Goal: Task Accomplishment & Management: Complete application form

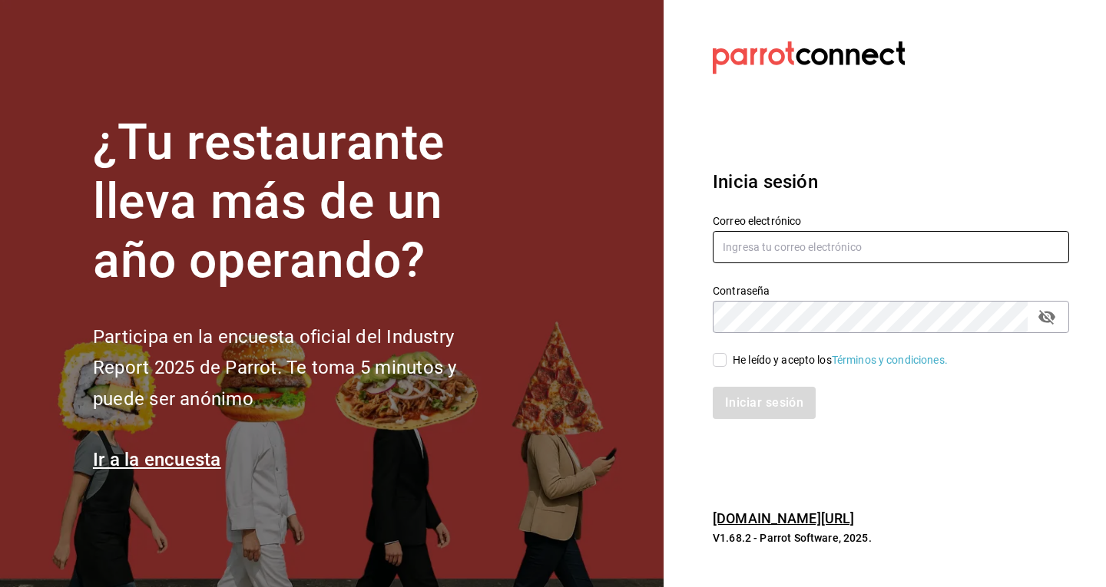
click at [822, 261] on input "text" at bounding box center [891, 247] width 356 height 32
click at [829, 251] on input "text" at bounding box center [891, 247] width 356 height 32
type input "[EMAIL_ADDRESS][DOMAIN_NAME]"
click at [718, 356] on input "He leído y acepto los Términos y condiciones." at bounding box center [720, 360] width 14 height 14
checkbox input "true"
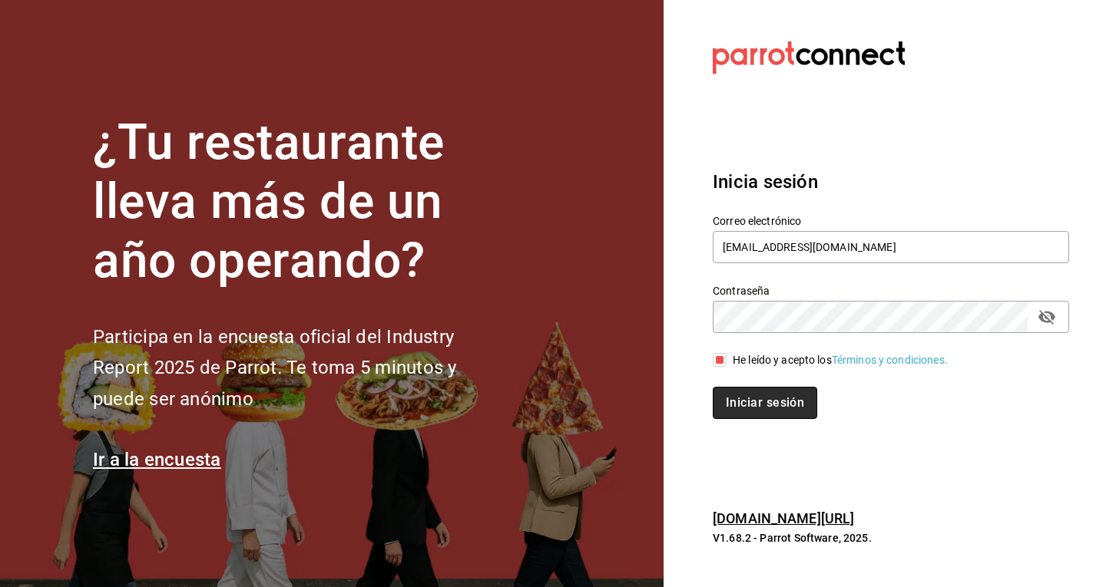
click at [742, 416] on button "Iniciar sesión" at bounding box center [765, 403] width 104 height 32
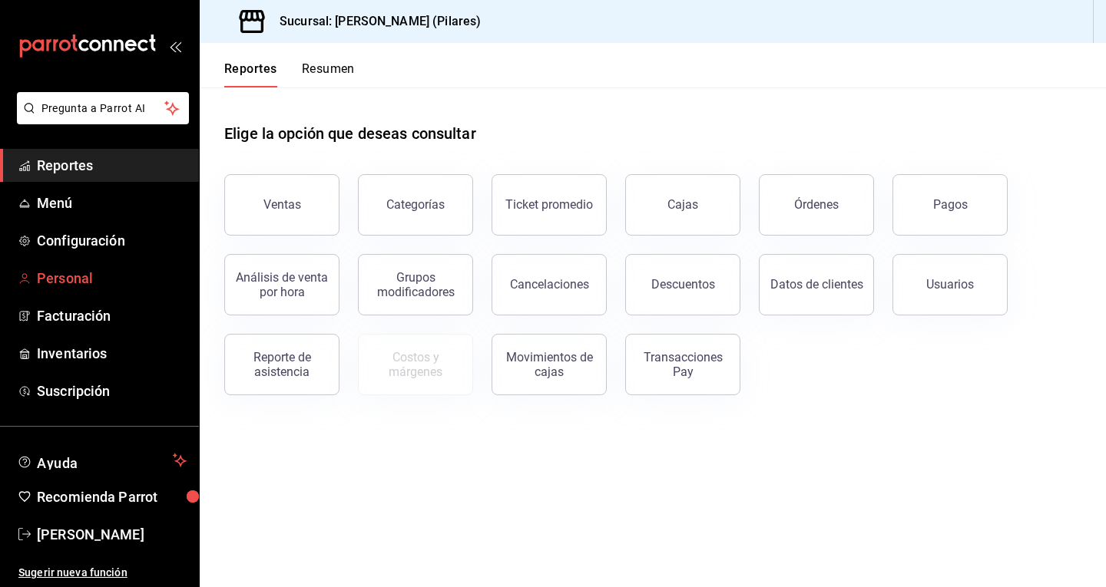
click at [55, 281] on span "Personal" at bounding box center [112, 278] width 150 height 21
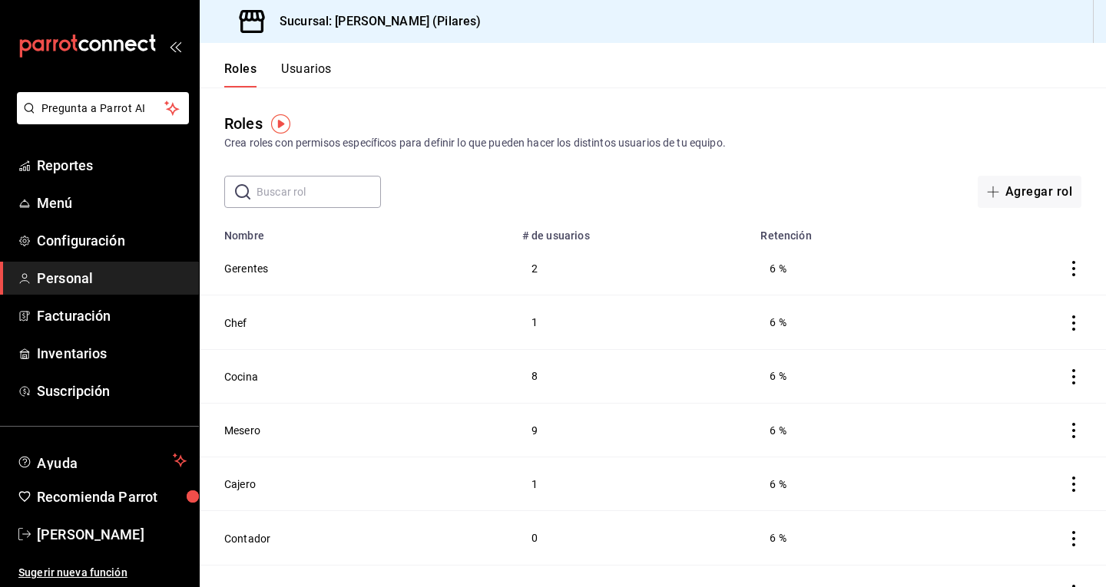
click at [312, 70] on button "Usuarios" at bounding box center [306, 74] width 51 height 26
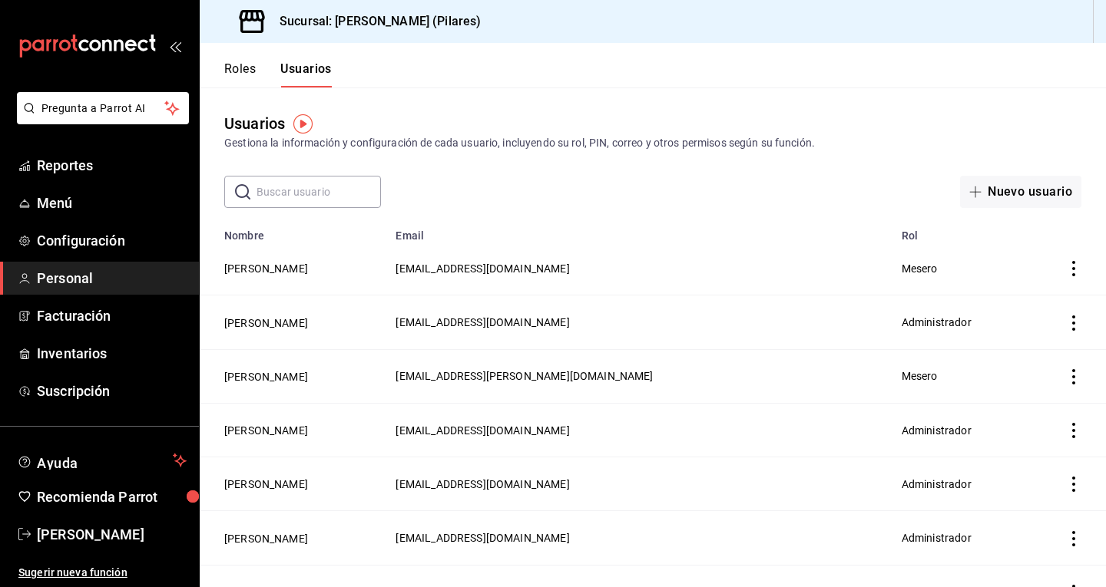
click at [223, 59] on div "Roles Usuarios" at bounding box center [266, 65] width 132 height 45
click at [236, 68] on button "Roles" at bounding box center [239, 74] width 31 height 26
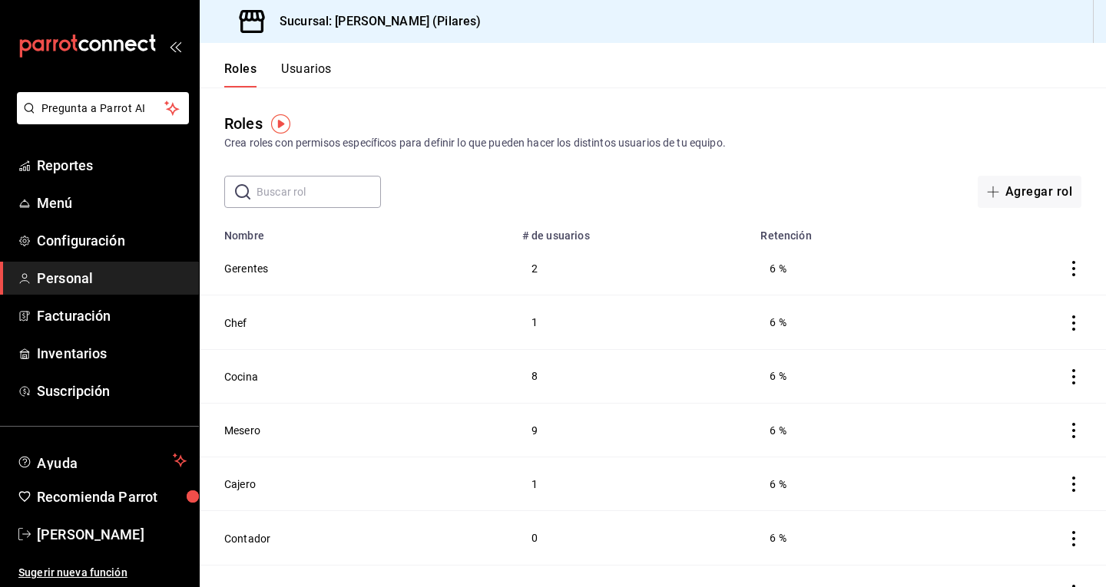
scroll to position [32, 0]
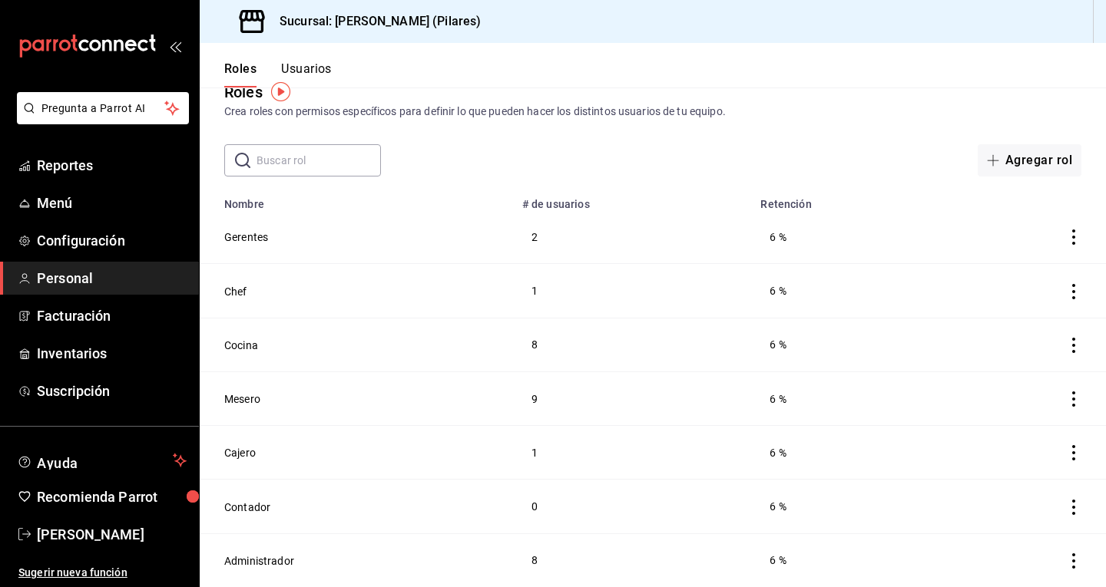
click at [313, 72] on button "Usuarios" at bounding box center [306, 74] width 51 height 26
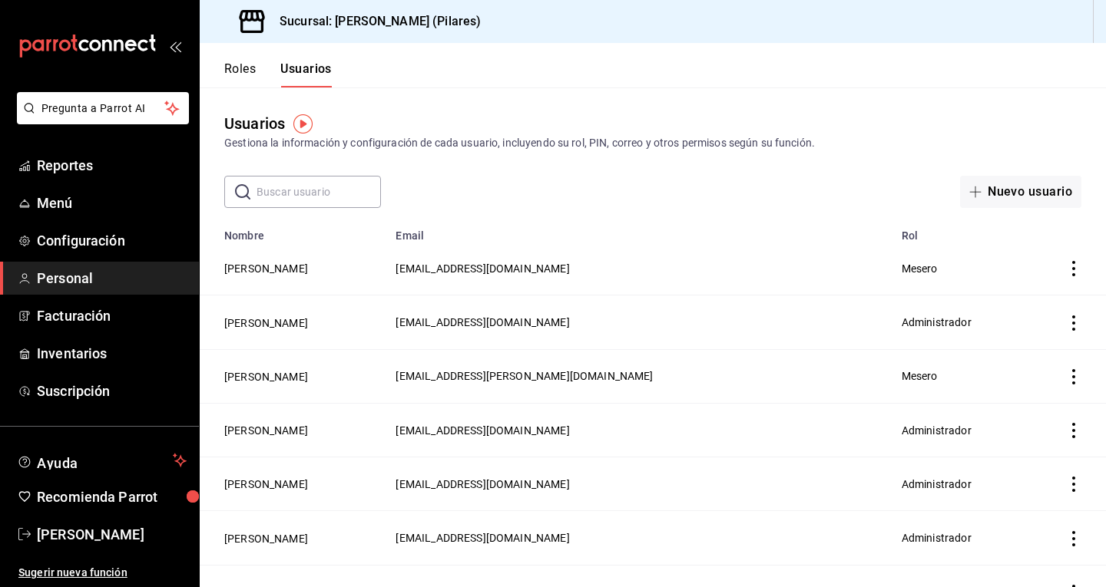
click at [360, 196] on input "text" at bounding box center [318, 192] width 124 height 31
click at [325, 195] on input "carlos" at bounding box center [318, 192] width 124 height 31
click at [240, 195] on icon at bounding box center [242, 191] width 15 height 15
click at [315, 194] on input "carlos" at bounding box center [318, 192] width 124 height 31
type input "c"
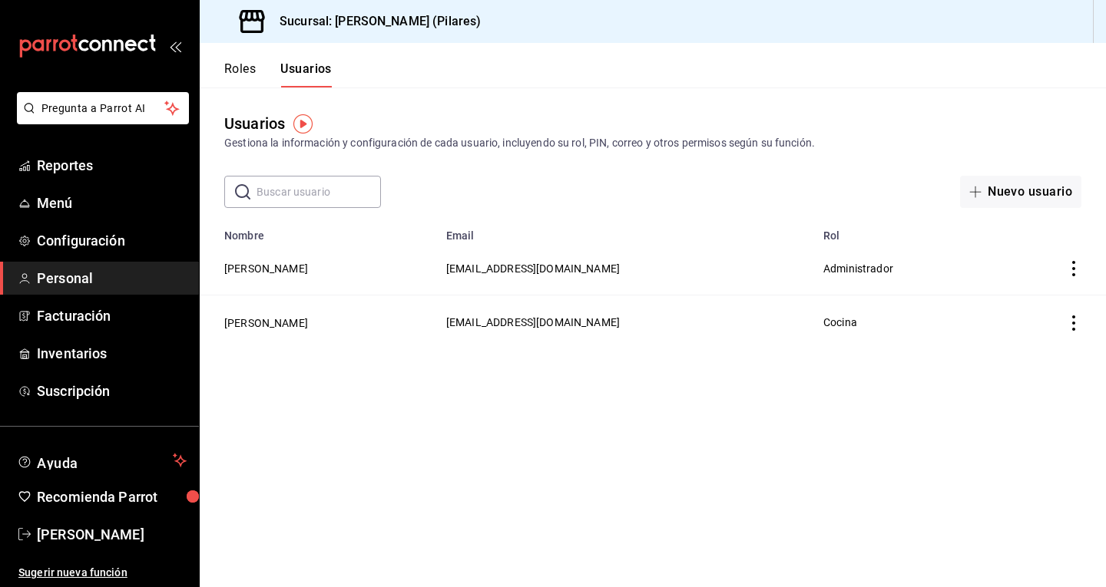
click at [375, 190] on input "text" at bounding box center [318, 192] width 124 height 31
click at [1011, 192] on button "Nuevo usuario" at bounding box center [1020, 192] width 121 height 32
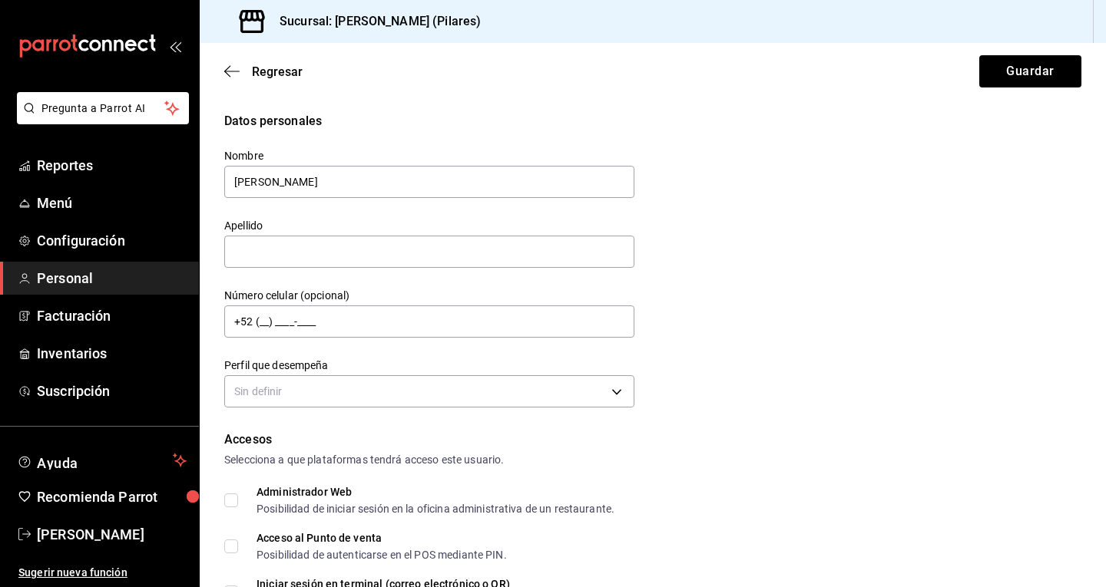
type input "Carlos"
type input "Aguilar"
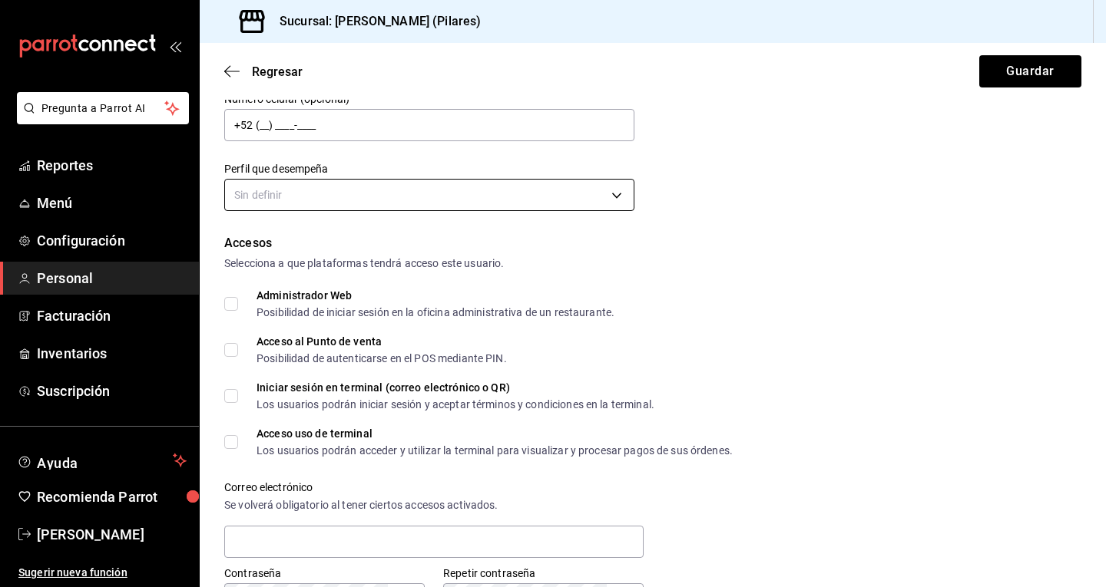
click at [315, 197] on body "Pregunta a Parrot AI Reportes Menú Configuración Personal Facturación Inventari…" at bounding box center [553, 293] width 1106 height 587
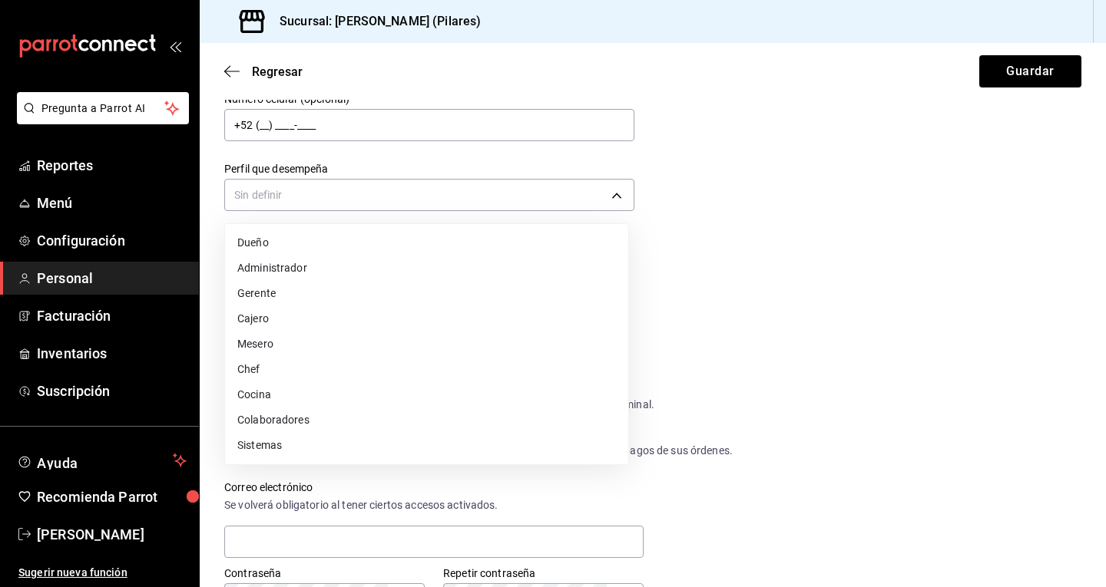
click at [296, 335] on li "Mesero" at bounding box center [426, 344] width 403 height 25
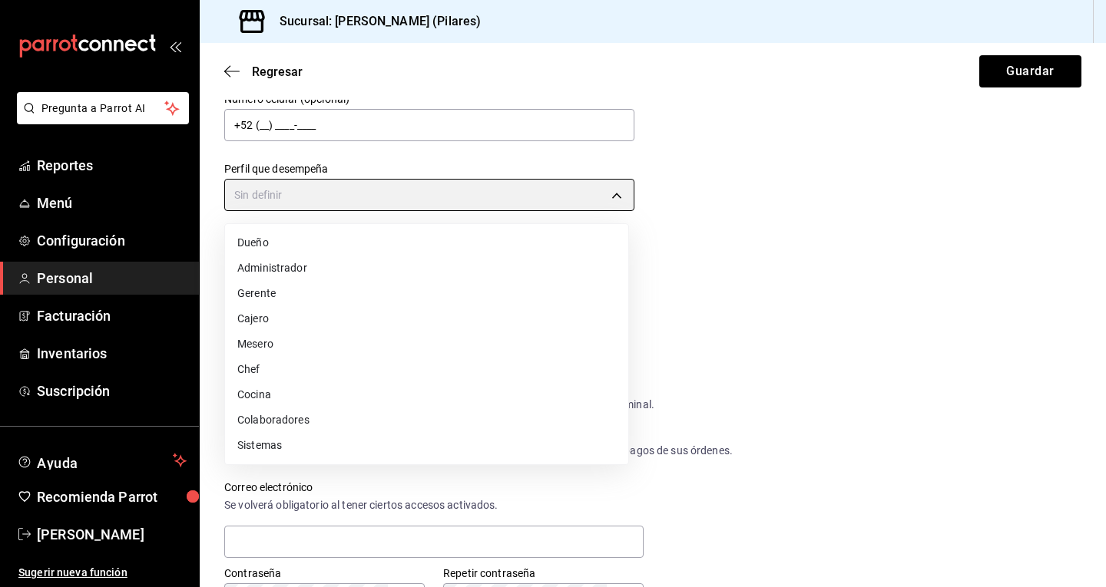
type input "WAITER"
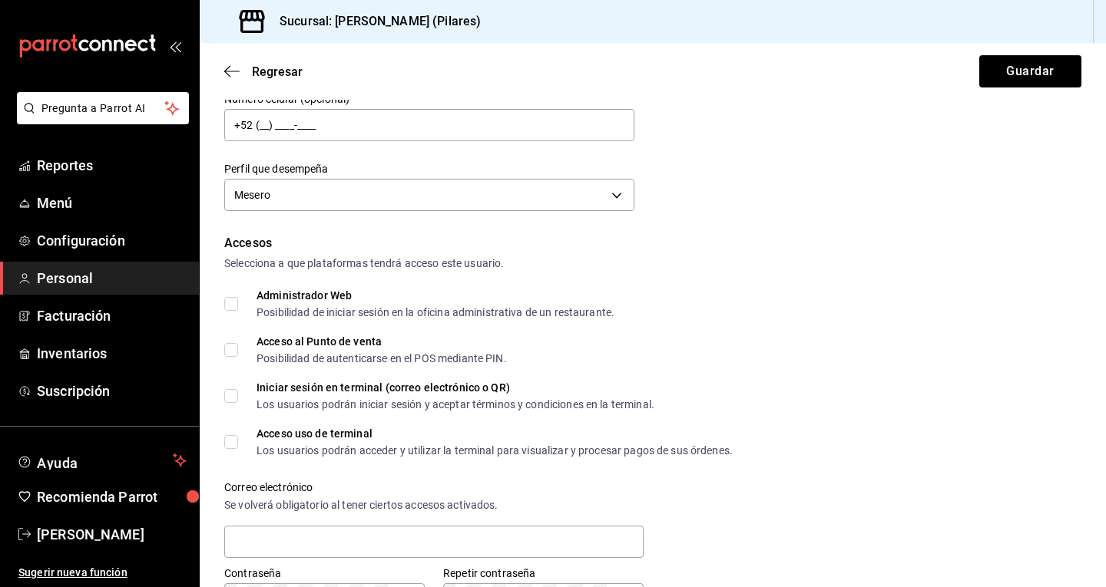
click at [229, 345] on input "Acceso al Punto de venta Posibilidad de autenticarse en el POS mediante PIN." at bounding box center [231, 350] width 14 height 14
checkbox input "true"
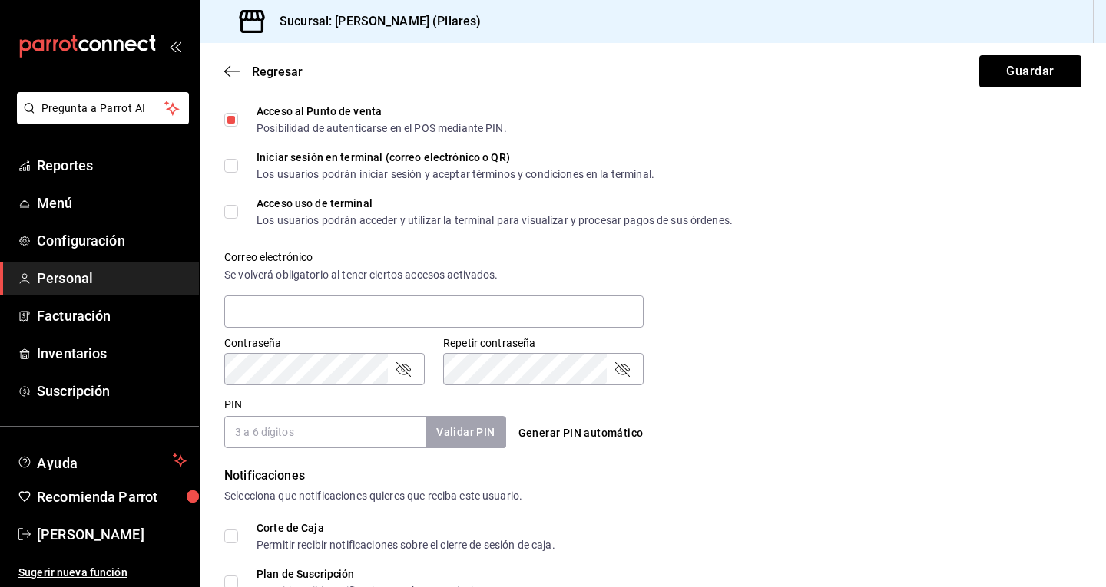
scroll to position [428, 0]
click at [292, 301] on input "text" at bounding box center [433, 311] width 419 height 32
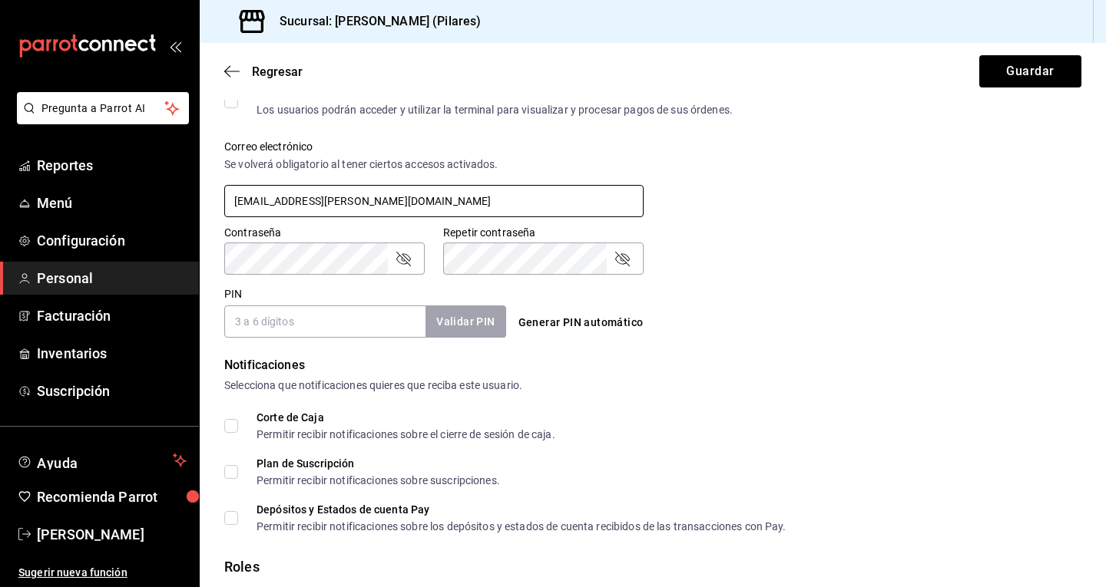
scroll to position [540, 0]
type input "carlosaguilar@eline.mx"
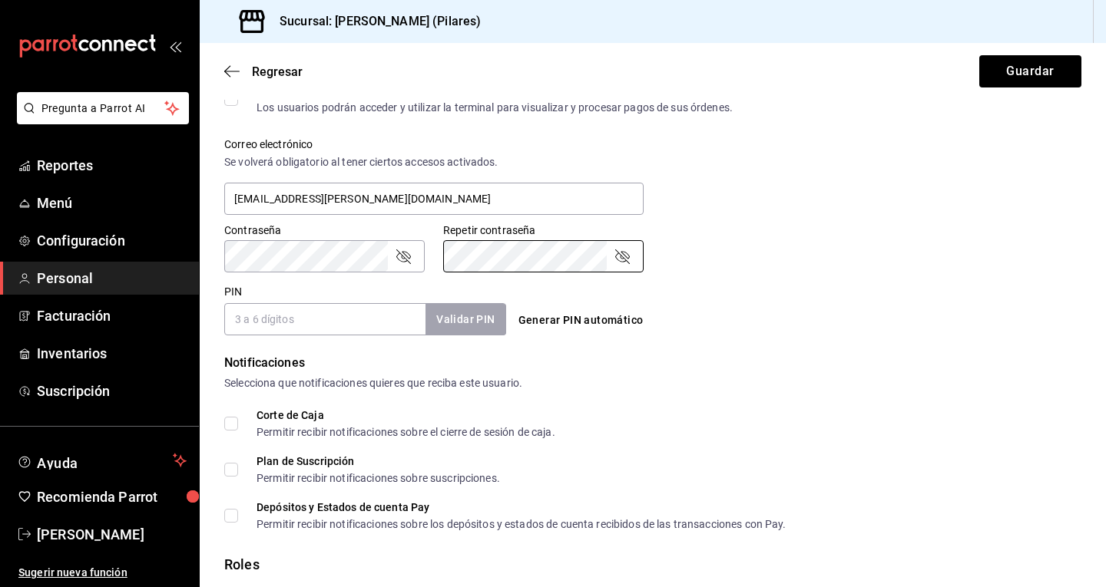
click at [283, 307] on input "PIN" at bounding box center [324, 319] width 201 height 32
type input "-"
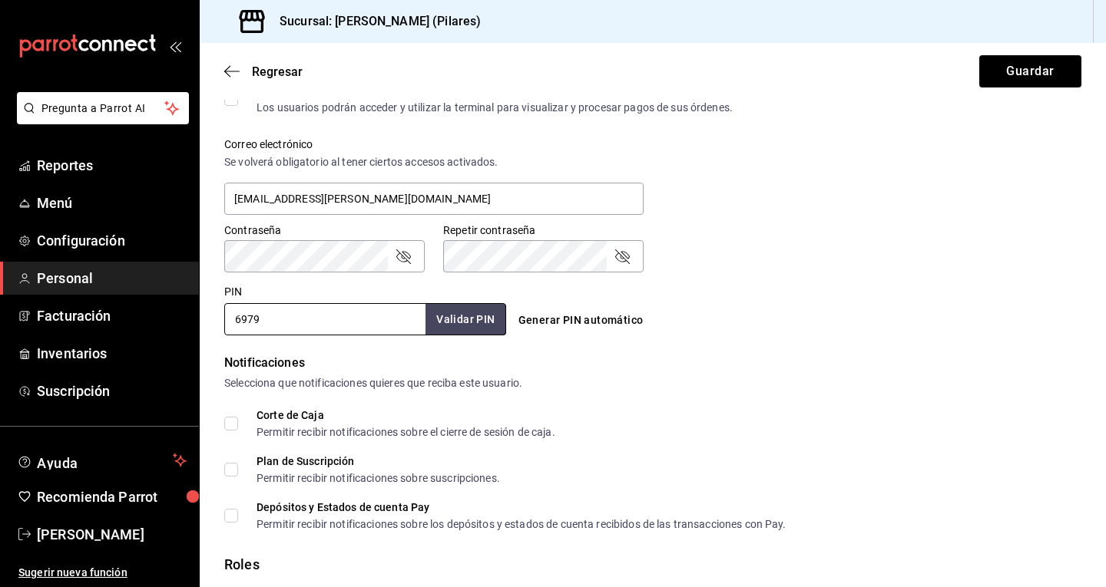
scroll to position [640, 0]
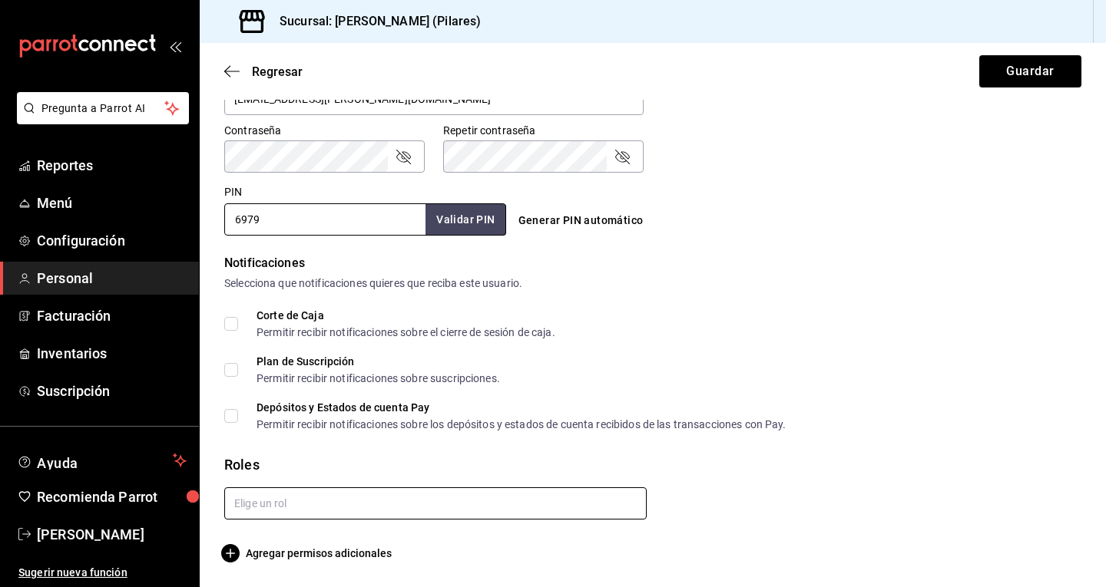
type input "6979"
click at [298, 499] on input "text" at bounding box center [435, 504] width 422 height 32
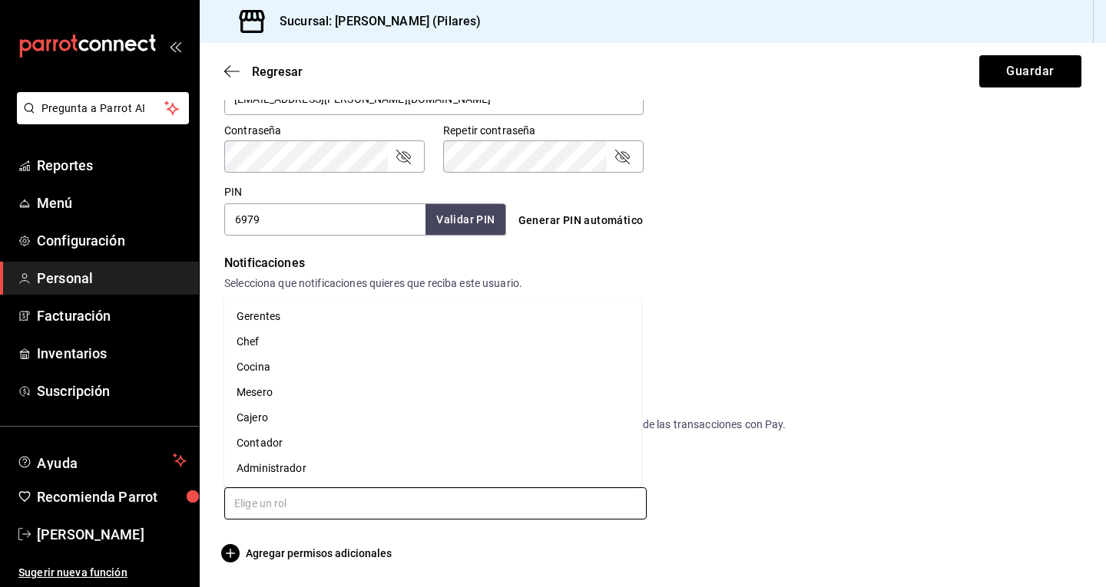
click at [281, 394] on li "Mesero" at bounding box center [432, 392] width 417 height 25
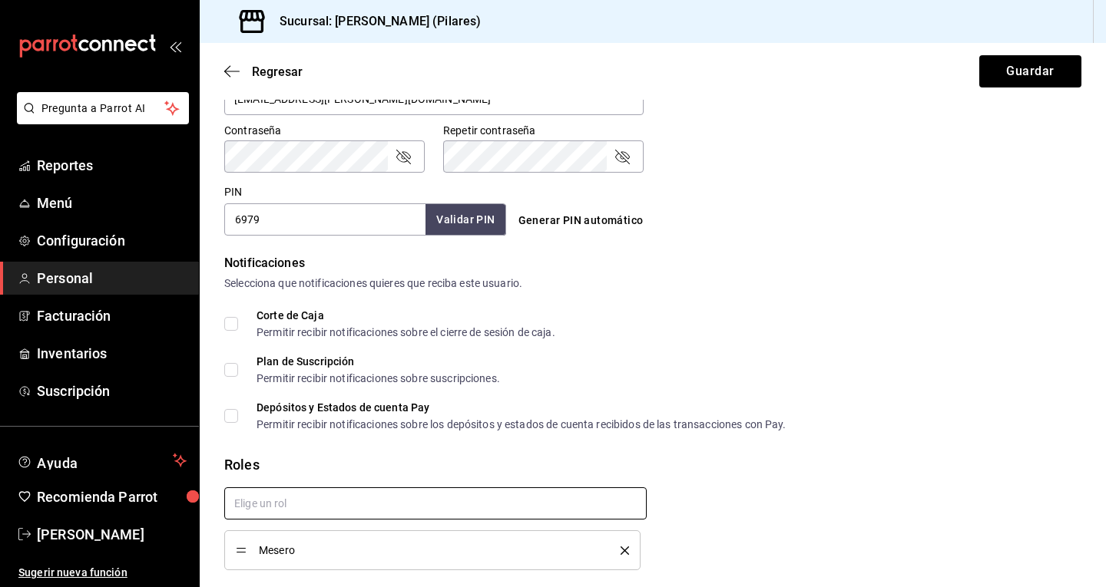
scroll to position [690, 0]
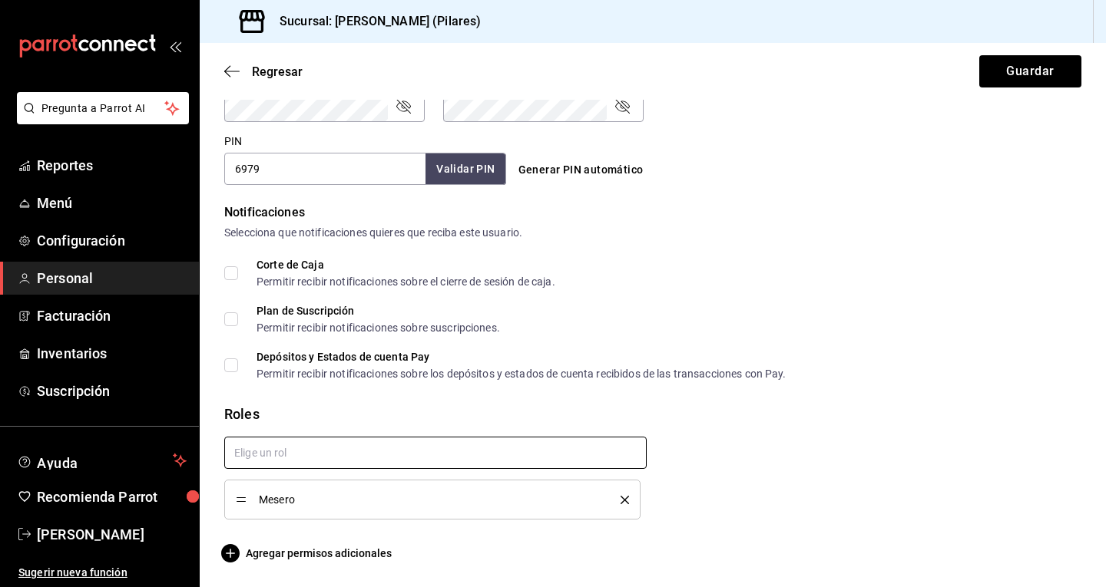
checkbox input "true"
click at [1018, 64] on button "Guardar" at bounding box center [1030, 71] width 102 height 32
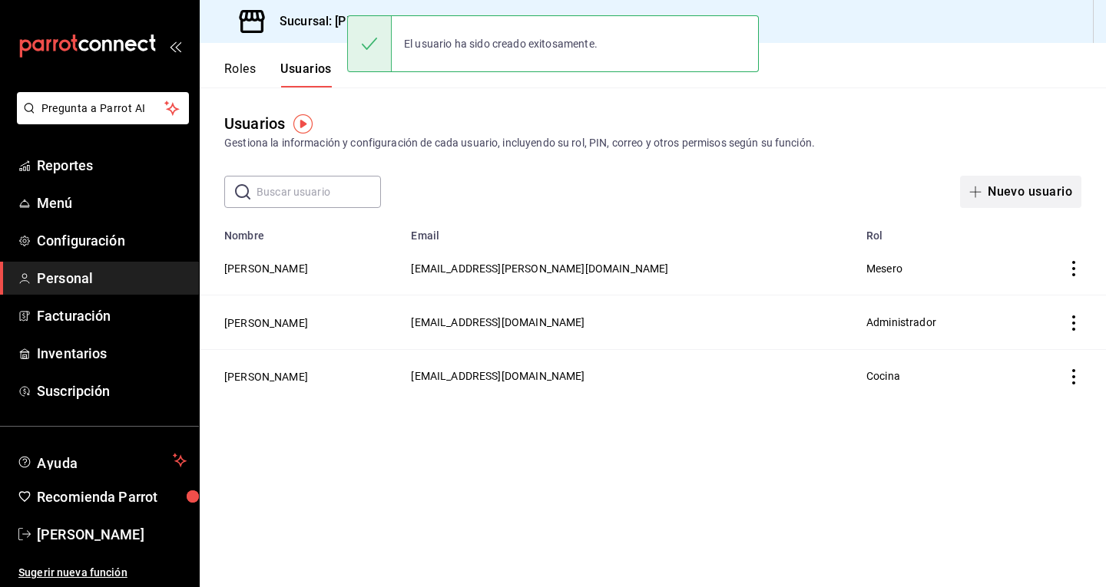
click at [1050, 197] on button "Nuevo usuario" at bounding box center [1020, 192] width 121 height 32
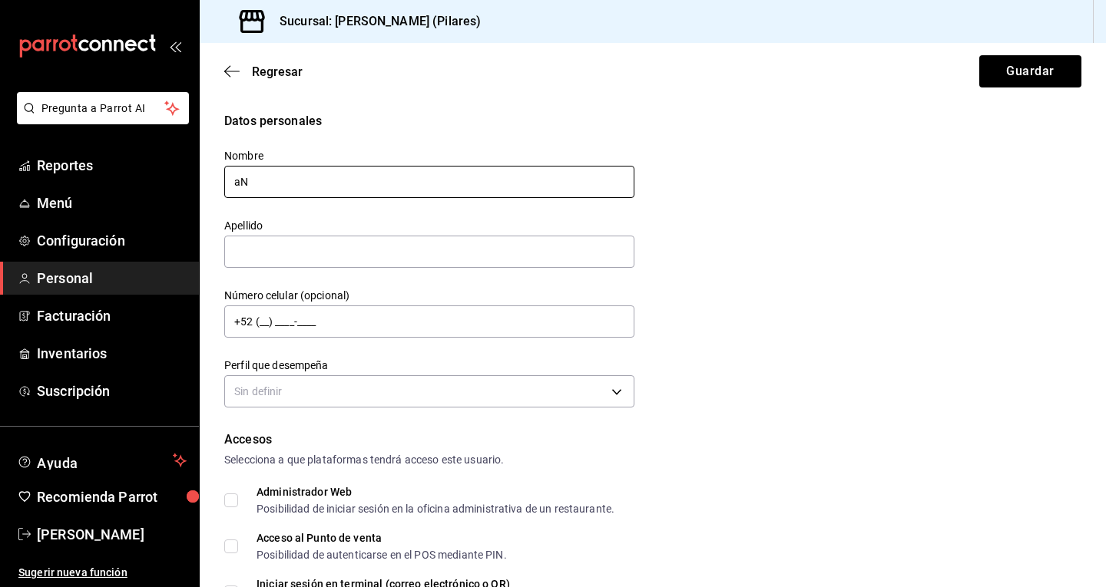
type input "a"
type input "Ana"
type input "Luna"
click at [432, 374] on div "Sin definir" at bounding box center [429, 389] width 410 height 41
click at [424, 395] on body "Pregunta a Parrot AI Reportes Menú Configuración Personal Facturación Inventari…" at bounding box center [553, 293] width 1106 height 587
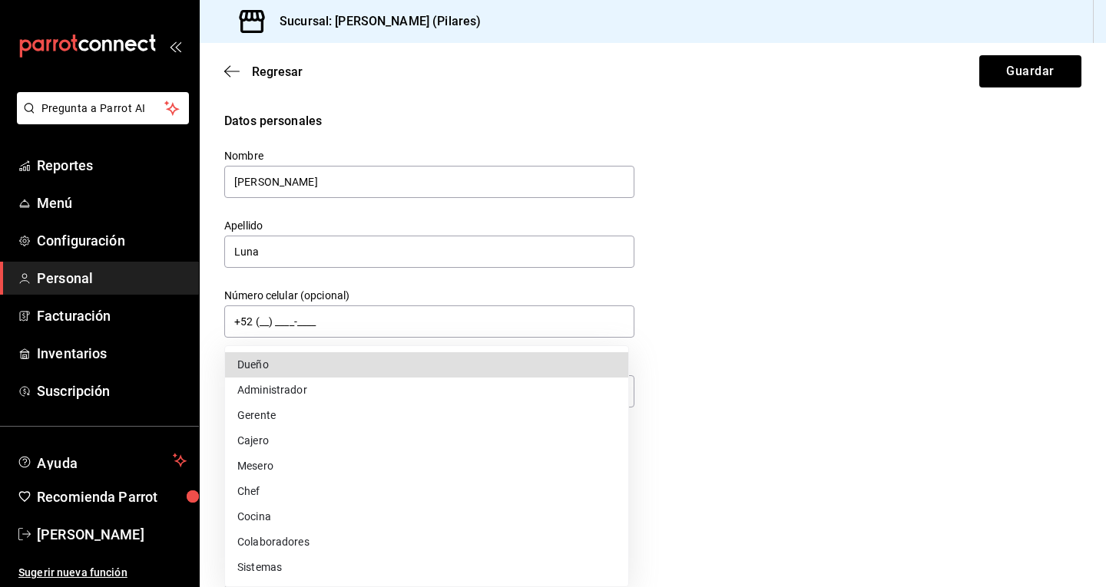
click at [259, 520] on li "Cocina" at bounding box center [426, 517] width 403 height 25
type input "KITCHEN"
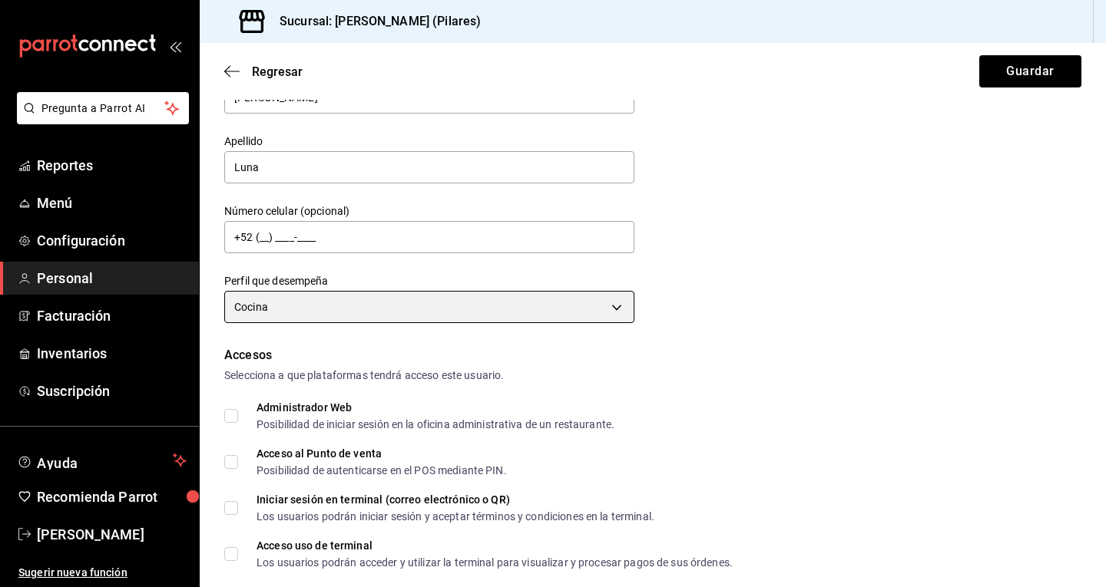
scroll to position [85, 0]
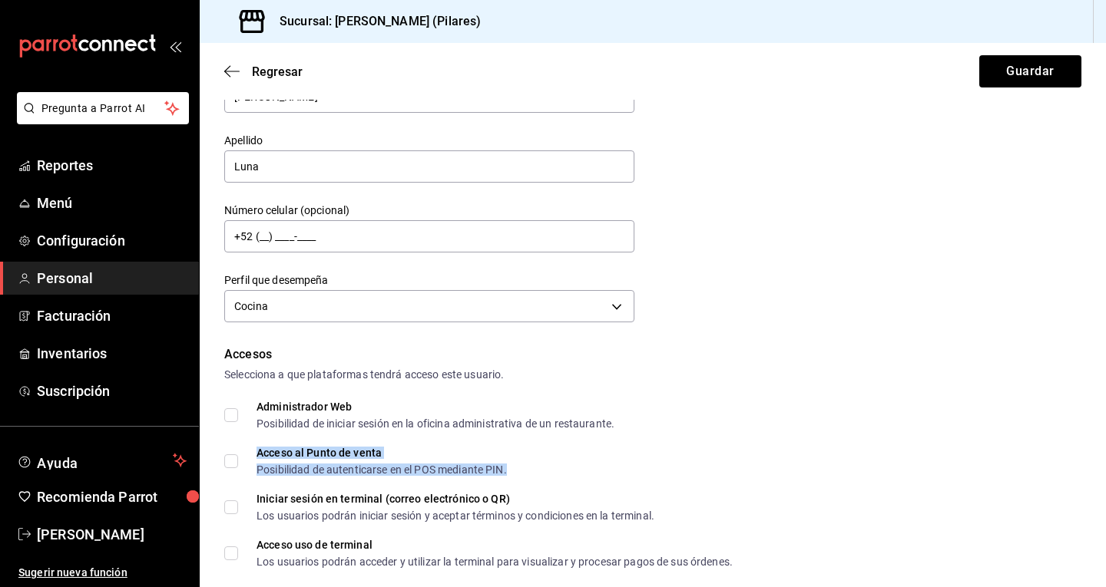
click at [276, 451] on div "Acceso al Punto de venta" at bounding box center [381, 453] width 250 height 11
click at [230, 468] on input "Acceso al Punto de venta Posibilidad de autenticarse en el POS mediante PIN." at bounding box center [231, 462] width 14 height 14
checkbox input "true"
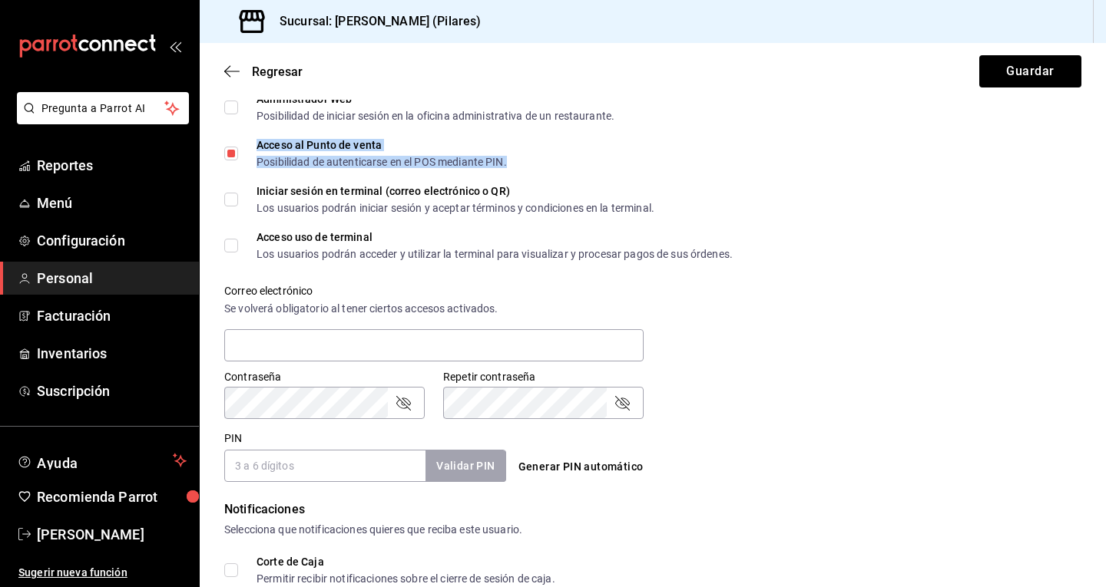
scroll to position [394, 0]
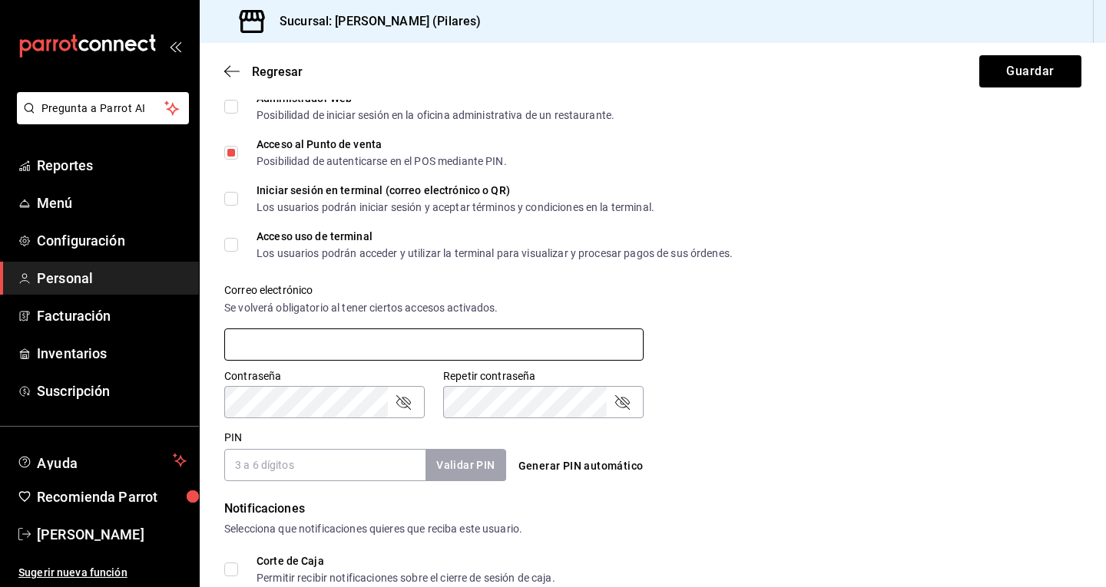
click at [282, 332] on input "text" at bounding box center [433, 345] width 419 height 32
type input "analuna@eline.mx"
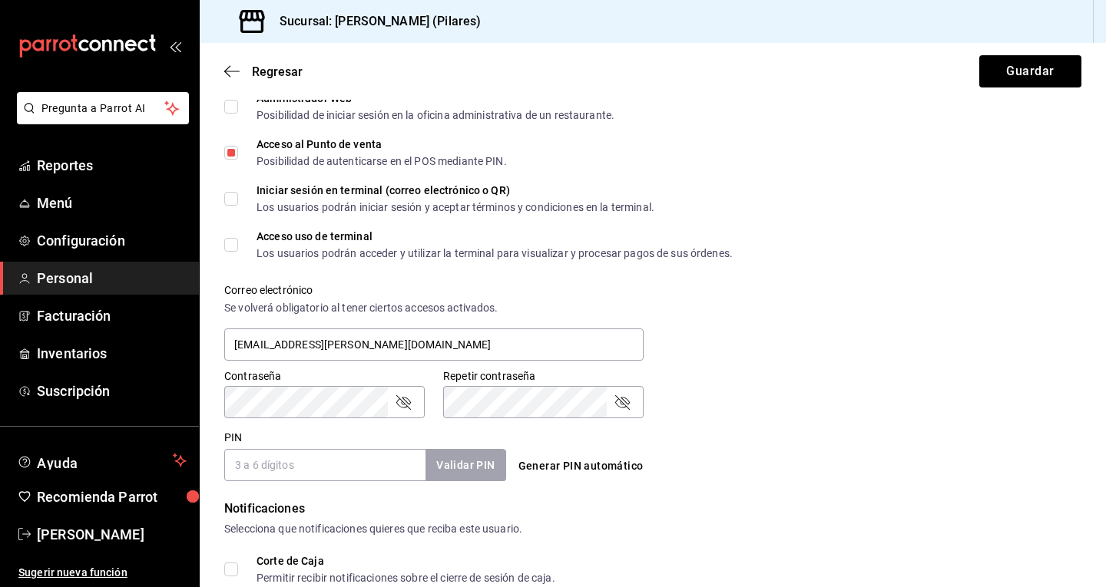
click at [296, 460] on input "PIN" at bounding box center [324, 465] width 201 height 32
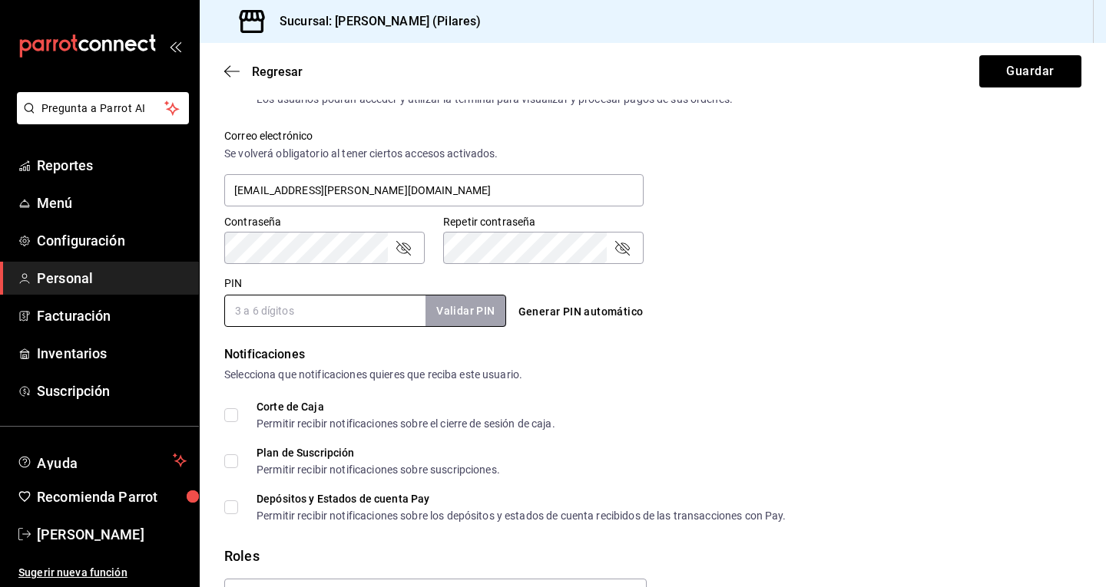
scroll to position [640, 0]
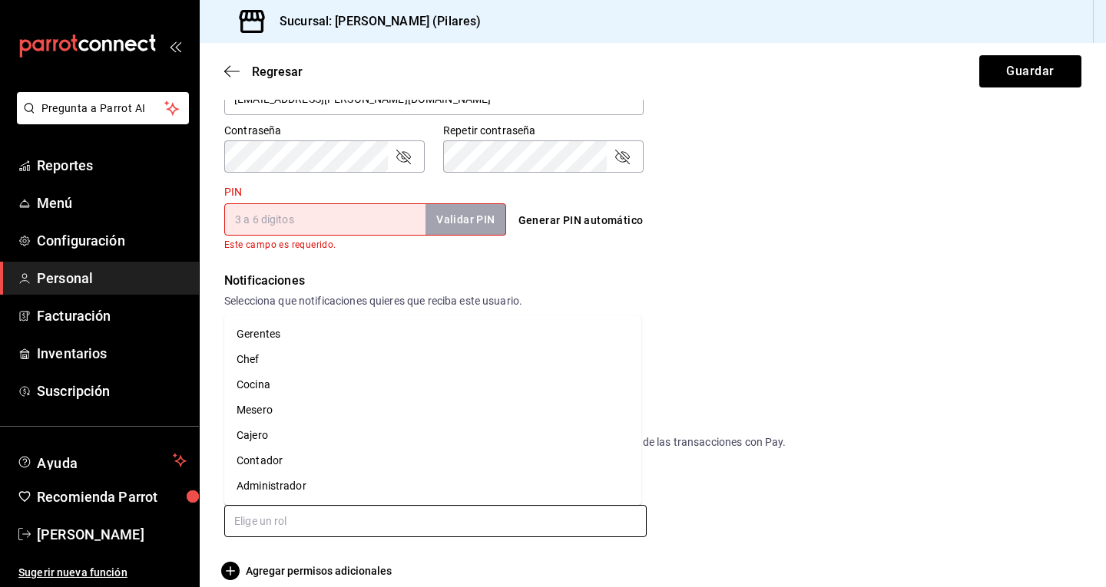
click at [286, 506] on input "text" at bounding box center [435, 521] width 422 height 32
click at [285, 386] on li "Cocina" at bounding box center [432, 384] width 417 height 25
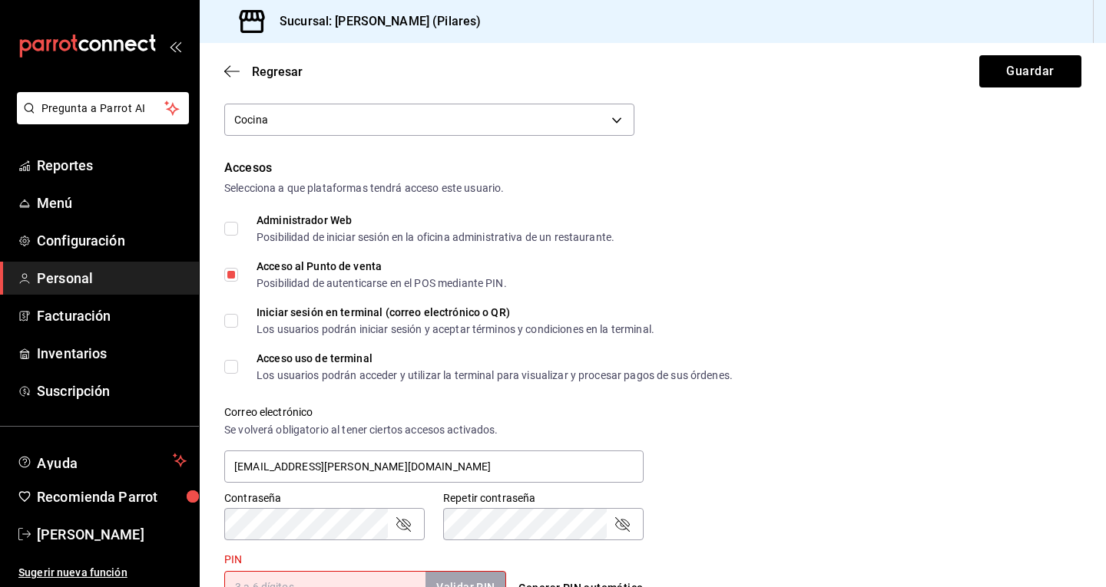
scroll to position [241, 0]
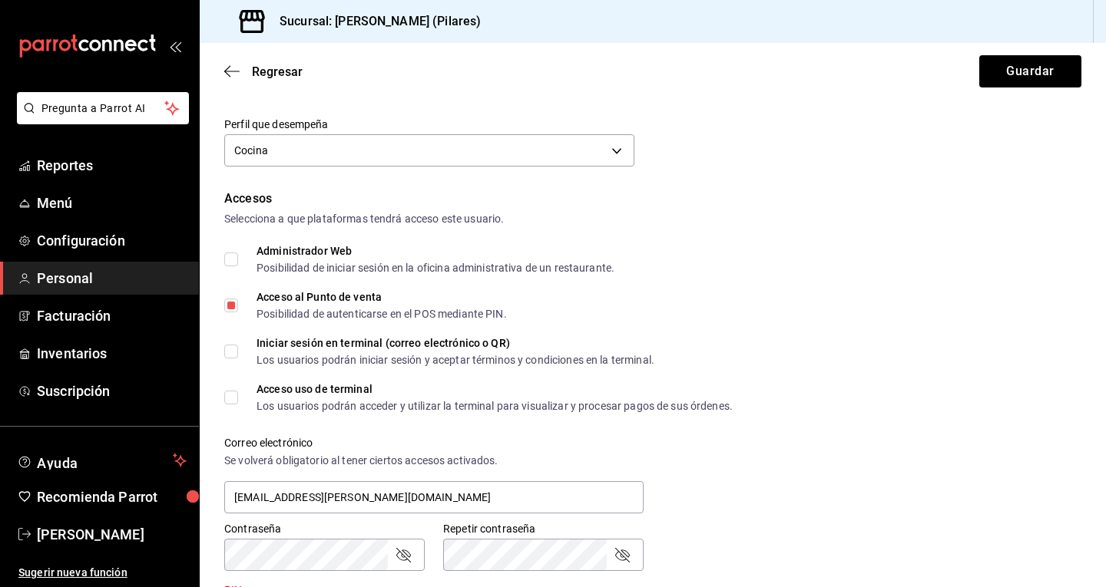
click at [231, 299] on input "Acceso al Punto de venta Posibilidad de autenticarse en el POS mediante PIN." at bounding box center [231, 306] width 14 height 14
checkbox input "false"
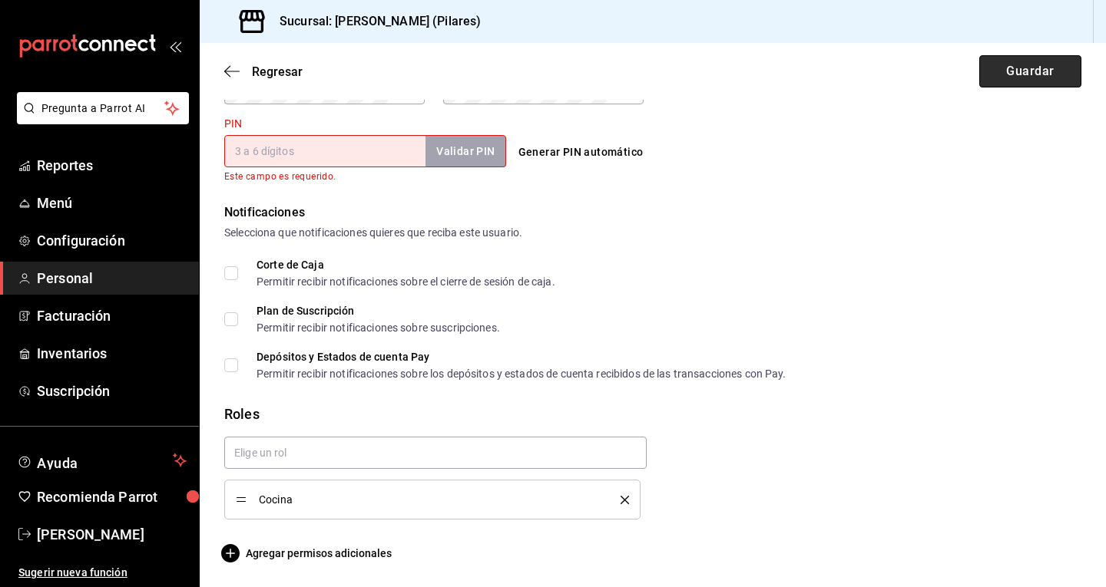
click at [1039, 58] on button "Guardar" at bounding box center [1030, 71] width 102 height 32
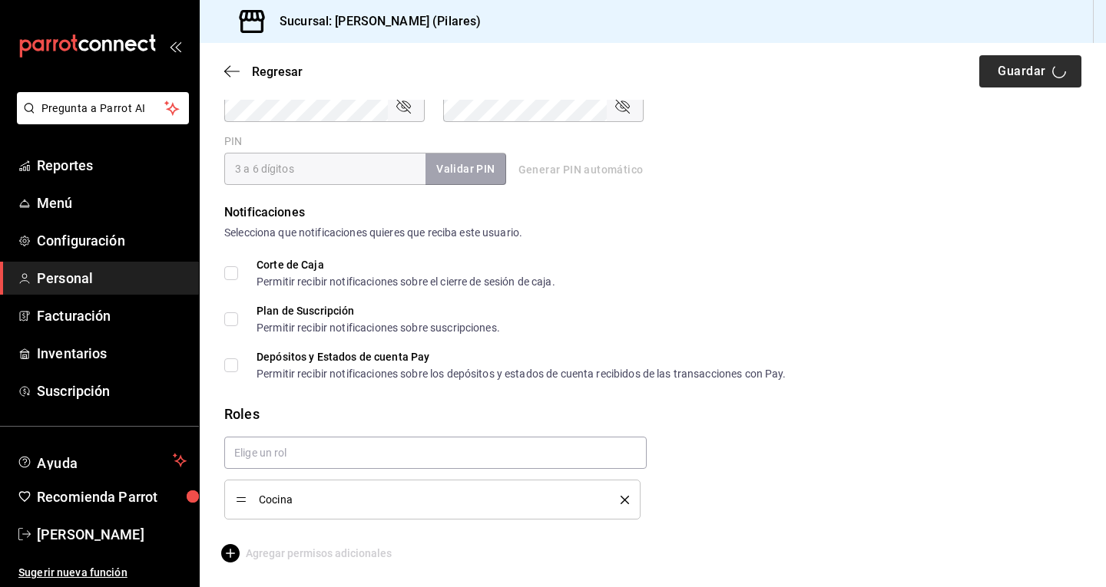
scroll to position [690, 0]
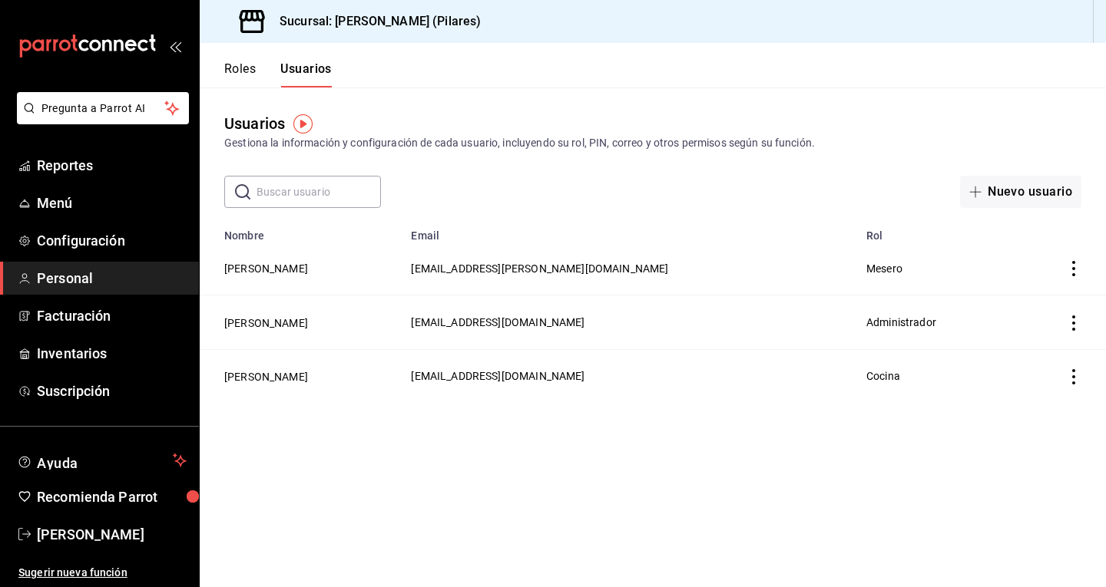
click at [320, 197] on input "text" at bounding box center [318, 192] width 124 height 31
type input "a"
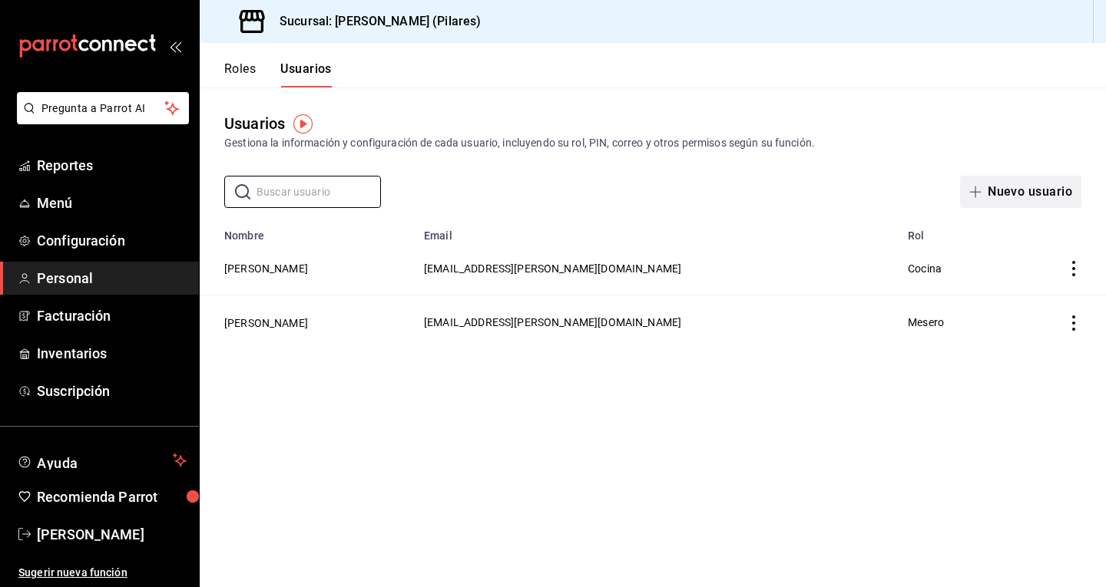
click at [1016, 187] on button "Nuevo usuario" at bounding box center [1020, 192] width 121 height 32
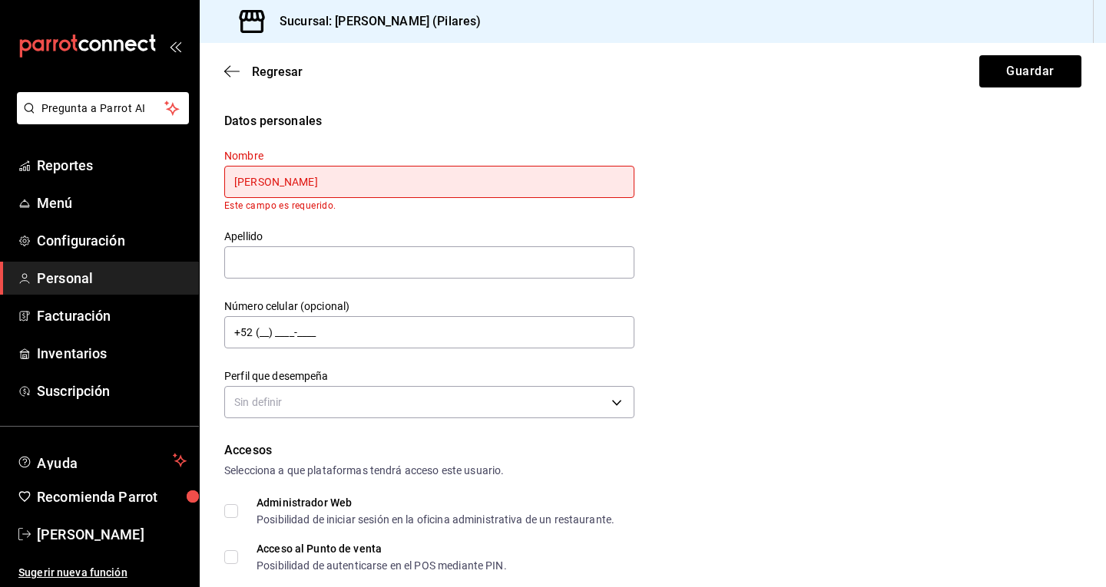
type input "Dilan"
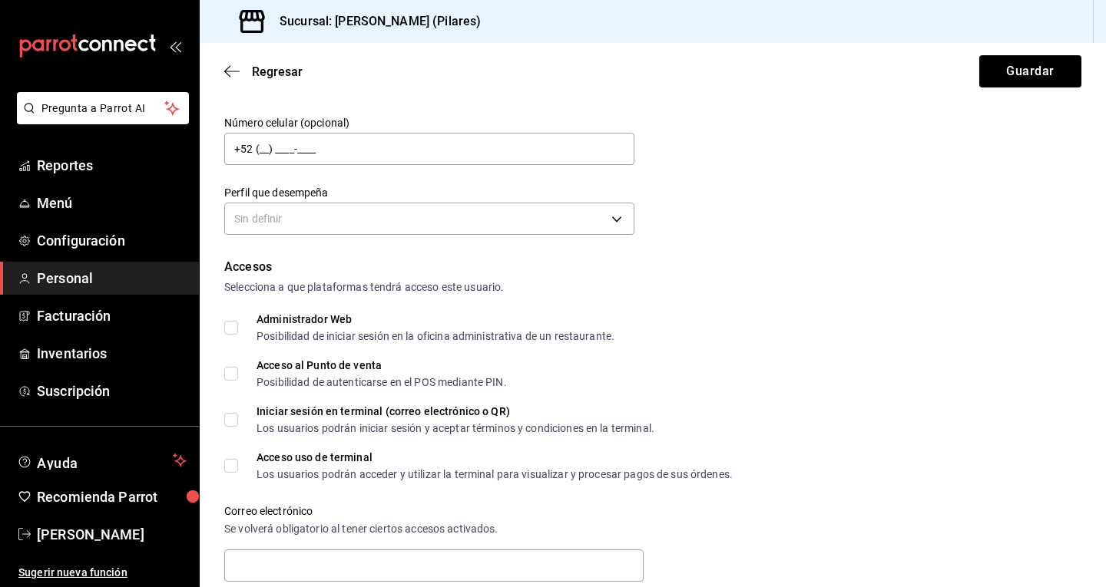
scroll to position [174, 0]
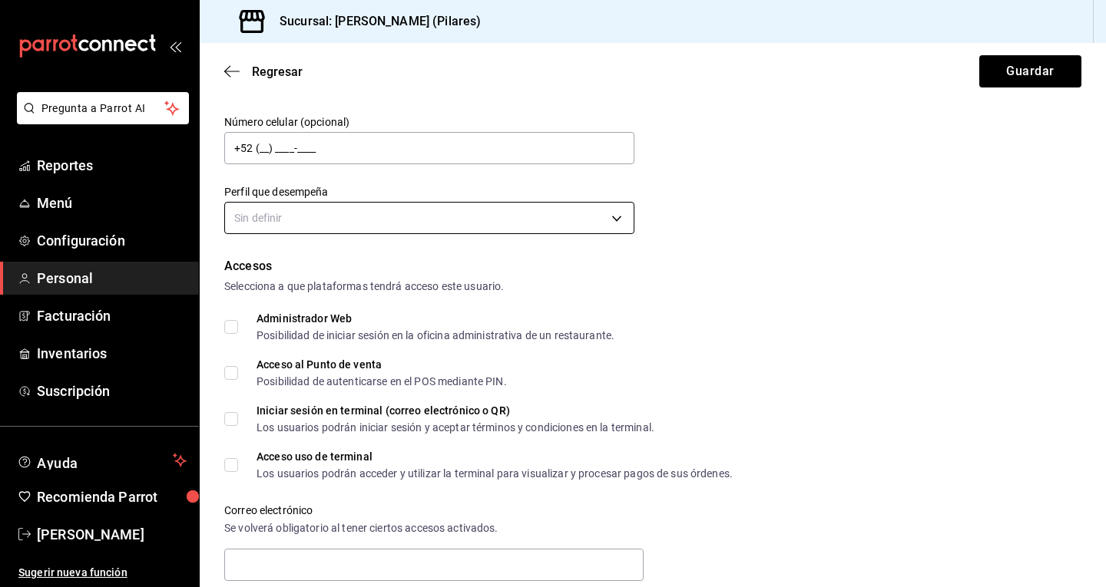
type input "Michel"
click at [404, 227] on body "Pregunta a Parrot AI Reportes Menú Configuración Personal Facturación Inventari…" at bounding box center [553, 293] width 1106 height 587
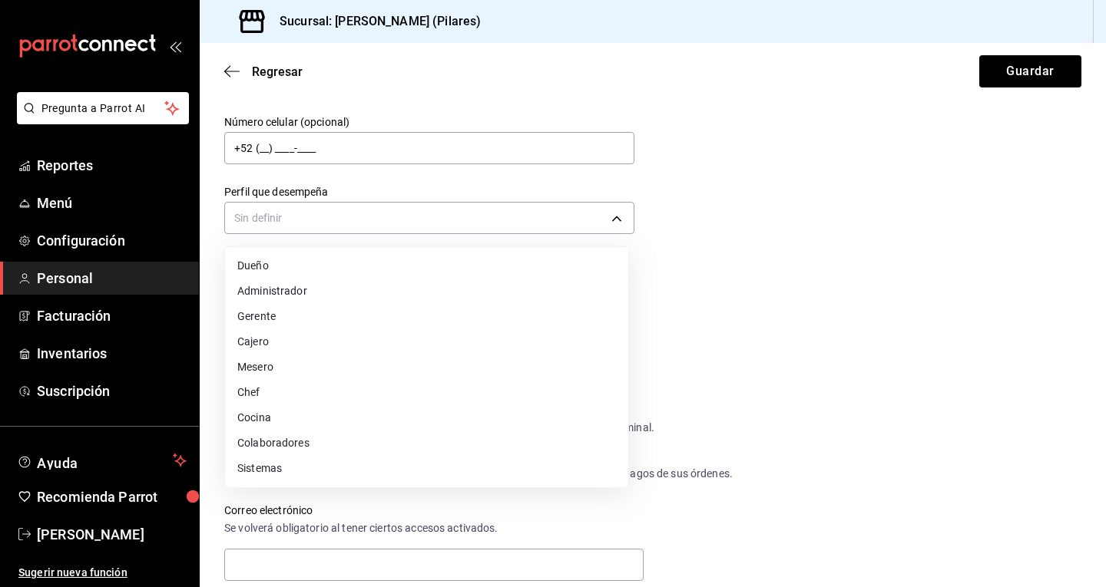
click at [309, 372] on li "Mesero" at bounding box center [426, 367] width 403 height 25
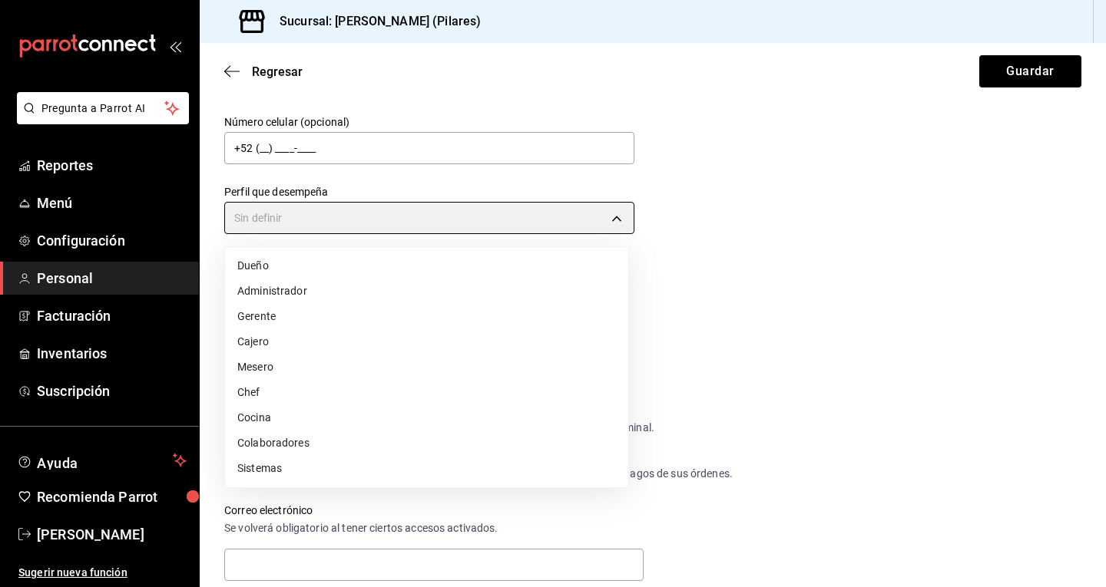
type input "WAITER"
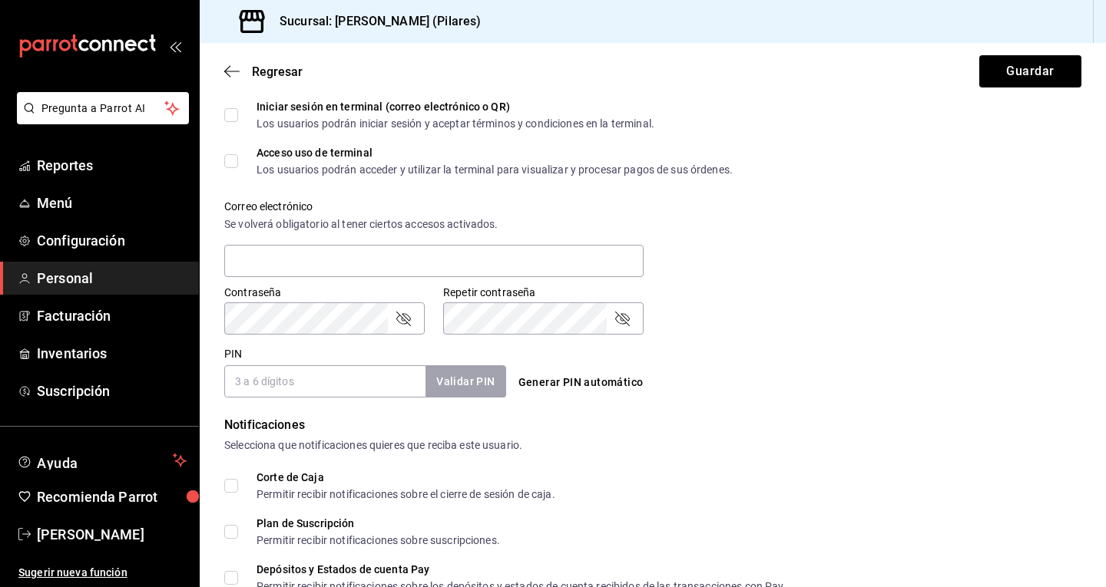
scroll to position [640, 0]
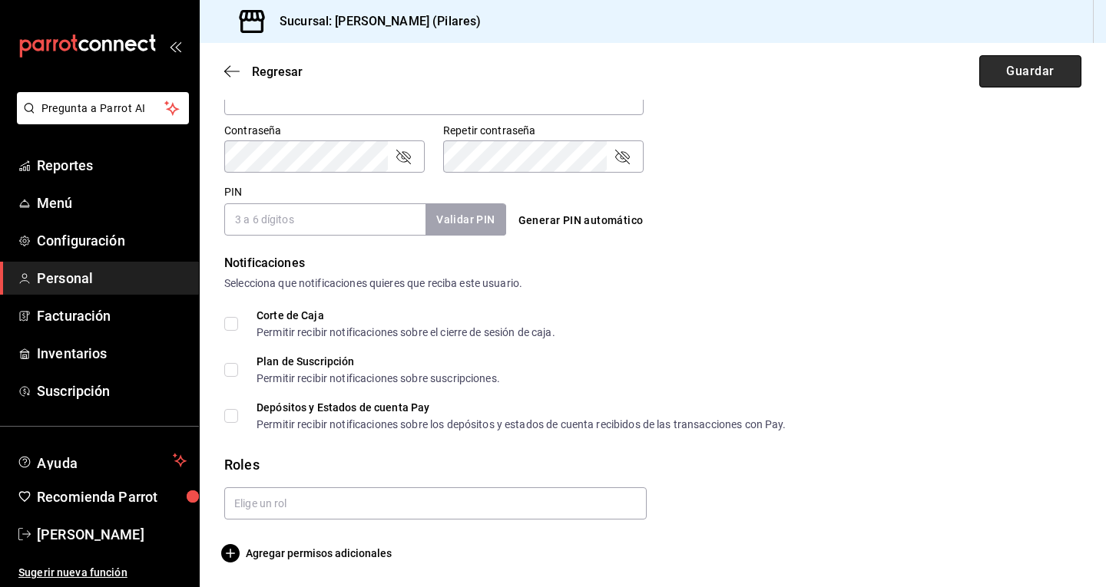
click at [1015, 68] on button "Guardar" at bounding box center [1030, 71] width 102 height 32
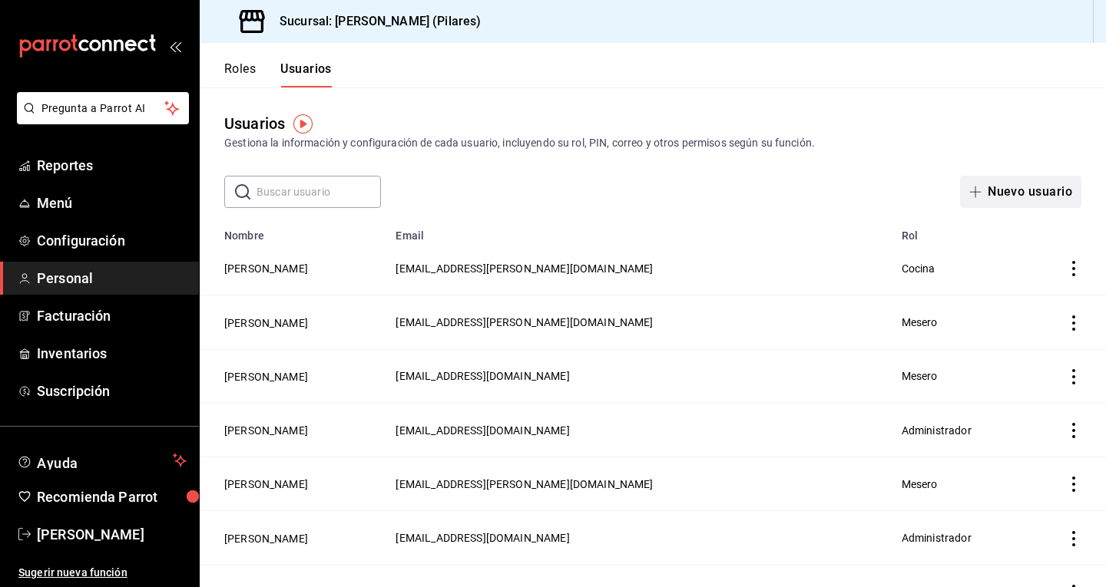
click at [1008, 192] on button "Nuevo usuario" at bounding box center [1020, 192] width 121 height 32
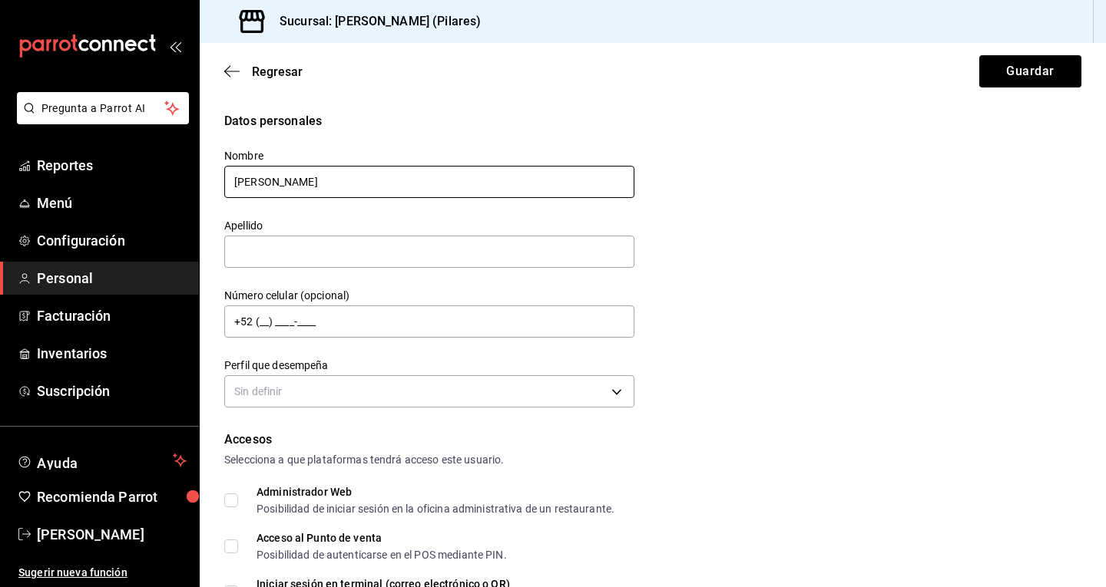
type input "Mayte"
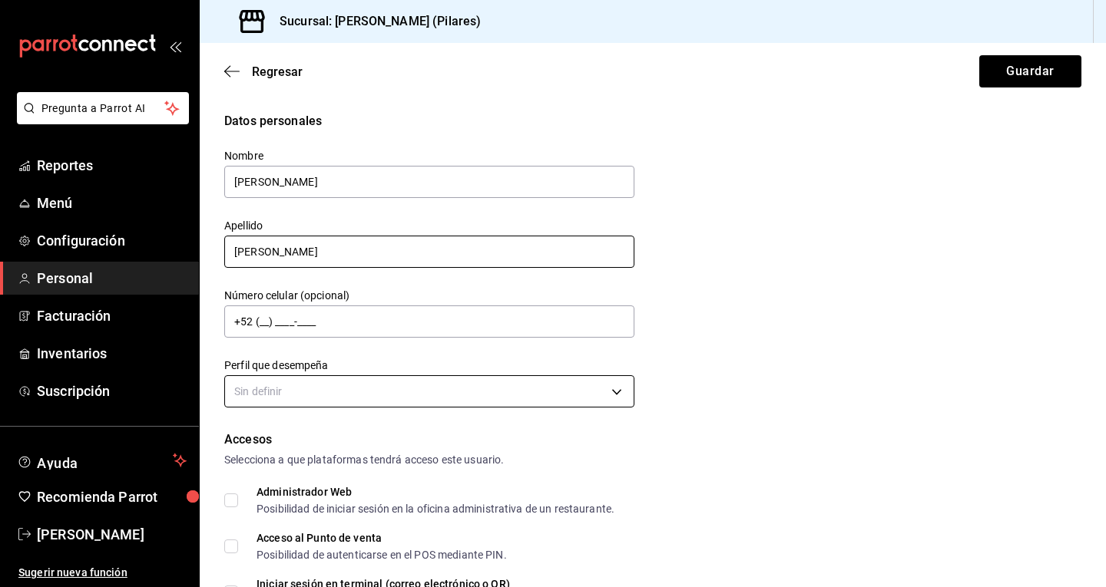
type input "Ramirez"
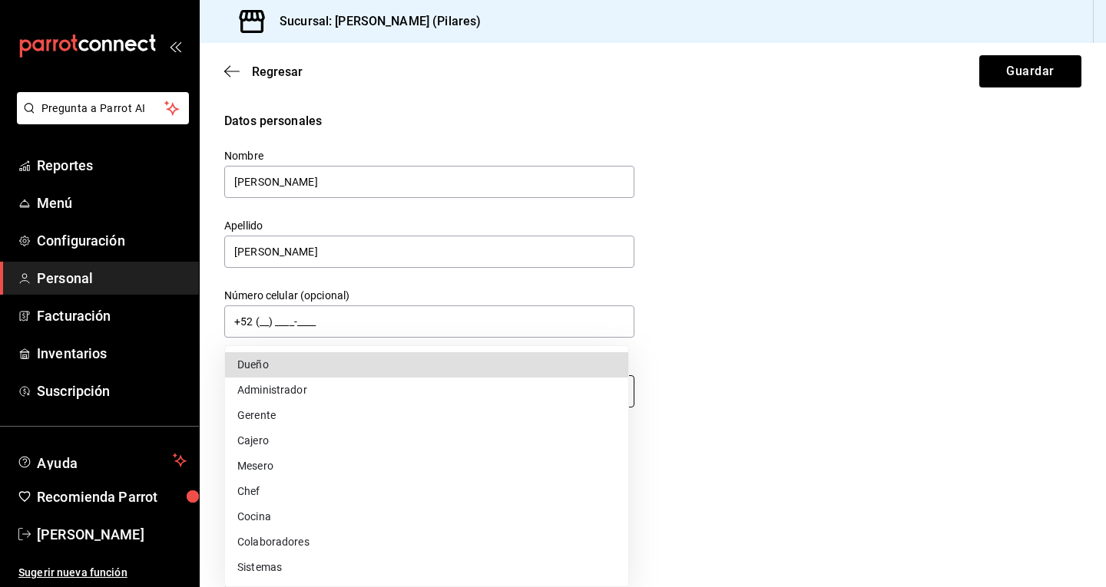
click at [293, 388] on body "Pregunta a Parrot AI Reportes Menú Configuración Personal Facturación Inventari…" at bounding box center [553, 293] width 1106 height 587
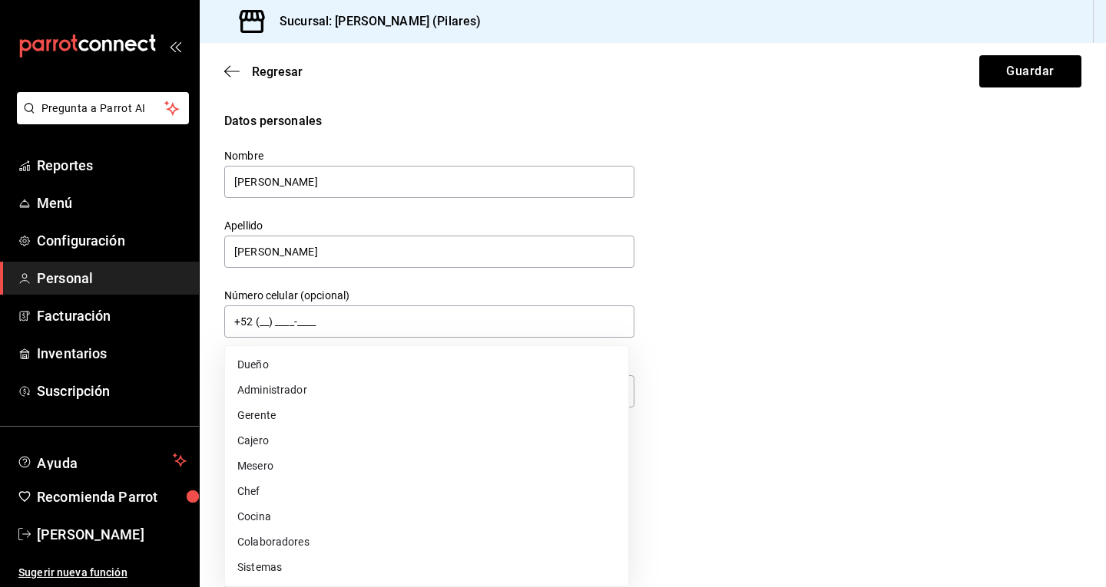
click at [293, 519] on li "Cocina" at bounding box center [426, 517] width 403 height 25
type input "KITCHEN"
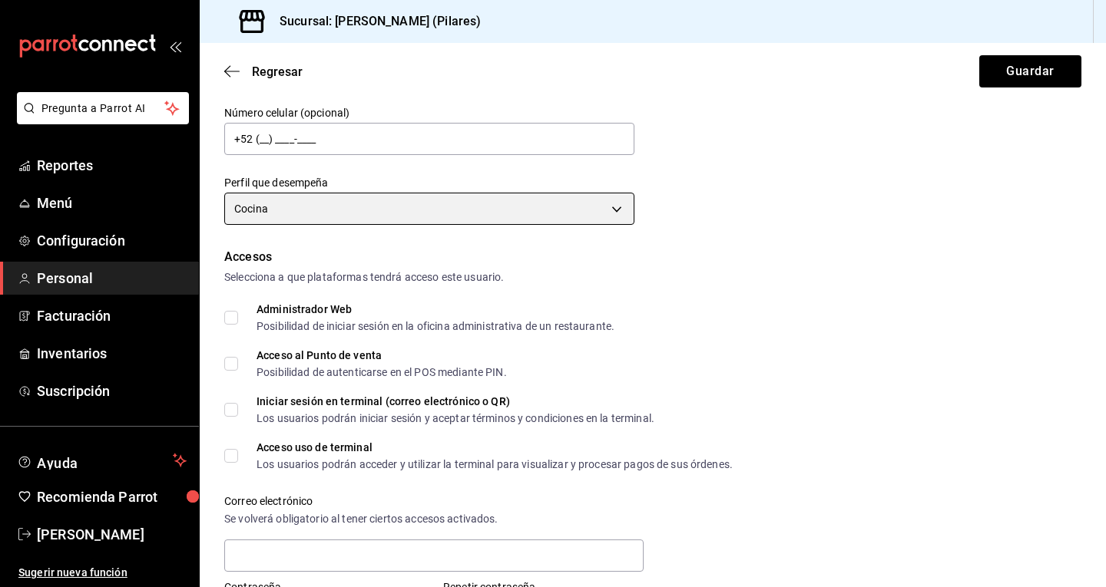
scroll to position [188, 0]
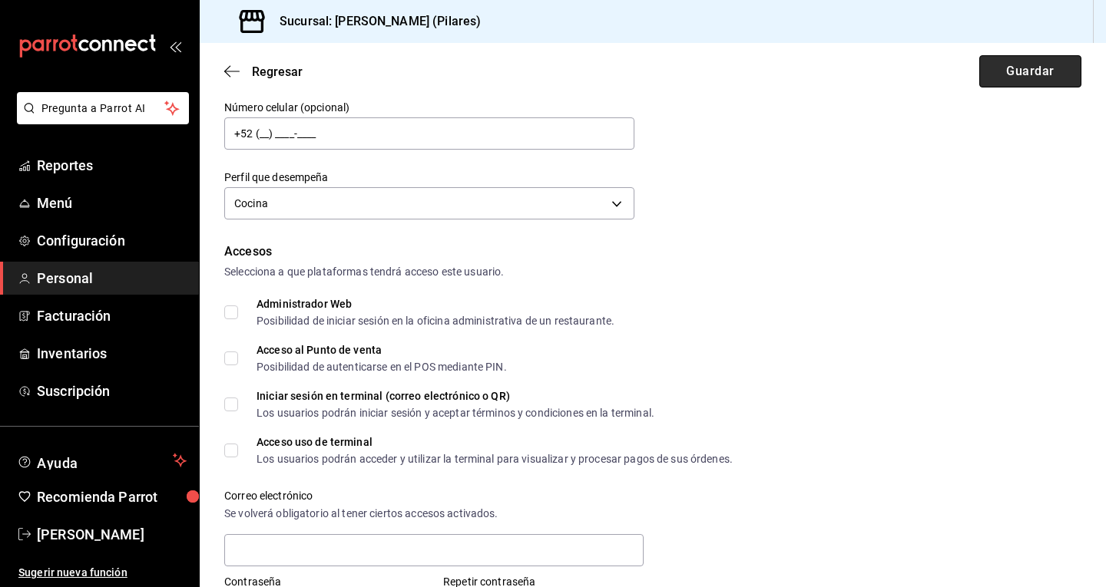
click at [1040, 77] on button "Guardar" at bounding box center [1030, 71] width 102 height 32
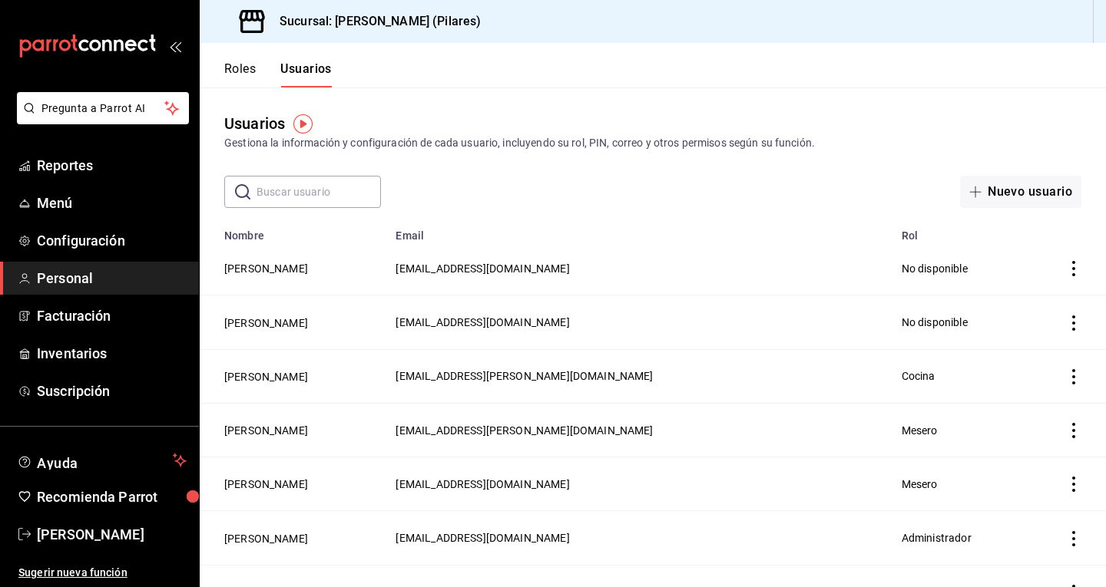
click at [1063, 332] on td "employeesTable" at bounding box center [1066, 323] width 80 height 54
click at [1072, 329] on icon "actions" at bounding box center [1073, 323] width 3 height 15
click at [850, 332] on div at bounding box center [553, 293] width 1106 height 587
click at [256, 329] on button "Dilan Michel" at bounding box center [266, 323] width 84 height 15
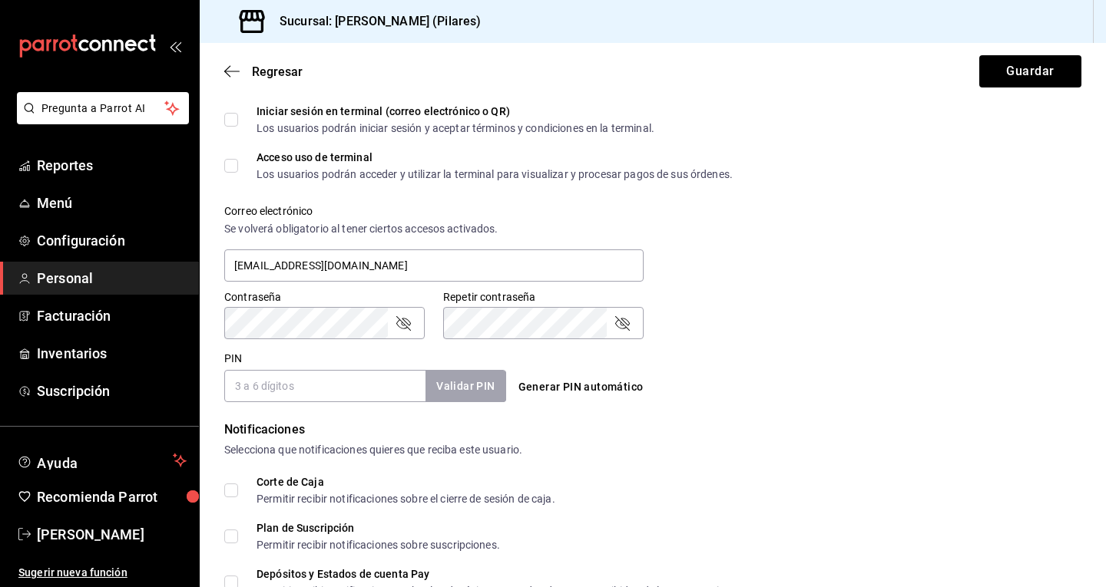
scroll to position [640, 0]
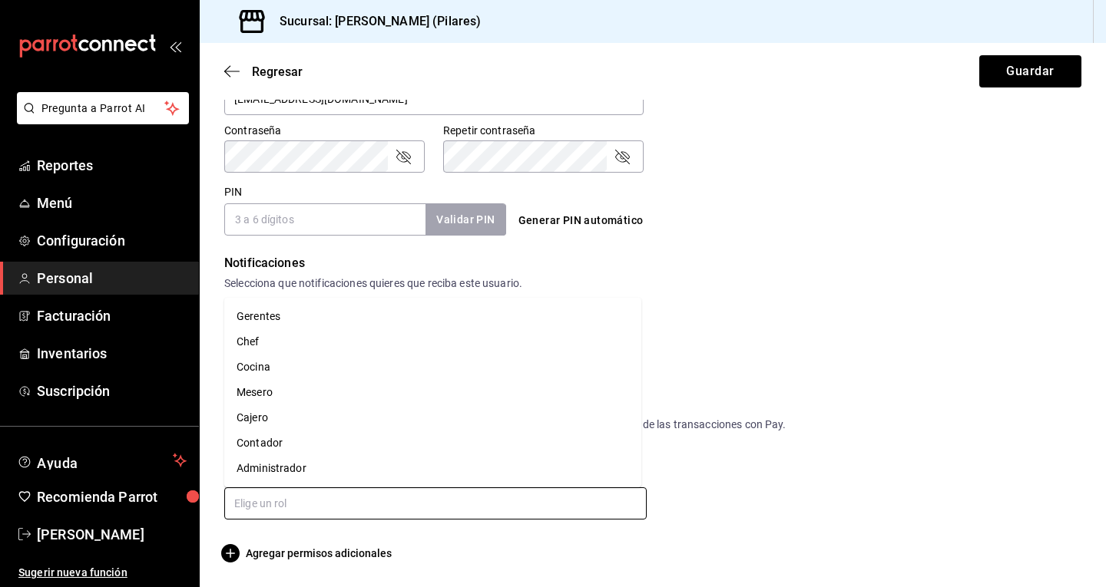
click at [278, 497] on input "text" at bounding box center [435, 504] width 422 height 32
click at [263, 395] on li "Mesero" at bounding box center [432, 392] width 417 height 25
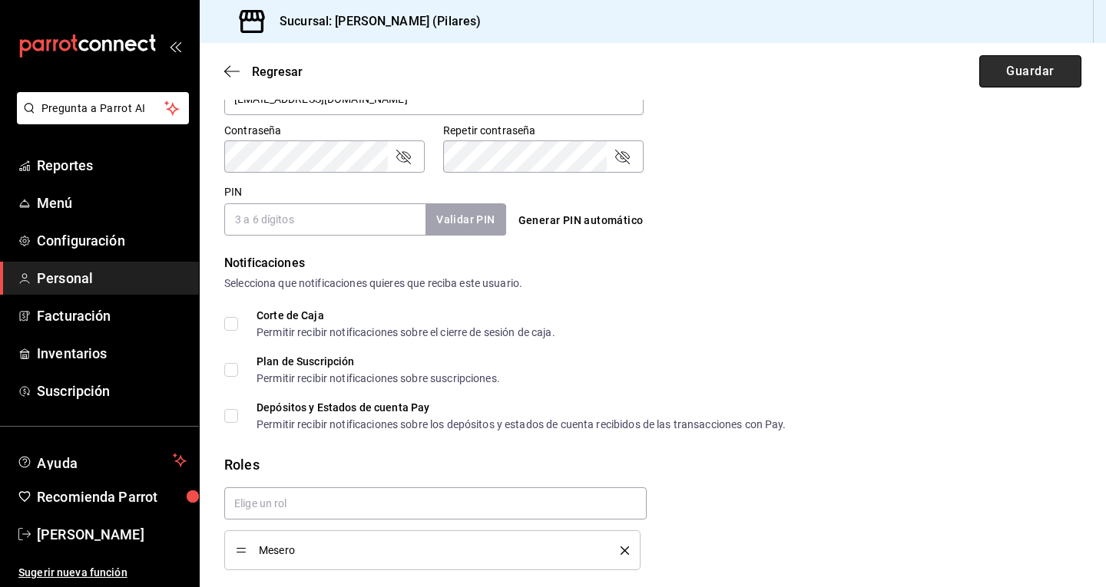
click at [1007, 79] on button "Guardar" at bounding box center [1030, 71] width 102 height 32
checkbox input "true"
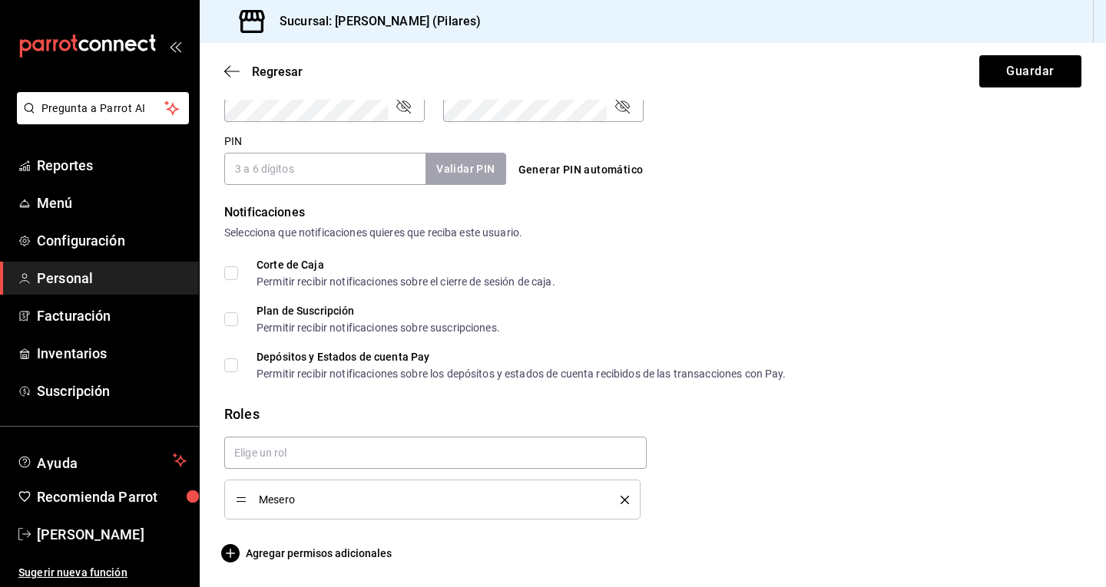
click at [278, 507] on div "Mesero" at bounding box center [432, 499] width 393 height 17
click at [302, 503] on span "Mesero" at bounding box center [428, 500] width 339 height 11
click at [614, 501] on button "delete" at bounding box center [619, 500] width 19 height 8
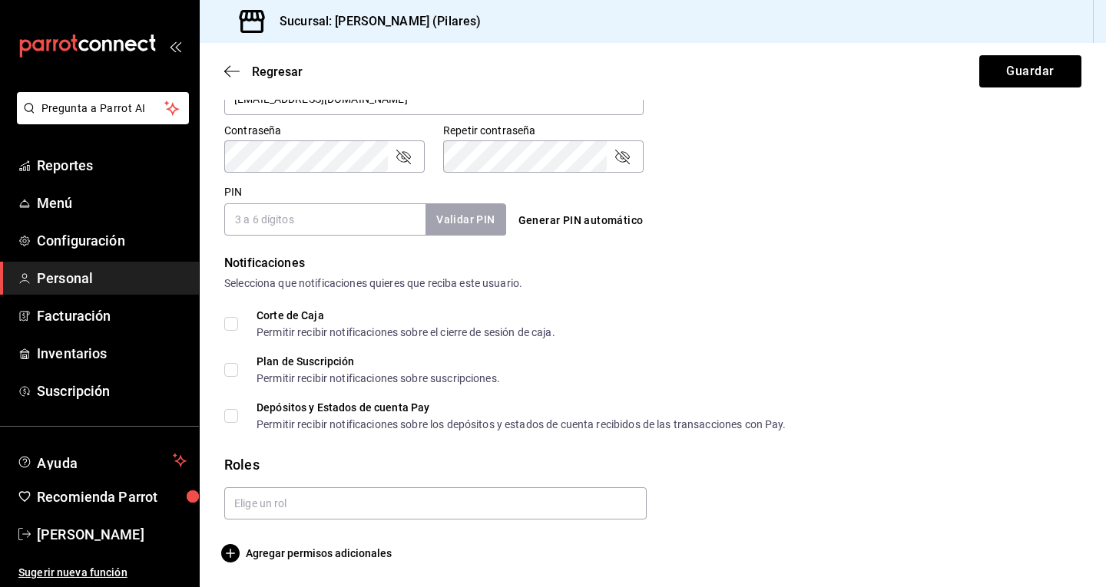
scroll to position [640, 0]
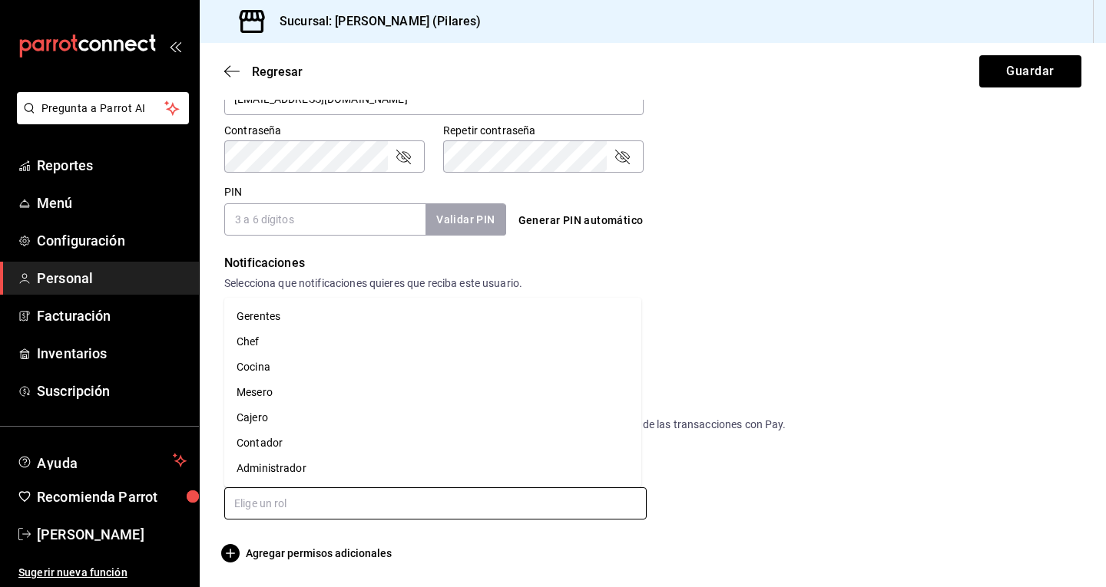
click at [430, 495] on input "text" at bounding box center [435, 504] width 422 height 32
click at [284, 372] on li "Cocina" at bounding box center [432, 367] width 417 height 25
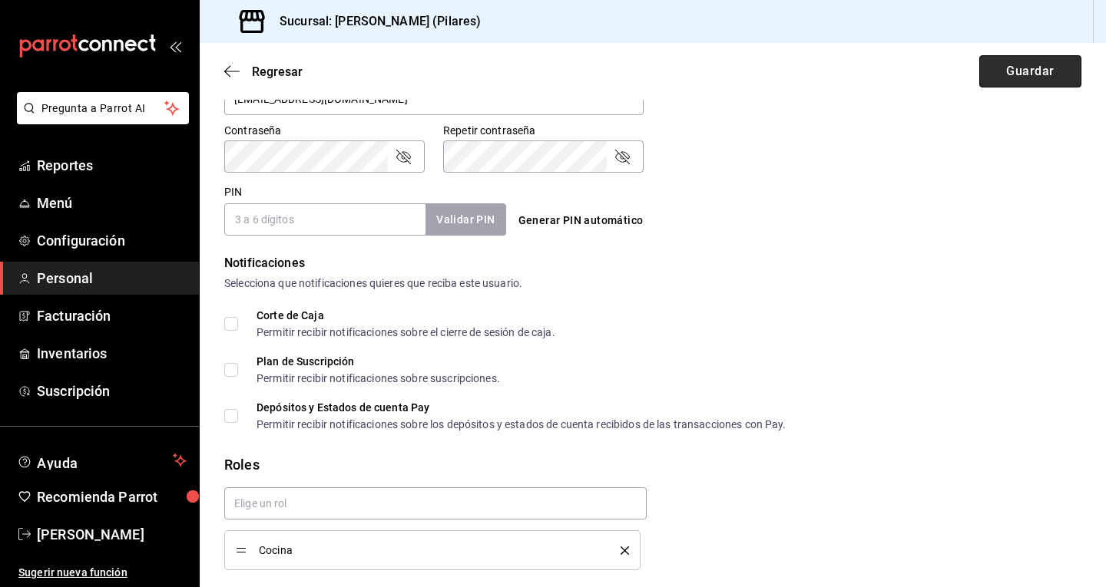
click at [1018, 74] on button "Guardar" at bounding box center [1030, 71] width 102 height 32
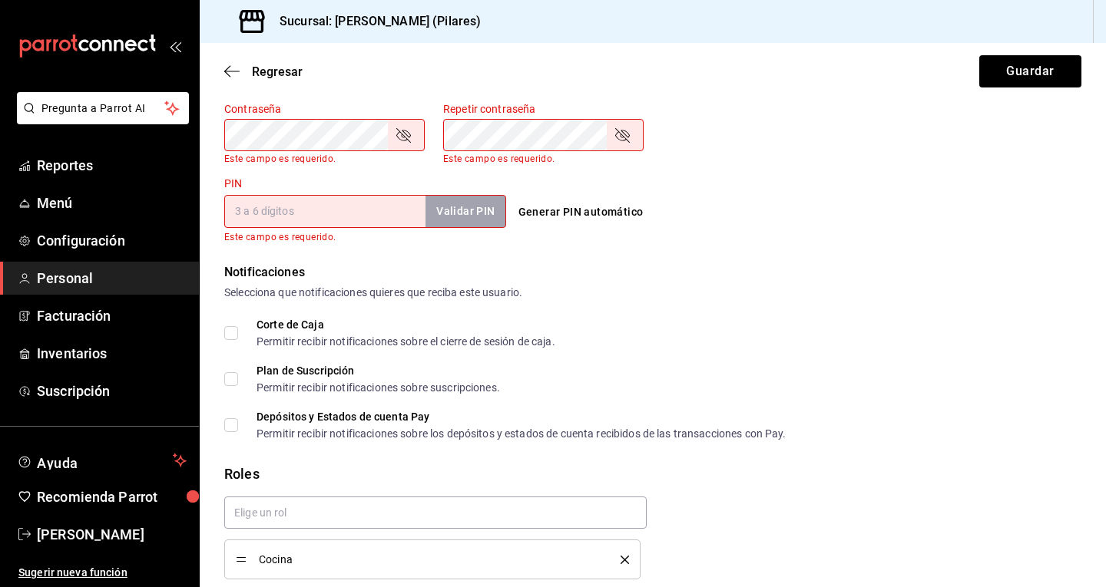
scroll to position [721, 0]
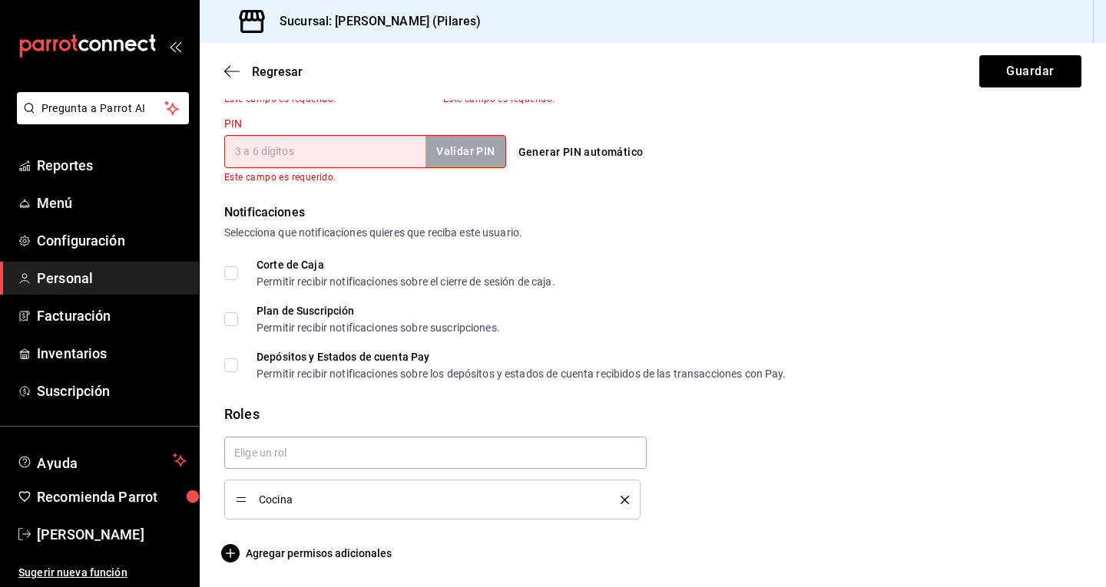
click at [617, 505] on div "Cocina" at bounding box center [432, 499] width 393 height 17
click at [620, 500] on icon "delete" at bounding box center [624, 500] width 8 height 8
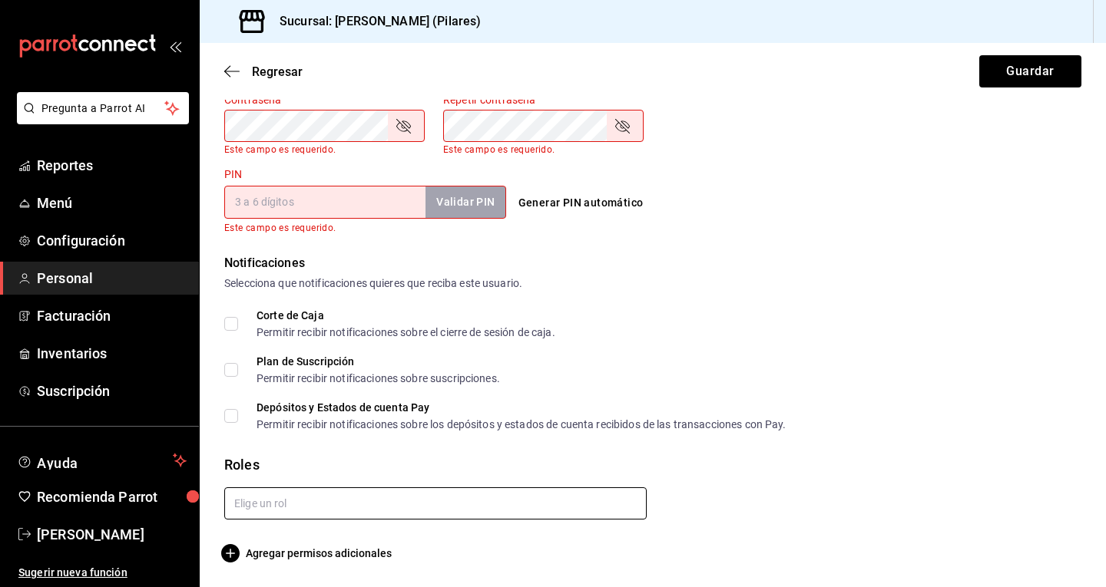
click at [270, 499] on input "text" at bounding box center [435, 504] width 422 height 32
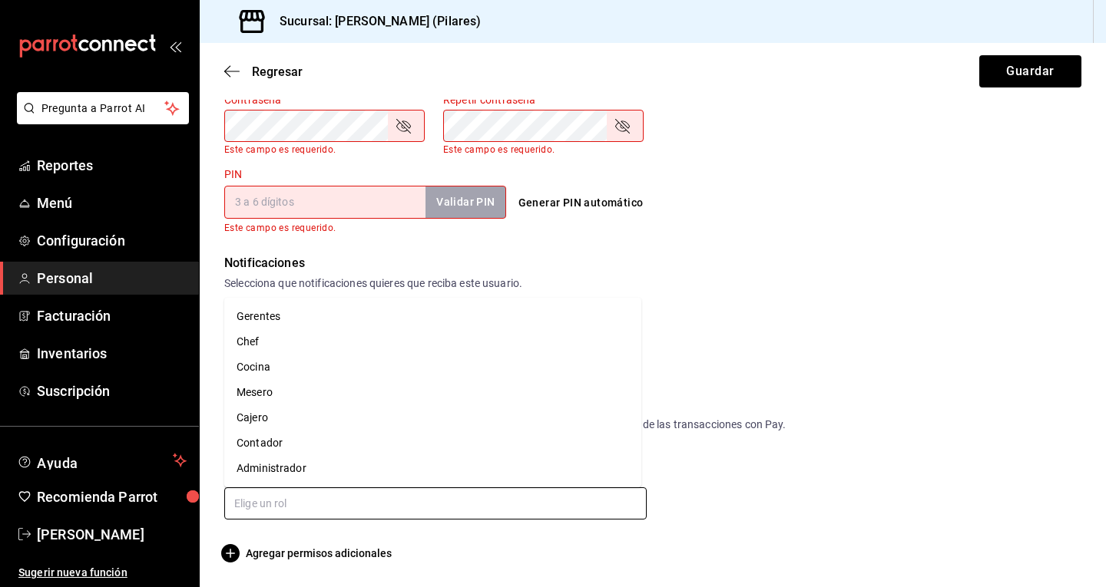
click at [256, 368] on li "Cocina" at bounding box center [432, 367] width 417 height 25
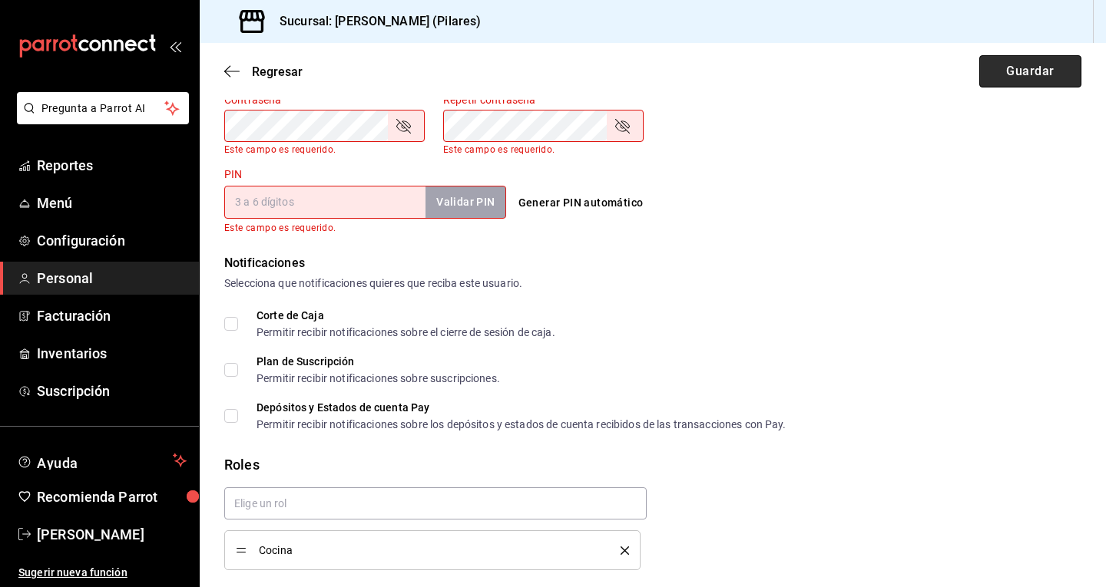
click at [1004, 81] on button "Guardar" at bounding box center [1030, 71] width 102 height 32
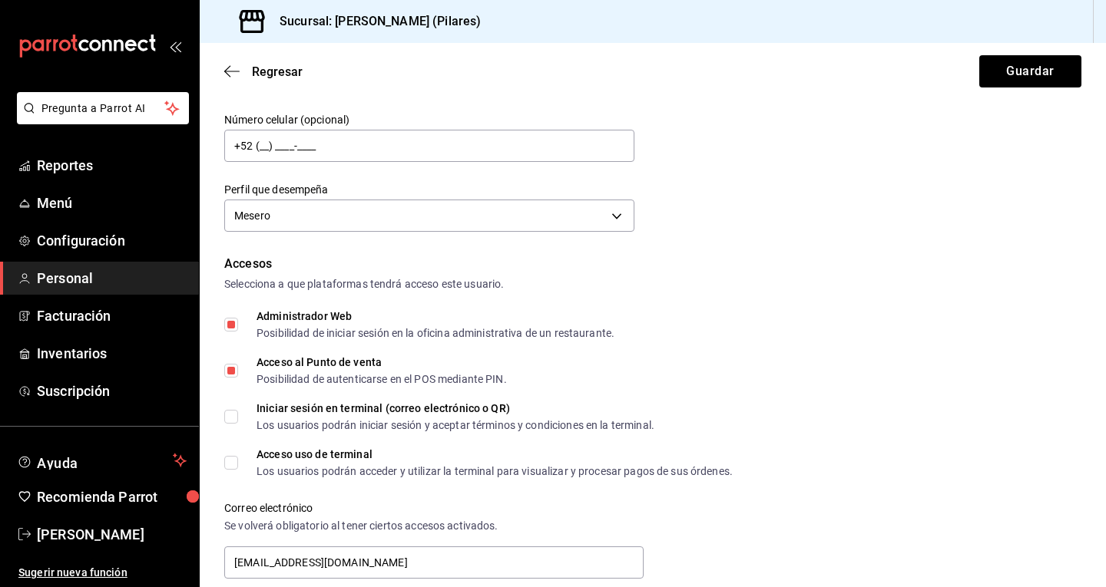
scroll to position [177, 0]
click at [233, 325] on input "Administrador Web Posibilidad de iniciar sesión en la oficina administrativa de…" at bounding box center [231, 324] width 14 height 14
checkbox input "false"
click at [230, 372] on input "Acceso al Punto de venta Posibilidad de autenticarse en el POS mediante PIN." at bounding box center [231, 370] width 14 height 14
checkbox input "false"
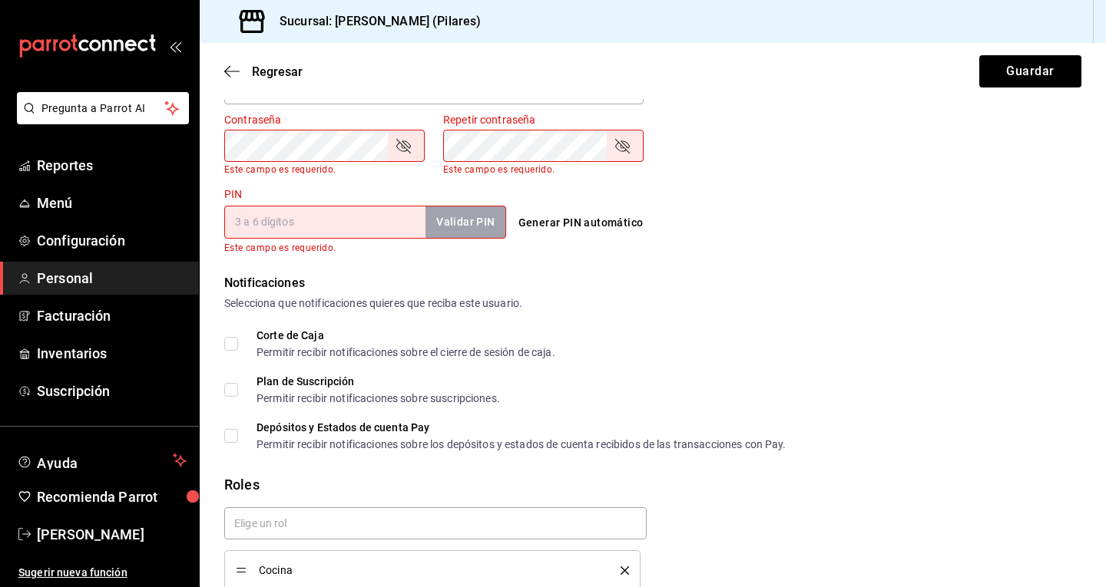
scroll to position [721, 0]
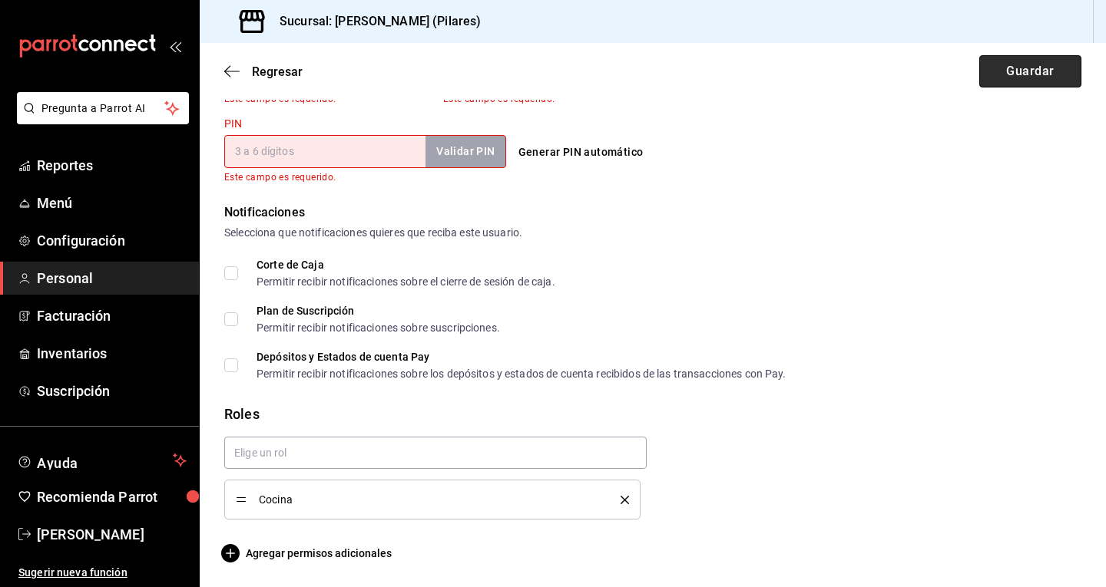
click at [1024, 74] on button "Guardar" at bounding box center [1030, 71] width 102 height 32
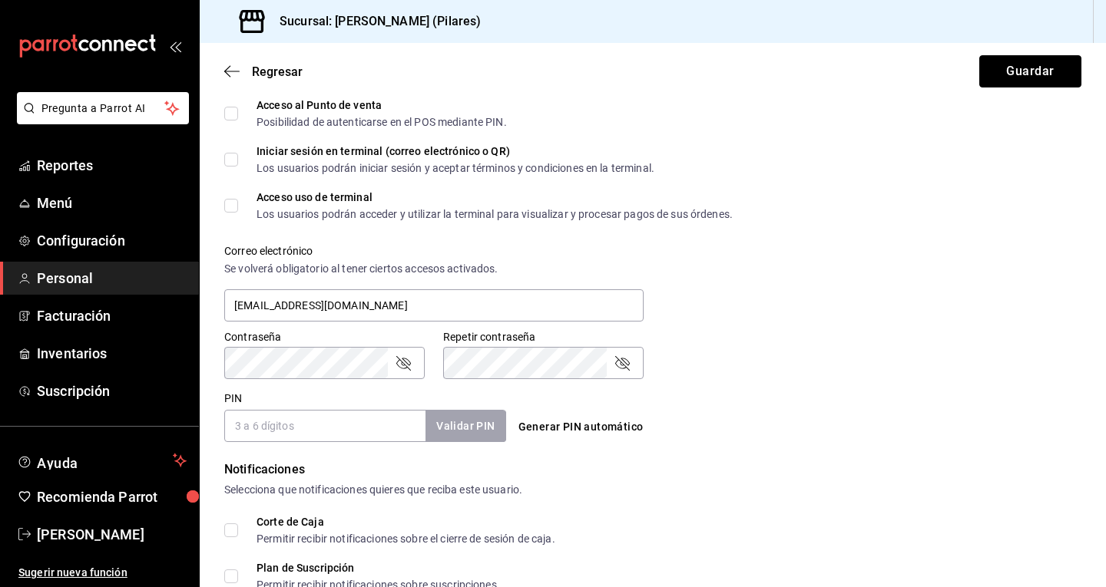
scroll to position [432, 0]
drag, startPoint x: 531, startPoint y: 304, endPoint x: 187, endPoint y: 308, distance: 343.3
click at [187, 308] on div "Pregunta a Parrot AI Reportes Menú Configuración Personal Facturación Inventari…" at bounding box center [553, 293] width 1106 height 587
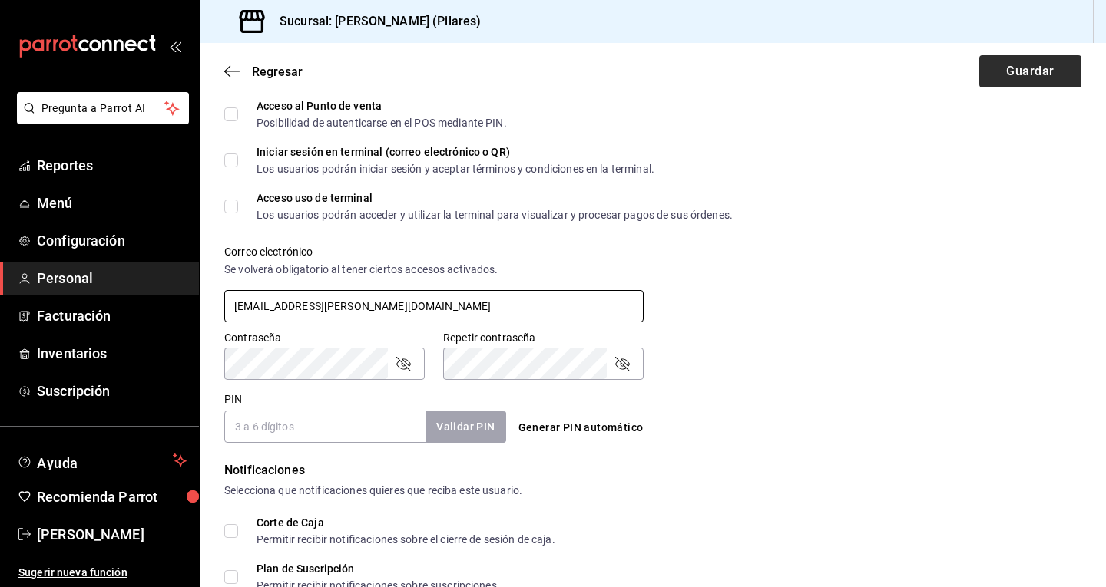
type input "dilanmichel@eline.mx"
click at [1027, 74] on button "Guardar" at bounding box center [1030, 71] width 102 height 32
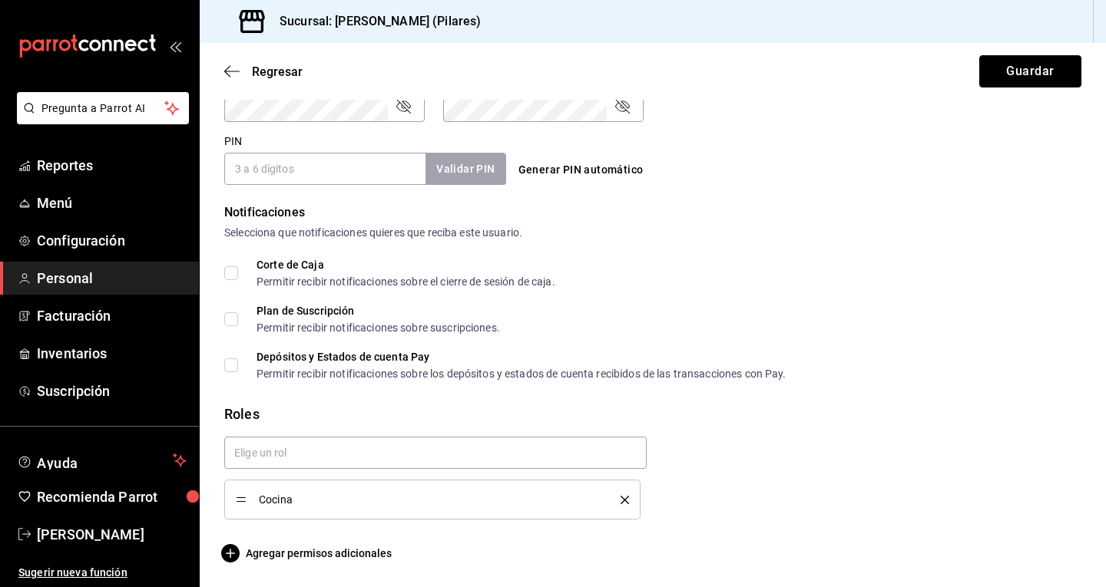
scroll to position [547, 0]
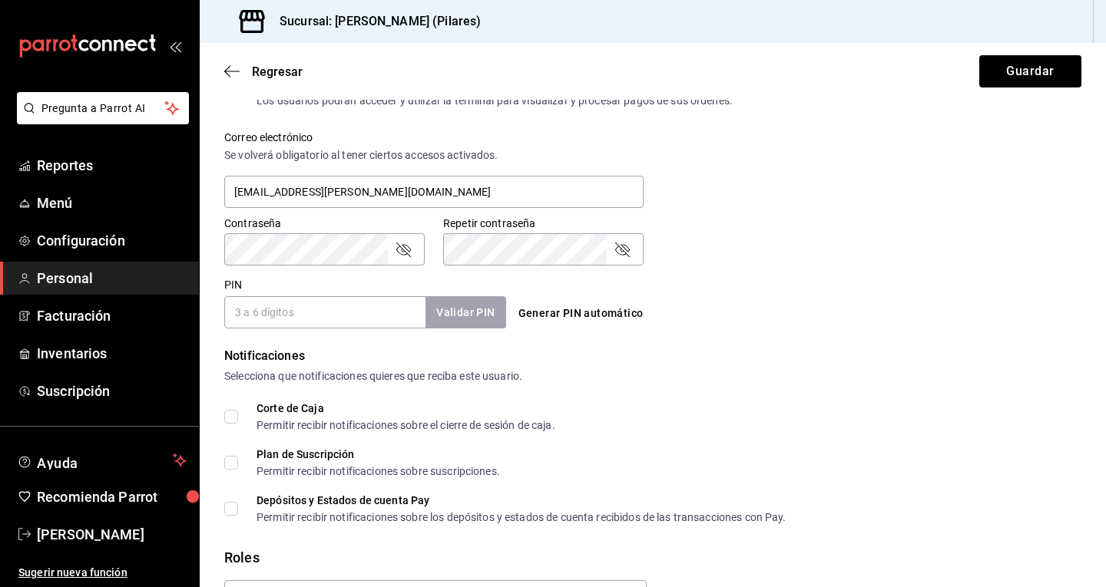
click at [791, 203] on div "Contraseña Contraseña Repetir contraseña Repetir contraseña" at bounding box center [643, 232] width 875 height 68
click at [1037, 68] on button "Guardar" at bounding box center [1030, 71] width 102 height 32
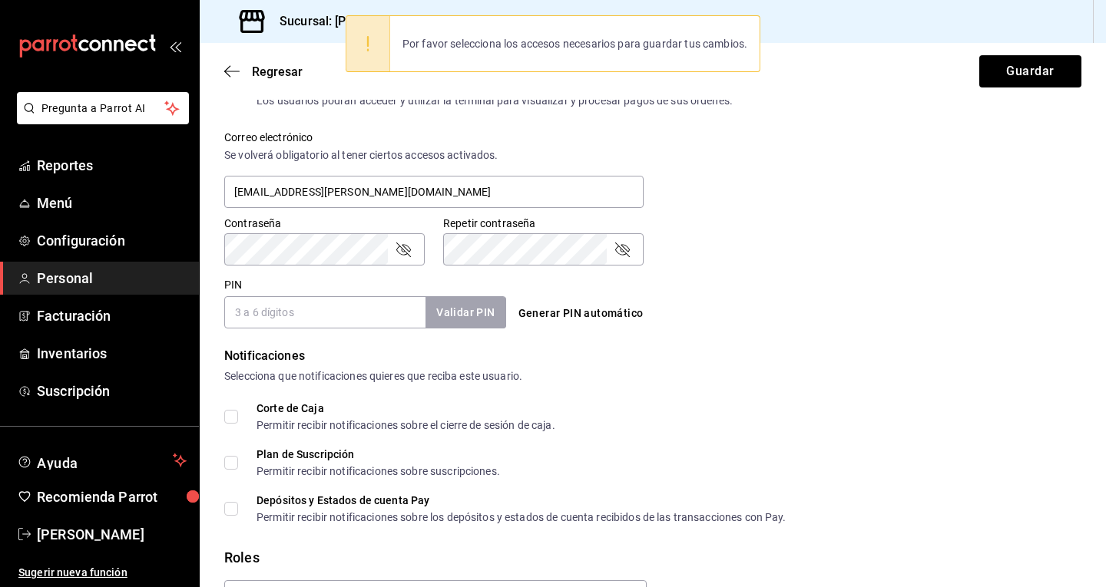
click at [273, 303] on input "PIN" at bounding box center [324, 312] width 201 height 32
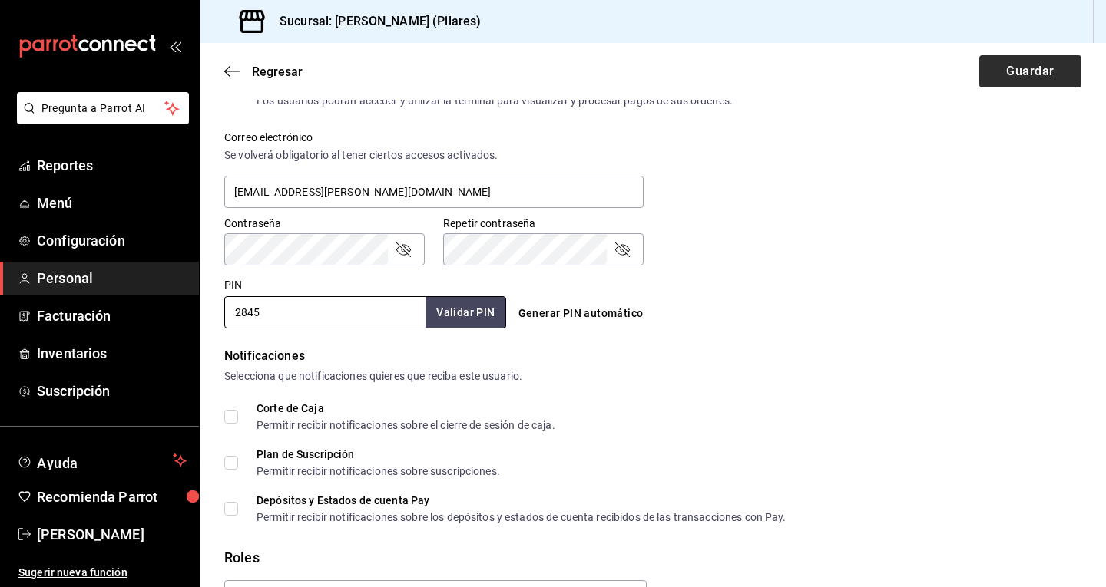
type input "2845"
click at [986, 74] on button "Guardar" at bounding box center [1030, 71] width 102 height 32
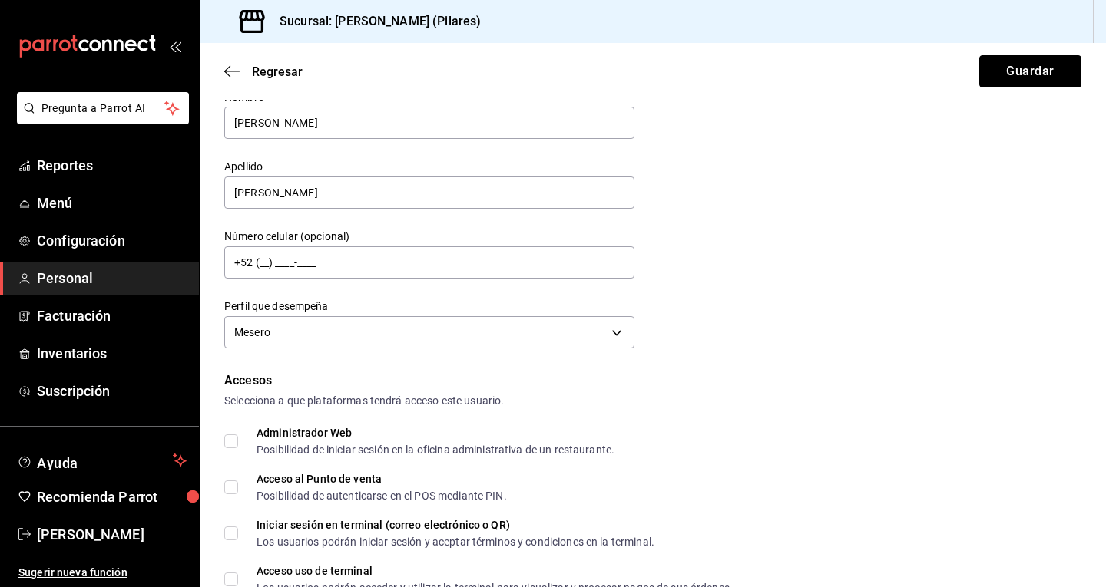
scroll to position [53, 0]
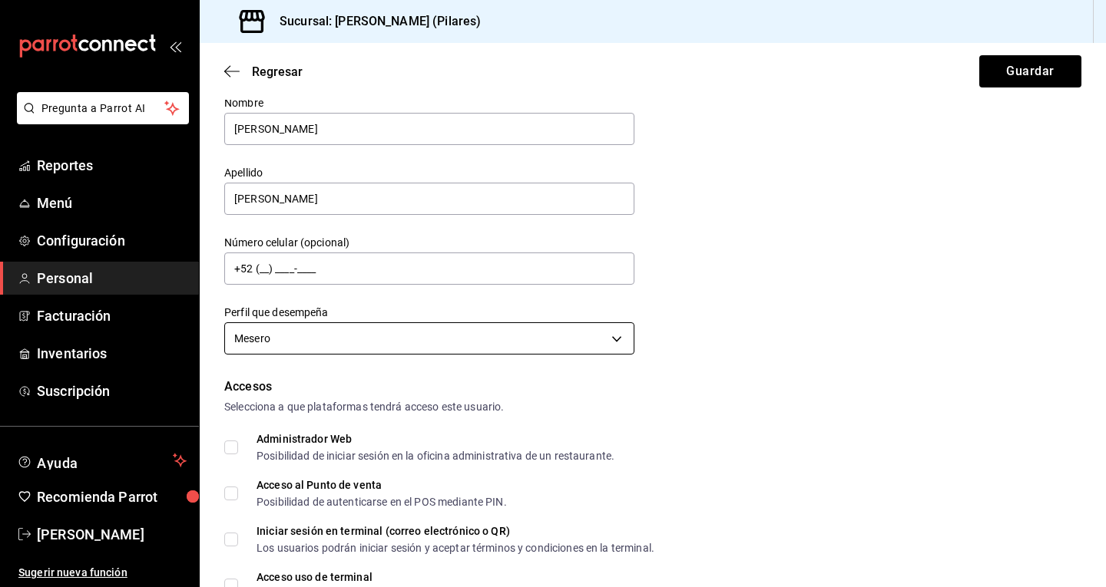
click at [480, 338] on body "Pregunta a Parrot AI Reportes Menú Configuración Personal Facturación Inventari…" at bounding box center [553, 293] width 1106 height 587
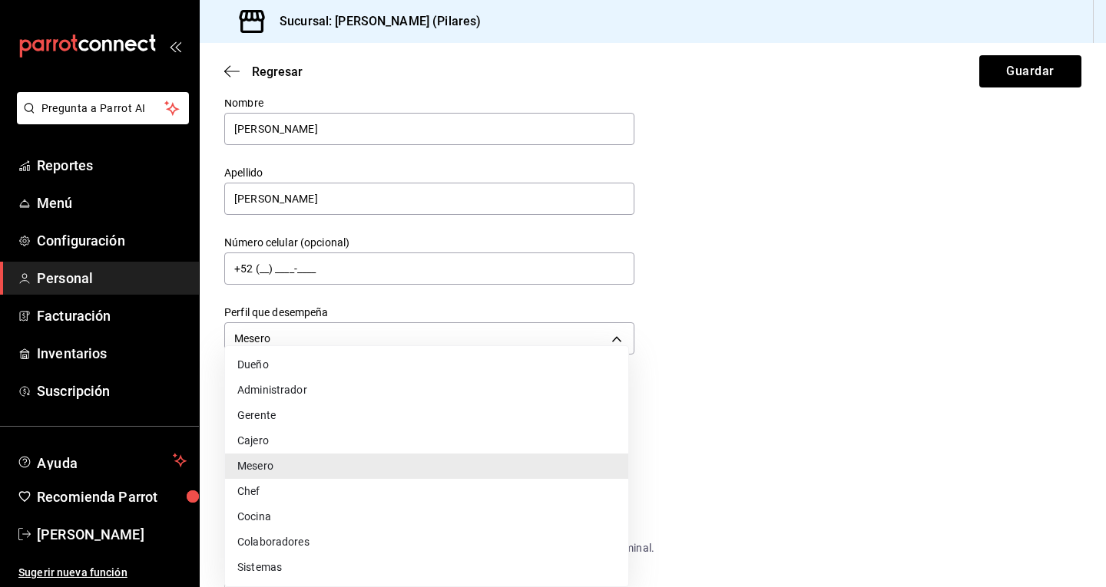
click at [279, 516] on li "Cocina" at bounding box center [426, 517] width 403 height 25
type input "KITCHEN"
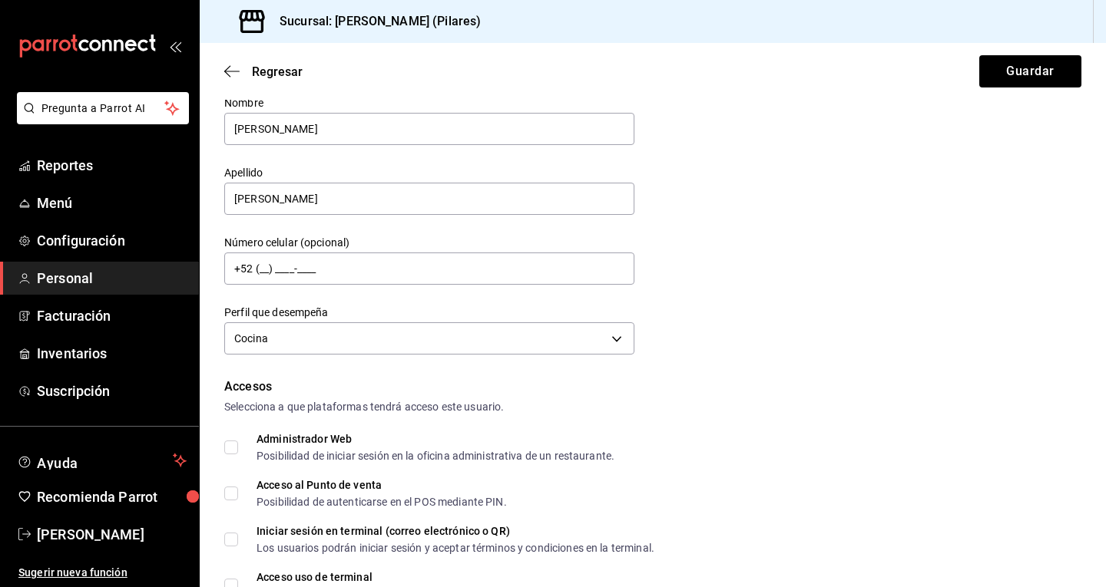
click at [816, 295] on div "Datos personales Nombre Dilan Apellido Michel Número celular (opcional) +52 (__…" at bounding box center [652, 209] width 857 height 300
click at [1047, 74] on button "Guardar" at bounding box center [1030, 71] width 102 height 32
click at [237, 453] on input "Administrador Web Posibilidad de iniciar sesión en la oficina administrativa de…" at bounding box center [231, 448] width 14 height 14
checkbox input "true"
click at [1014, 84] on button "Guardar" at bounding box center [1030, 71] width 102 height 32
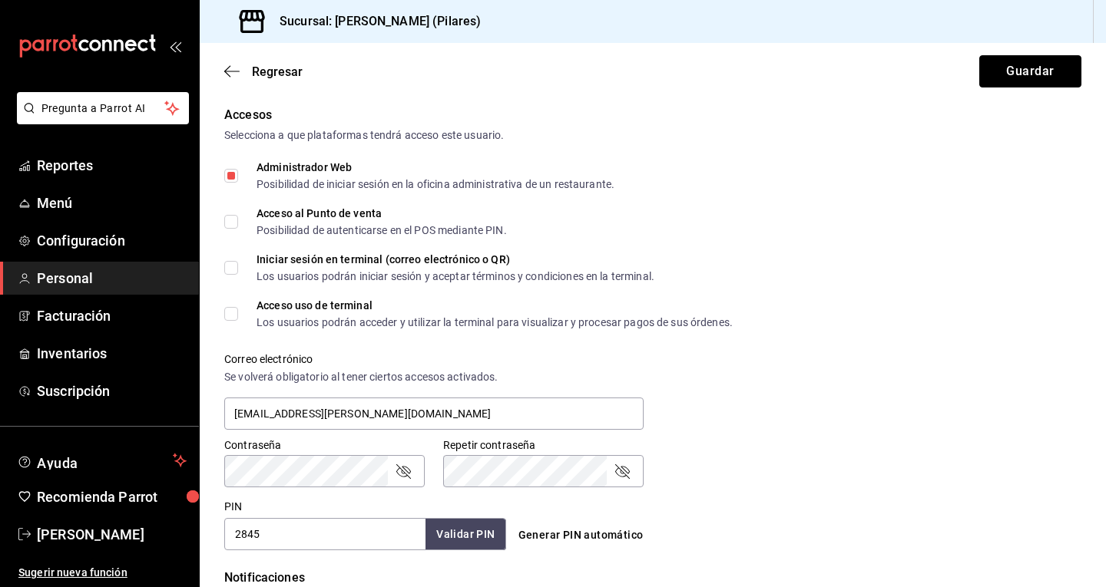
scroll to position [0, 0]
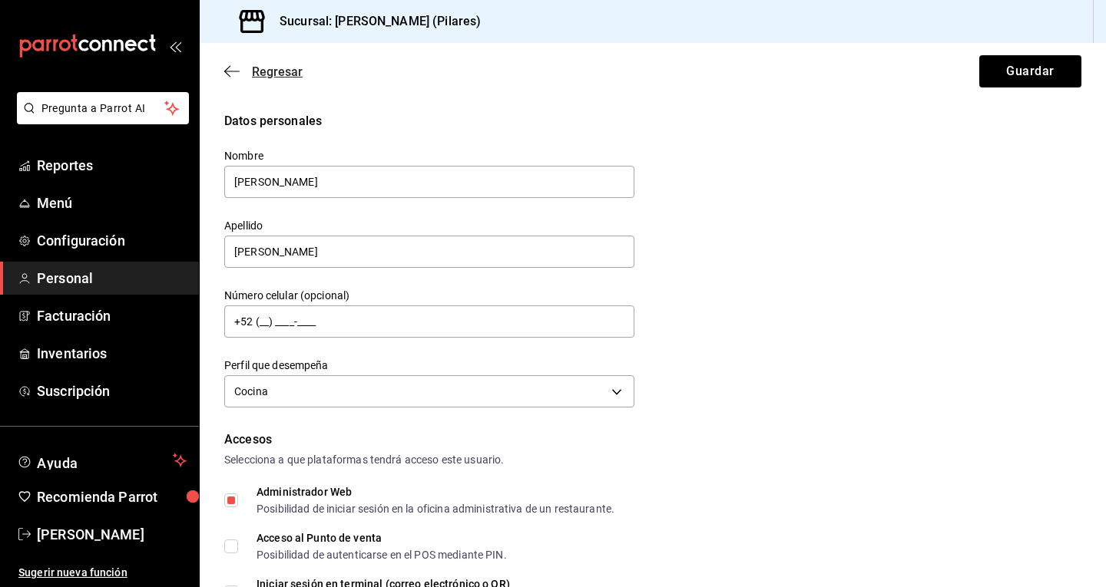
click at [224, 75] on icon "button" at bounding box center [231, 72] width 15 height 14
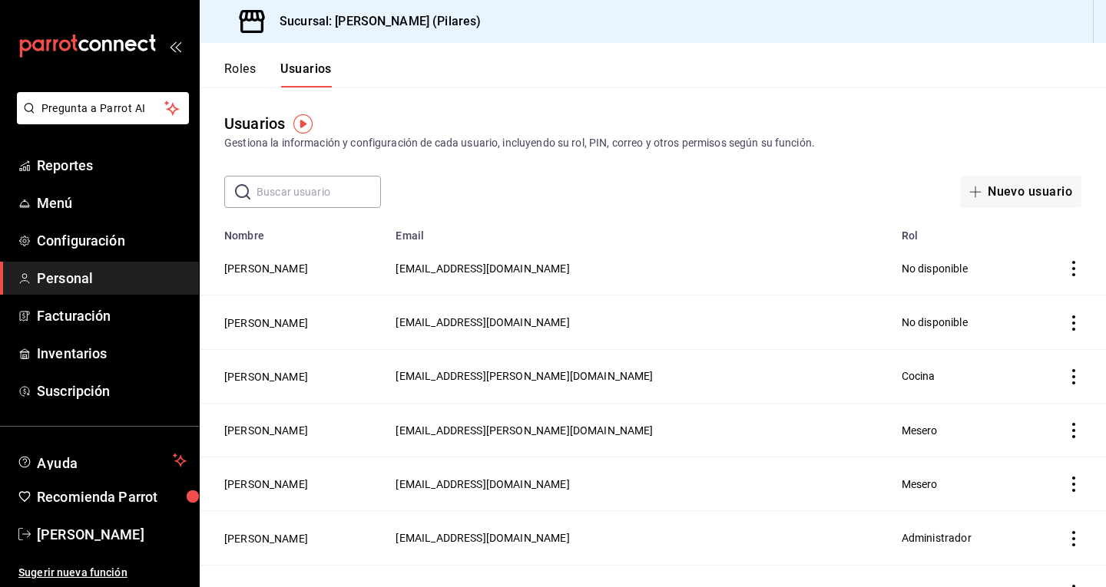
click at [291, 201] on input "text" at bounding box center [318, 192] width 124 height 31
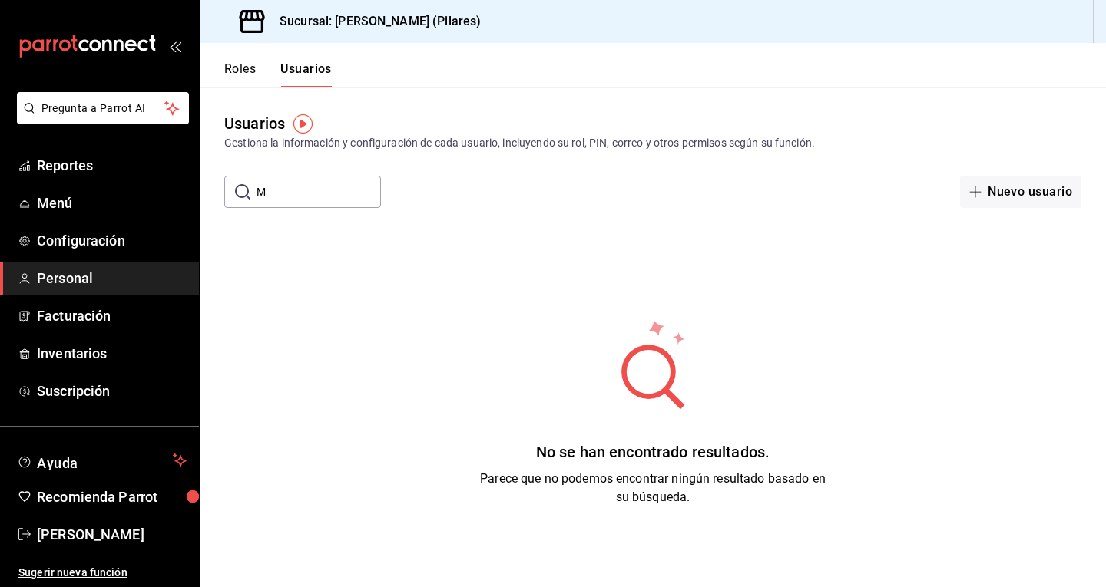
type input "M"
click at [382, 194] on div "​ ​ Nuevo usuario" at bounding box center [653, 192] width 906 height 32
click at [525, 211] on main "Usuarios Gestiona la información y configuración de cada usuario, incluyendo su…" at bounding box center [653, 346] width 906 height 517
click at [361, 207] on input "text" at bounding box center [318, 192] width 124 height 31
click at [338, 194] on input "text" at bounding box center [318, 192] width 124 height 31
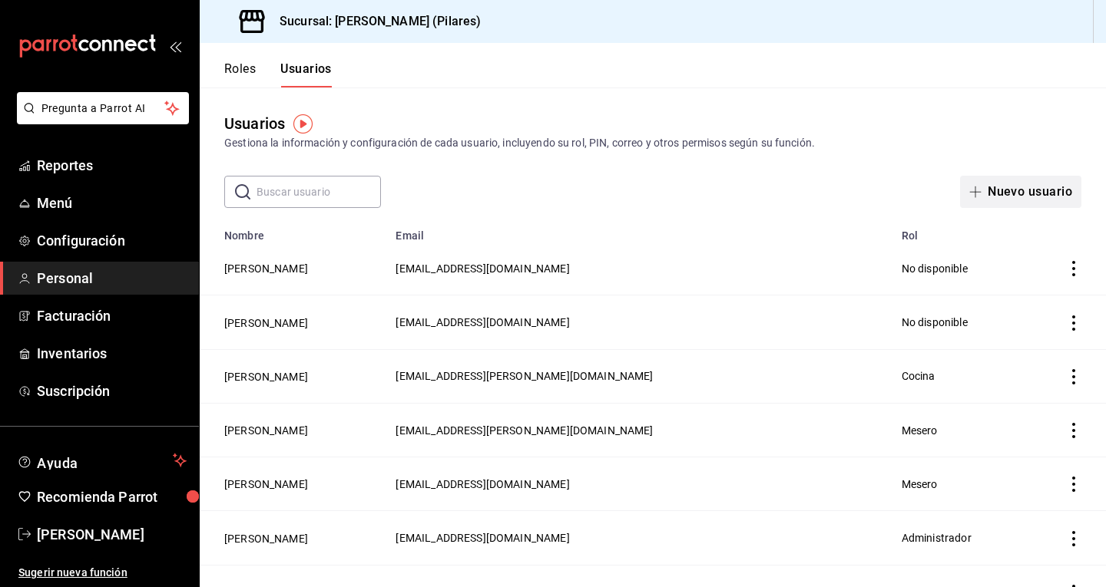
click at [1014, 193] on button "Nuevo usuario" at bounding box center [1020, 192] width 121 height 32
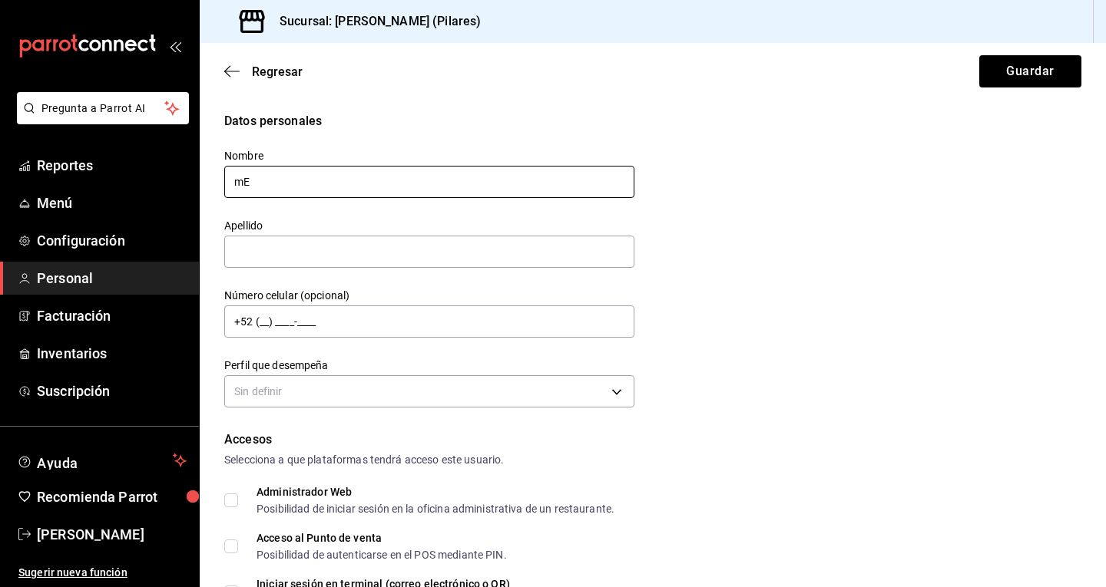
type input "m"
type input "Melina"
type input "P"
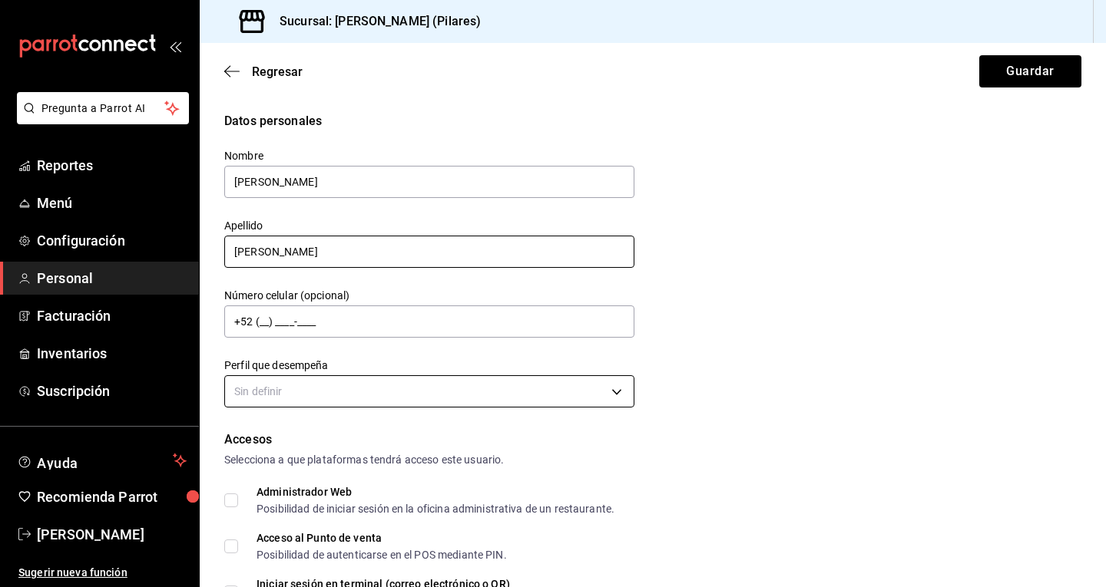
type input "Pineda"
click at [299, 383] on body "Pregunta a Parrot AI Reportes Menú Configuración Personal Facturación Inventari…" at bounding box center [553, 293] width 1106 height 587
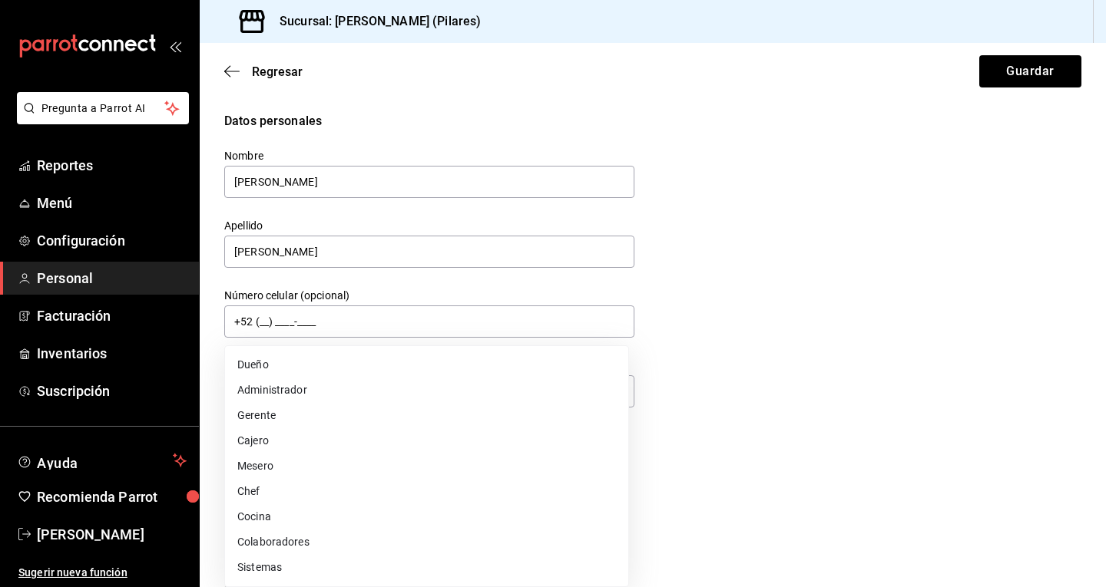
click at [293, 528] on li "Cocina" at bounding box center [426, 517] width 403 height 25
type input "KITCHEN"
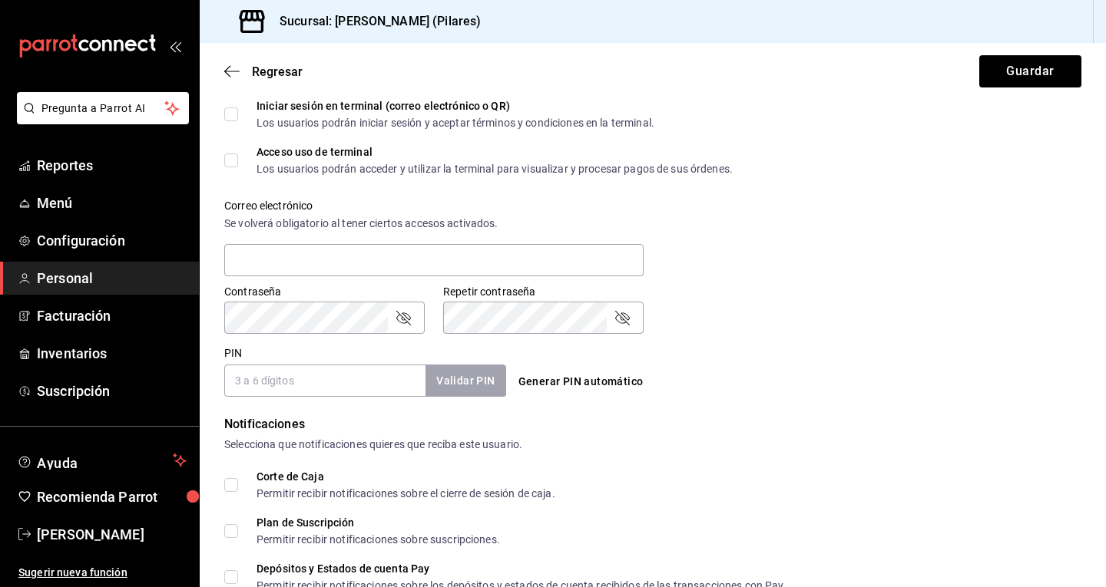
scroll to position [498, 0]
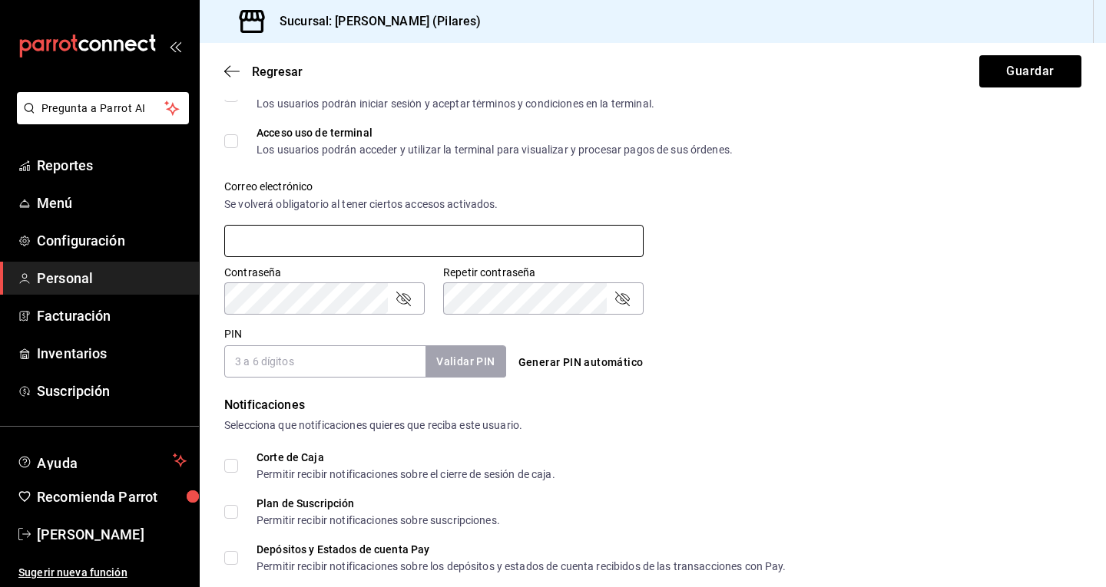
click at [314, 244] on input "text" at bounding box center [433, 241] width 419 height 32
type input "melinapineda@eline.mx"
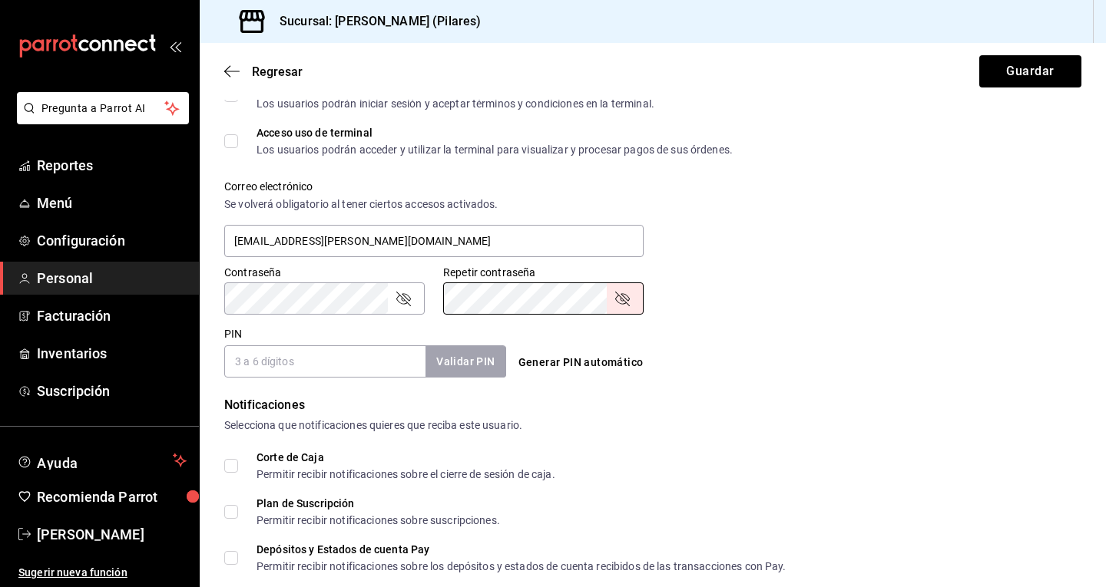
click at [570, 375] on button "Generar PIN automático" at bounding box center [580, 363] width 137 height 28
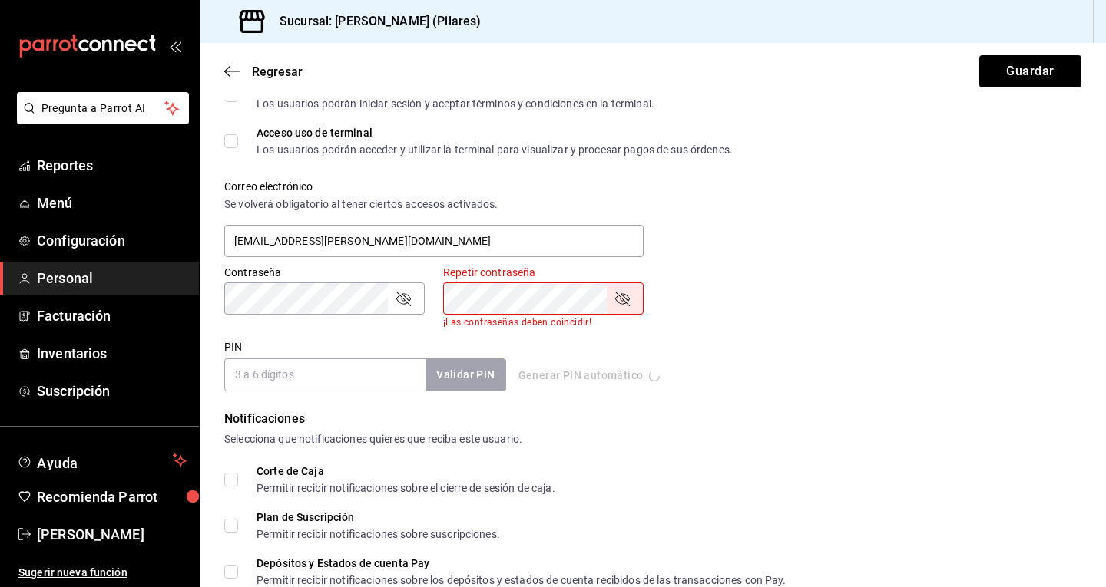
click at [623, 302] on icon "passwordField" at bounding box center [622, 299] width 15 height 15
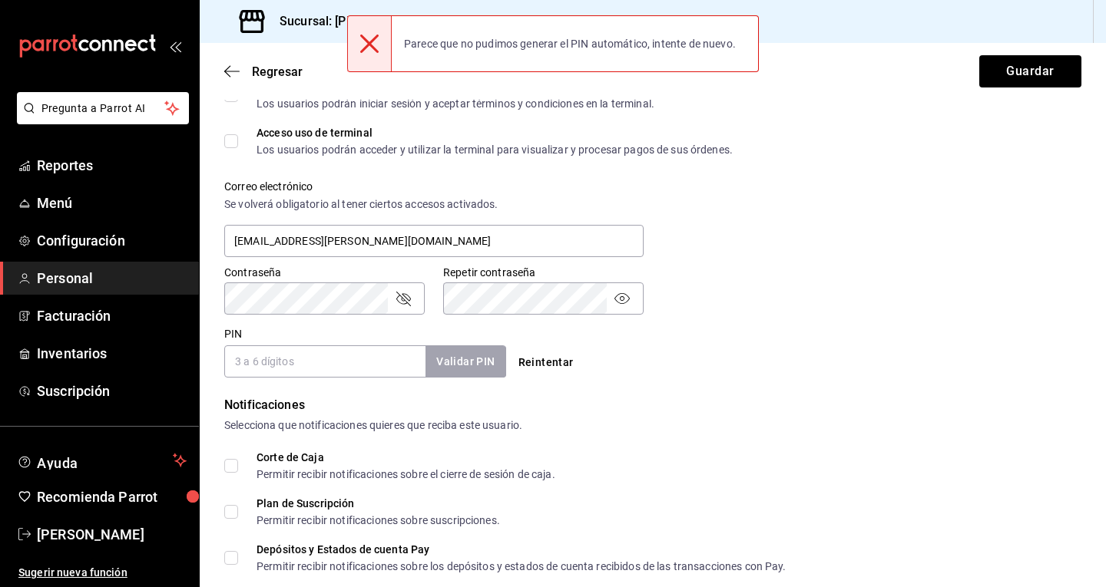
click at [710, 389] on form "Datos personales Nombre Melina Apellido Pineda Número celular (opcional) +52 (_…" at bounding box center [652, 160] width 857 height 1090
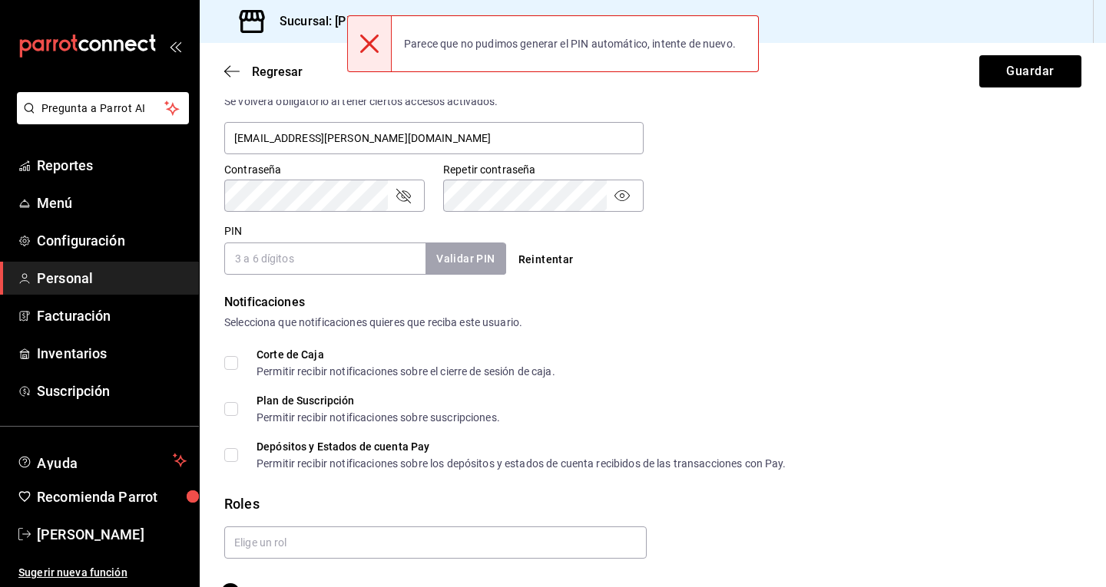
scroll to position [602, 0]
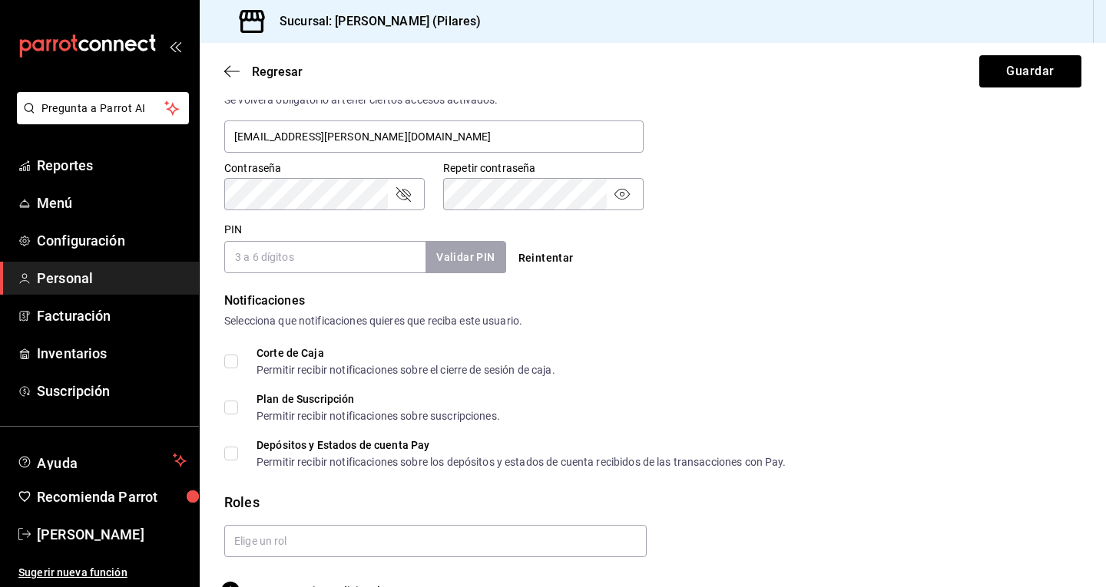
click at [530, 253] on button "Reintentar" at bounding box center [546, 258] width 68 height 28
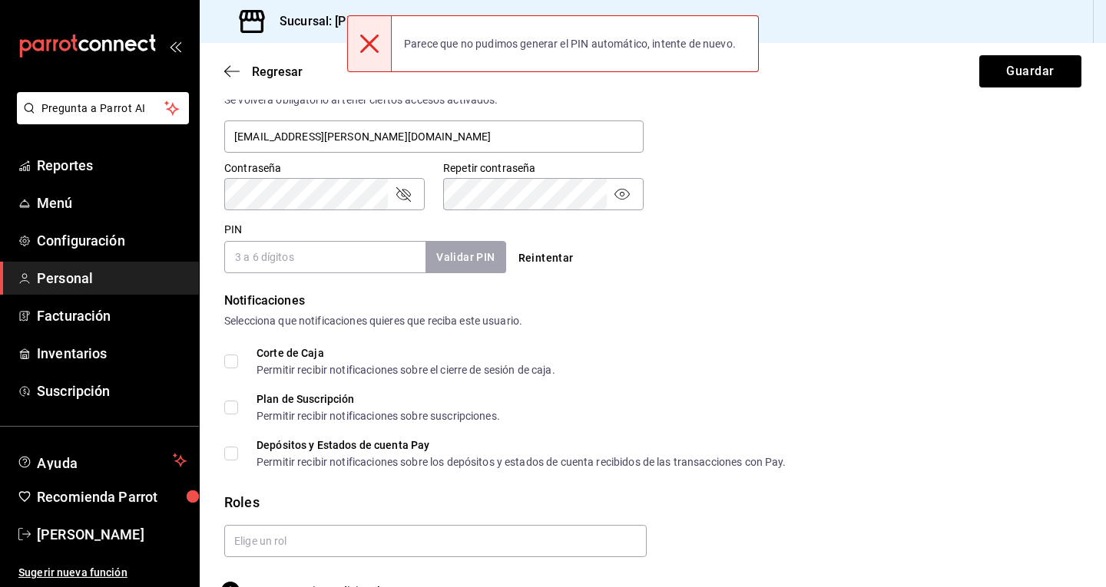
click at [706, 305] on div "Notificaciones" at bounding box center [652, 301] width 857 height 18
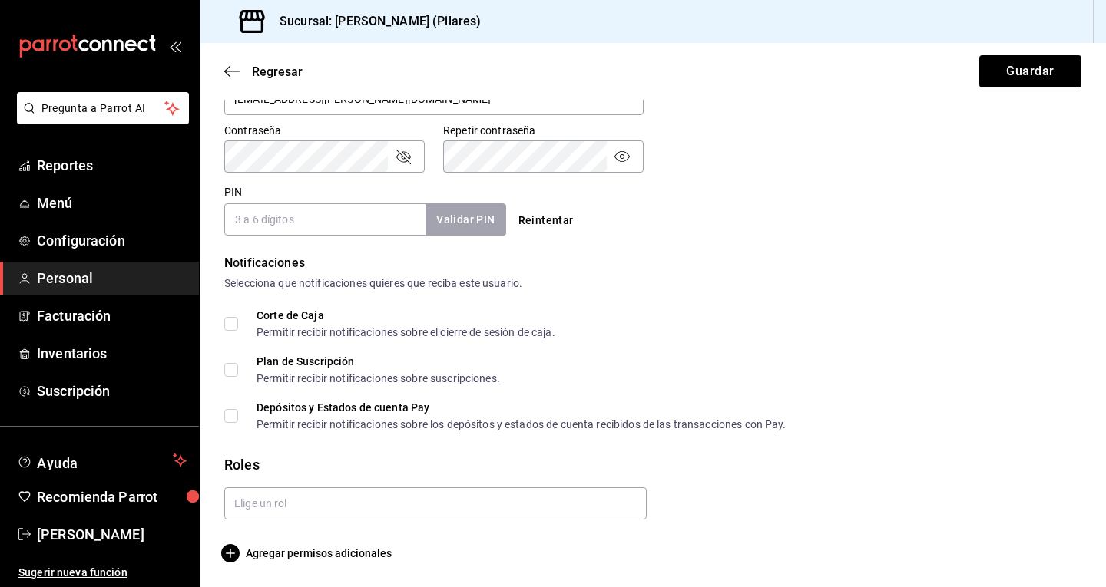
scroll to position [250, 0]
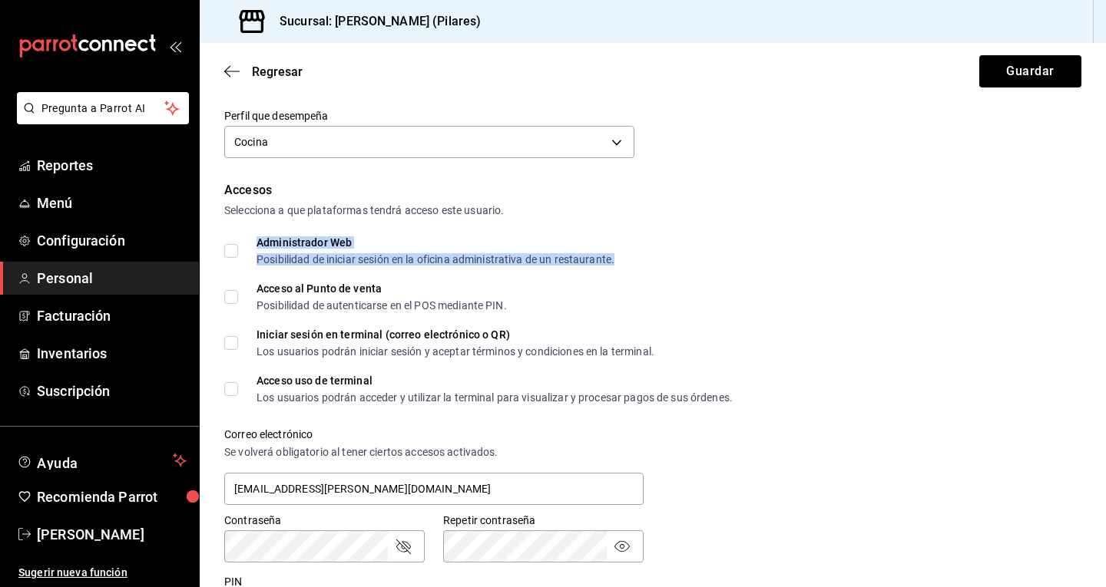
click at [298, 250] on div "Administrador Web Posibilidad de iniciar sesión en la oficina administrativa de…" at bounding box center [435, 251] width 358 height 28
click at [224, 252] on input "Administrador Web Posibilidad de iniciar sesión en la oficina administrativa de…" at bounding box center [231, 251] width 14 height 14
checkbox input "true"
click at [1036, 68] on button "Guardar" at bounding box center [1030, 71] width 102 height 32
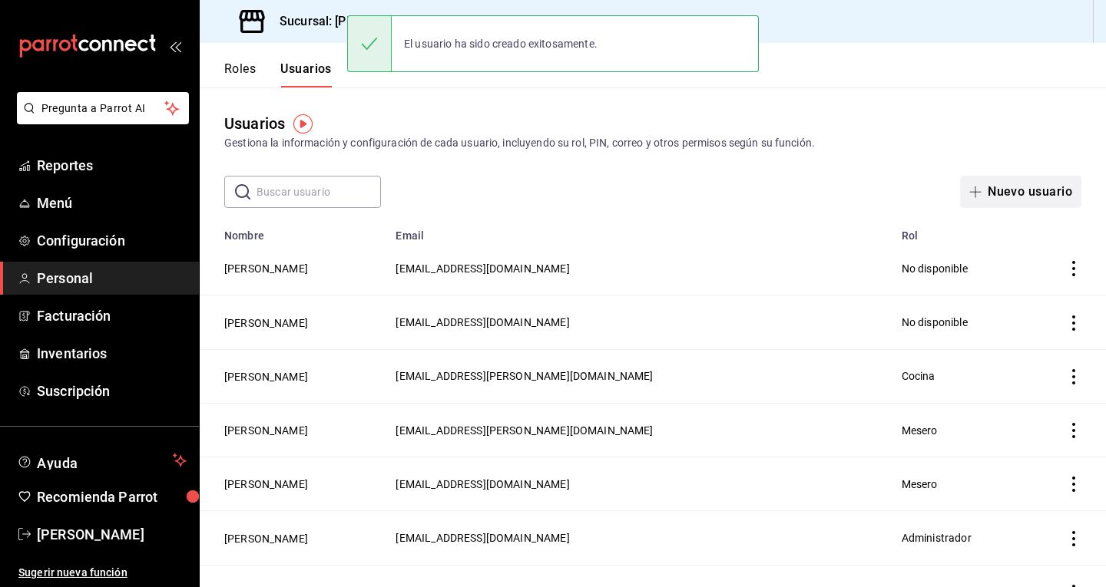
click at [999, 199] on button "Nuevo usuario" at bounding box center [1020, 192] width 121 height 32
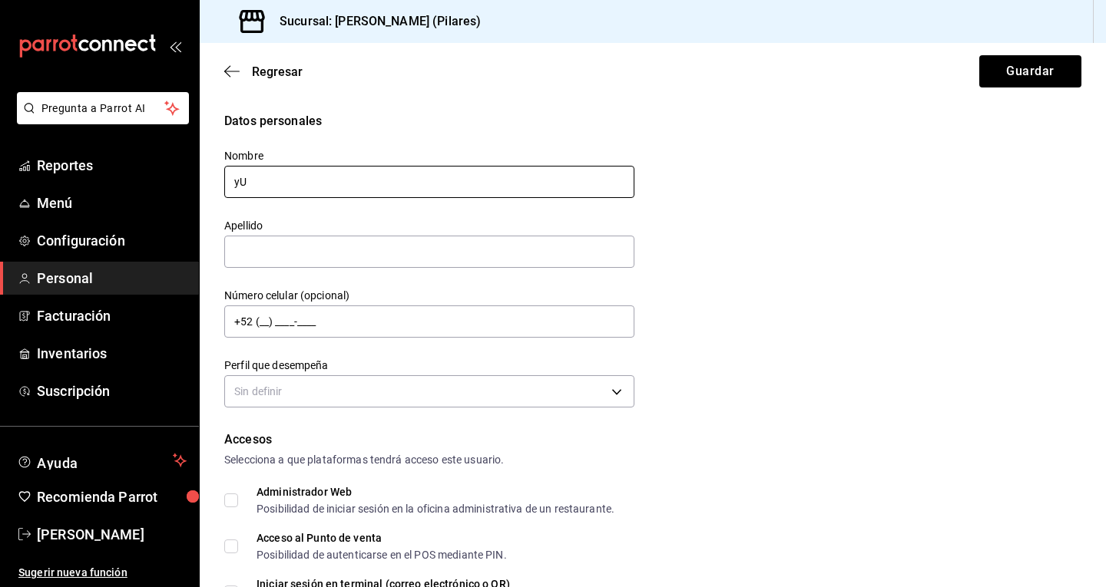
type input "y"
type input "Yuliana"
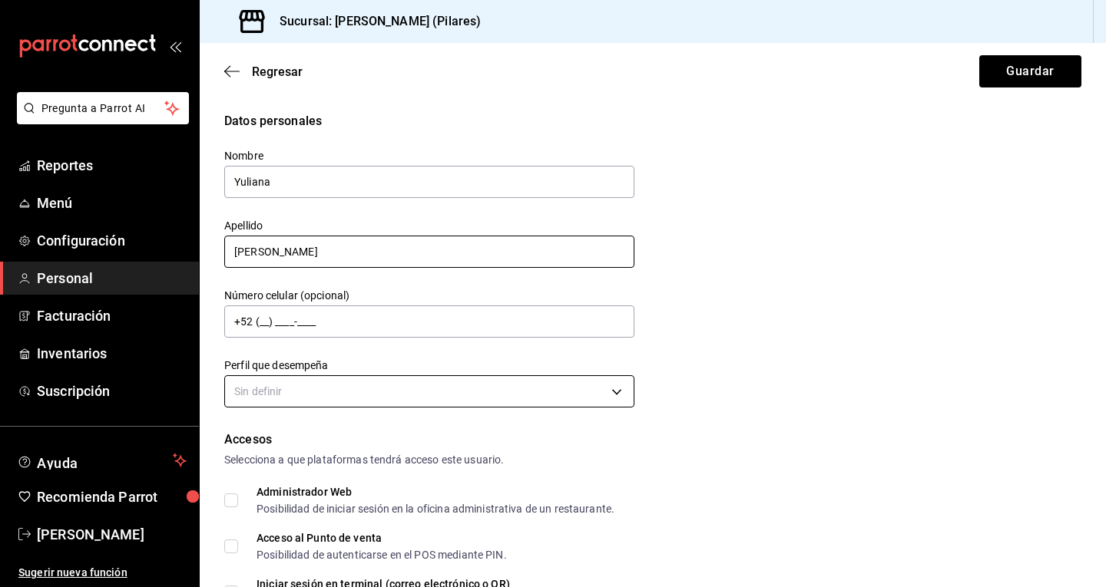
type input "Lopez"
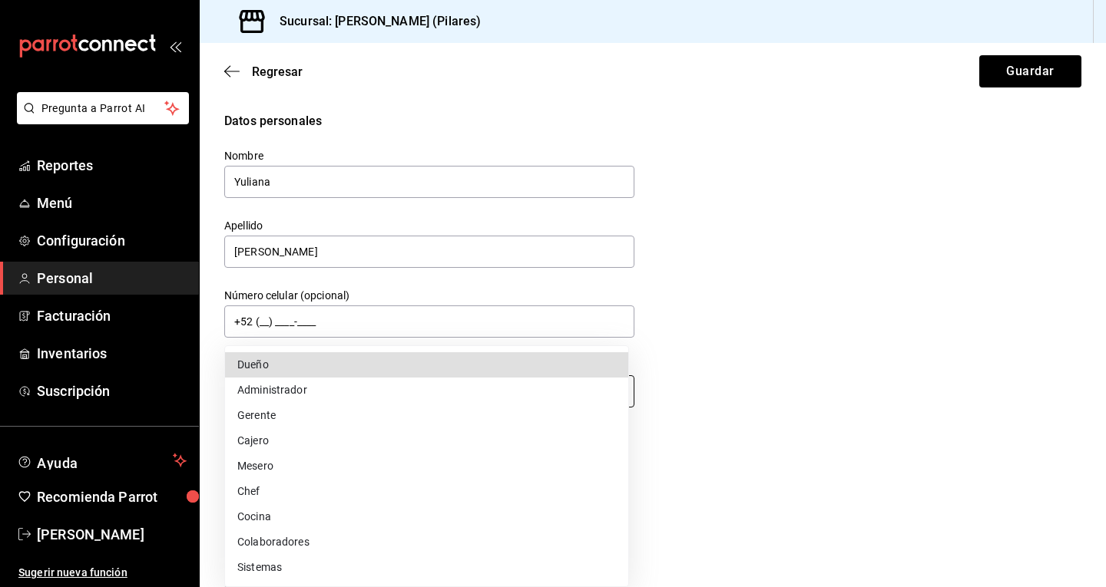
click at [309, 392] on body "Pregunta a Parrot AI Reportes Menú Configuración Personal Facturación Inventari…" at bounding box center [553, 293] width 1106 height 587
click at [289, 513] on li "Cocina" at bounding box center [426, 517] width 403 height 25
type input "KITCHEN"
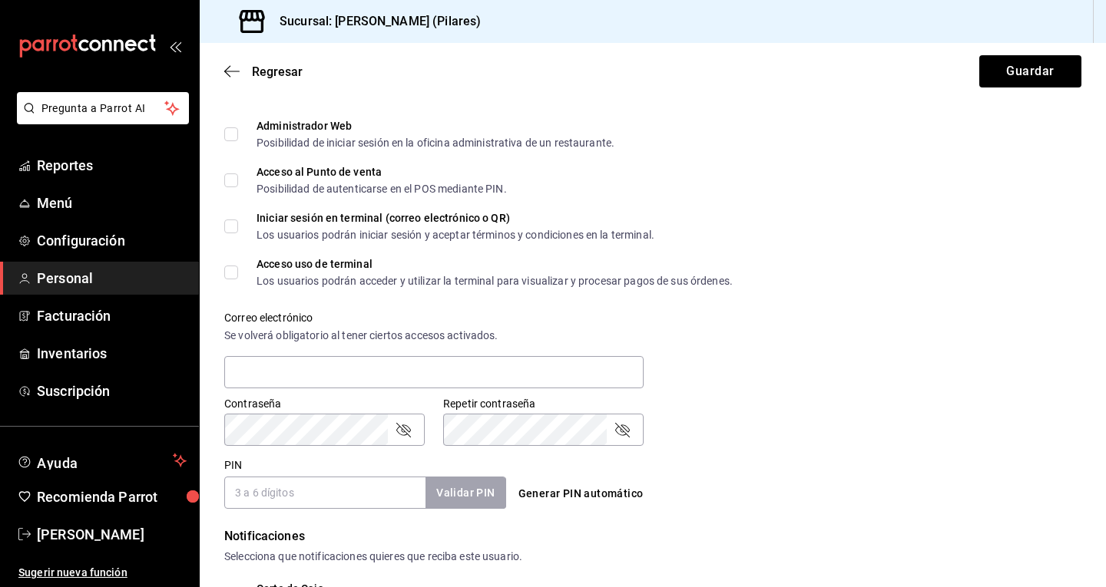
scroll to position [375, 0]
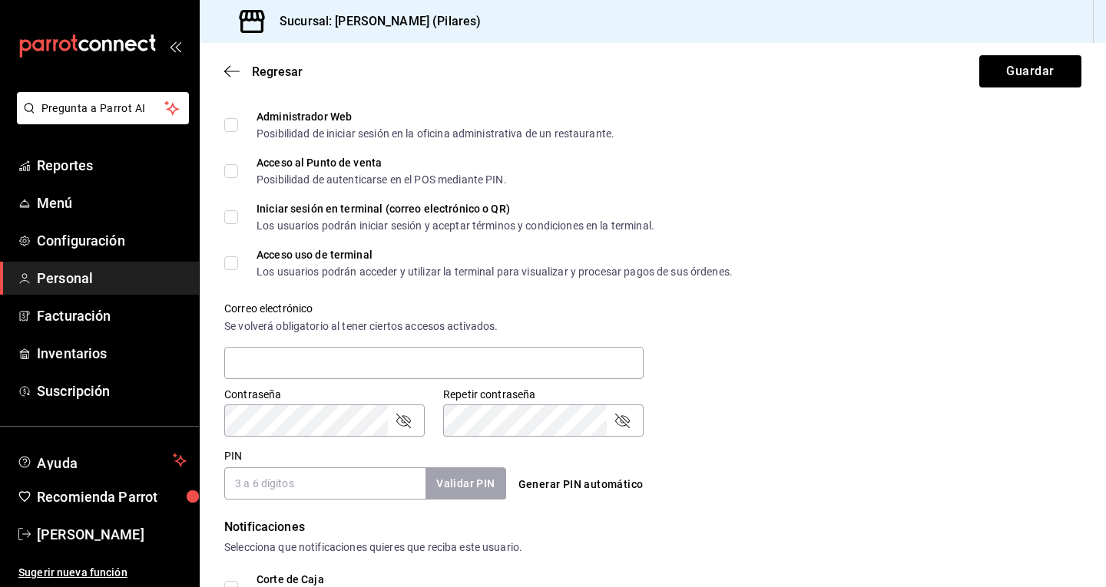
click at [233, 129] on input "Administrador Web Posibilidad de iniciar sesión en la oficina administrativa de…" at bounding box center [231, 125] width 14 height 14
checkbox input "true"
click at [280, 359] on input "text" at bounding box center [433, 363] width 419 height 32
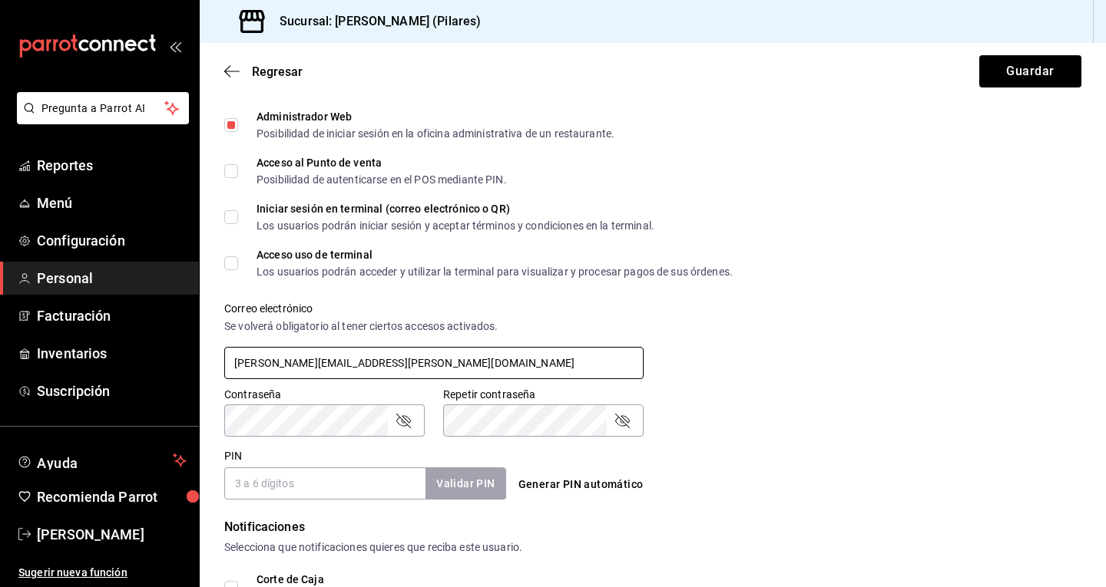
scroll to position [464, 0]
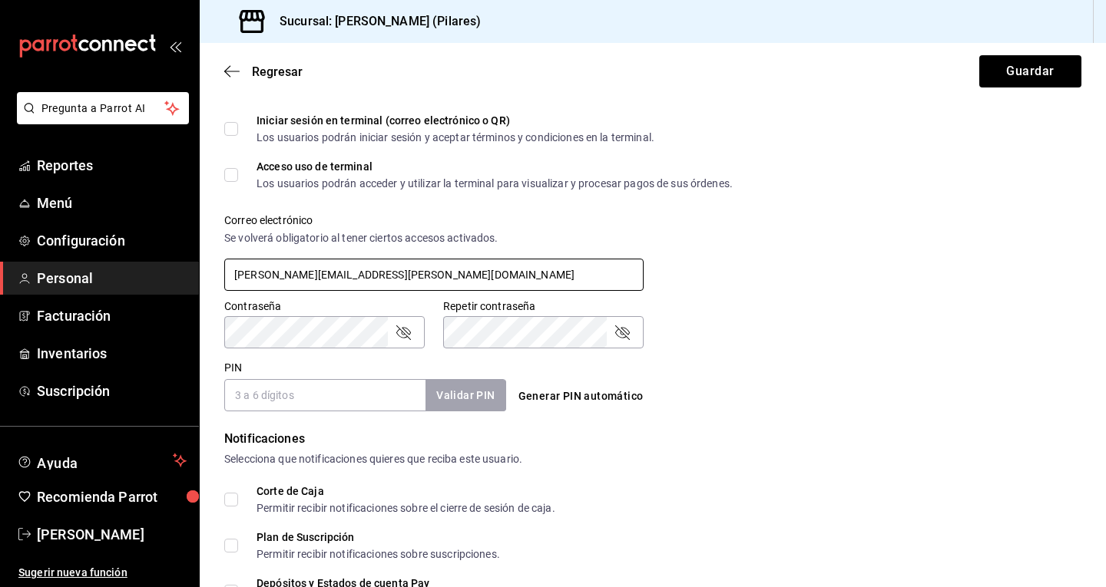
type input "yulianalopez@eline.mx"
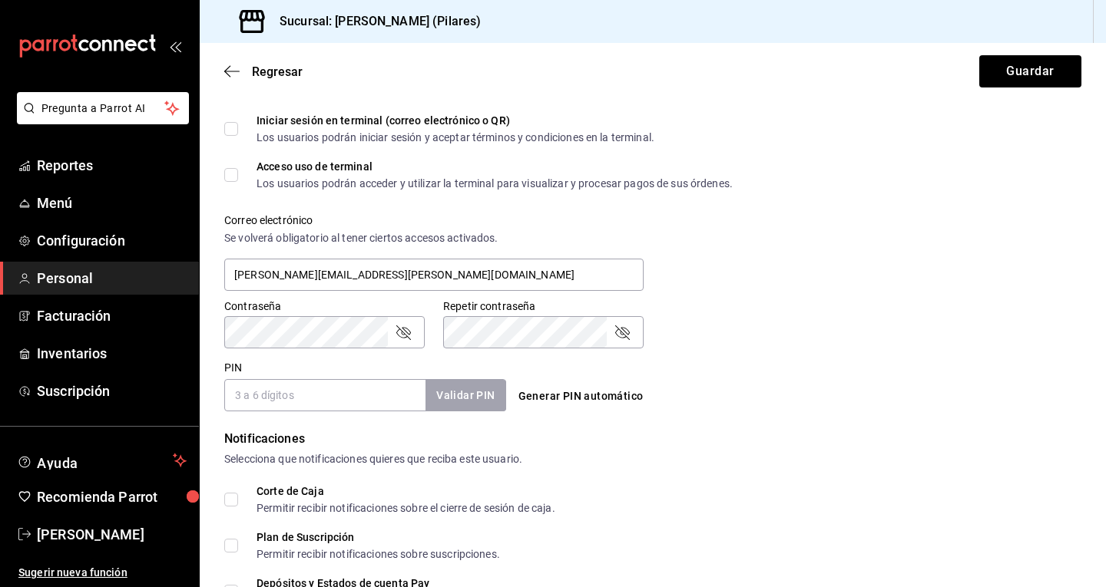
click at [698, 309] on div "Contraseña Contraseña Repetir contraseña Repetir contraseña" at bounding box center [643, 315] width 875 height 68
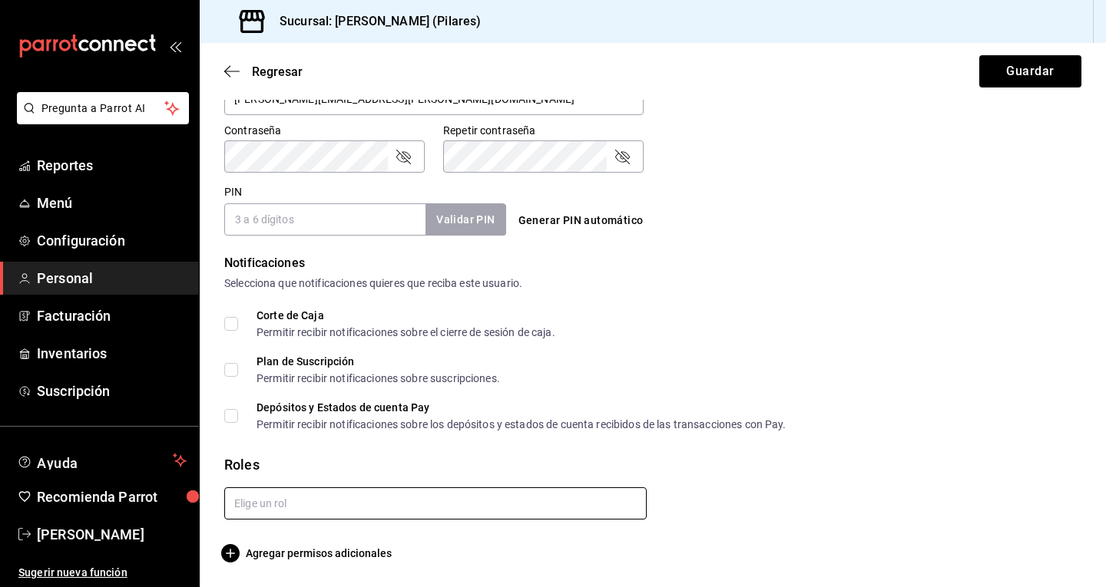
click at [291, 502] on input "text" at bounding box center [435, 504] width 422 height 32
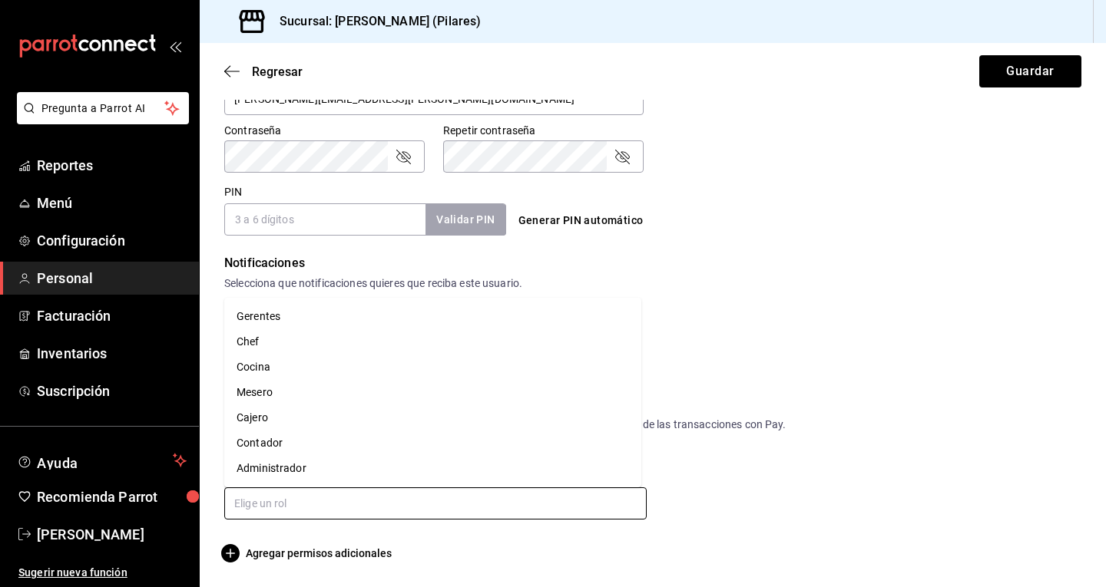
click at [376, 372] on li "Cocina" at bounding box center [432, 367] width 417 height 25
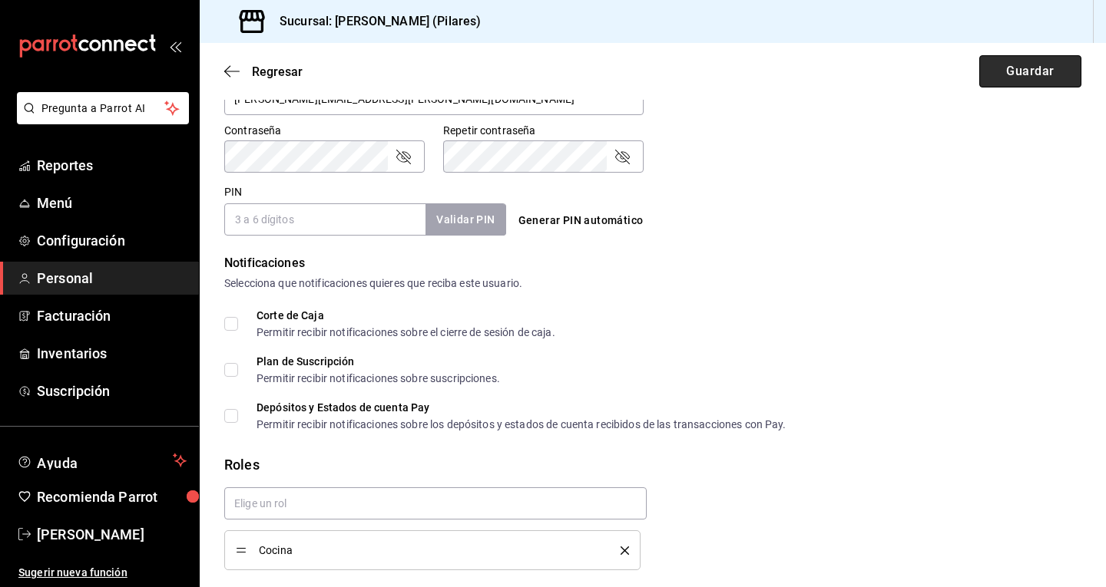
click at [1004, 68] on button "Guardar" at bounding box center [1030, 71] width 102 height 32
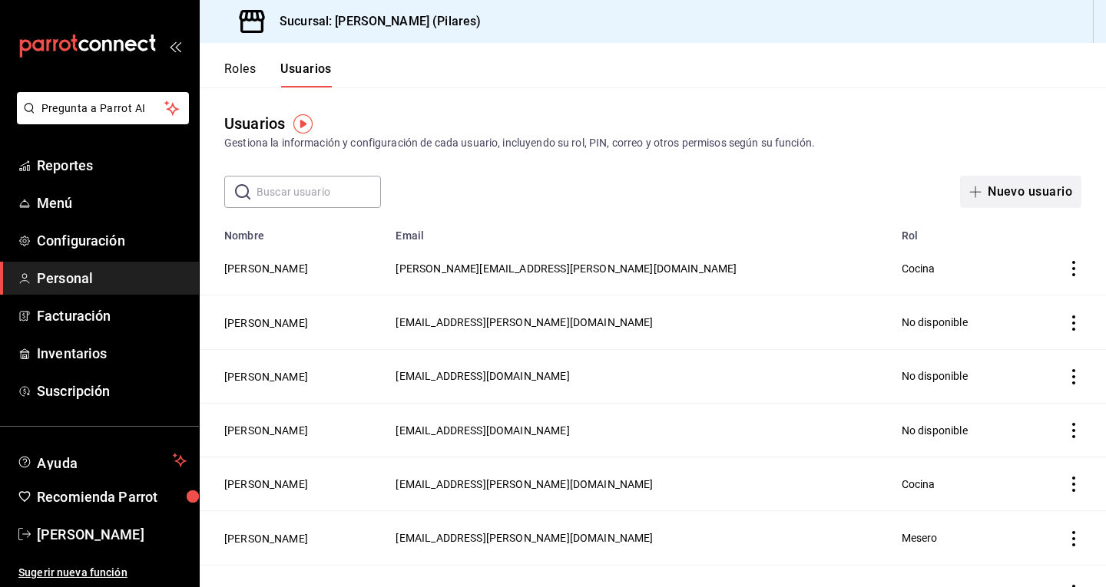
click at [998, 206] on button "Nuevo usuario" at bounding box center [1020, 192] width 121 height 32
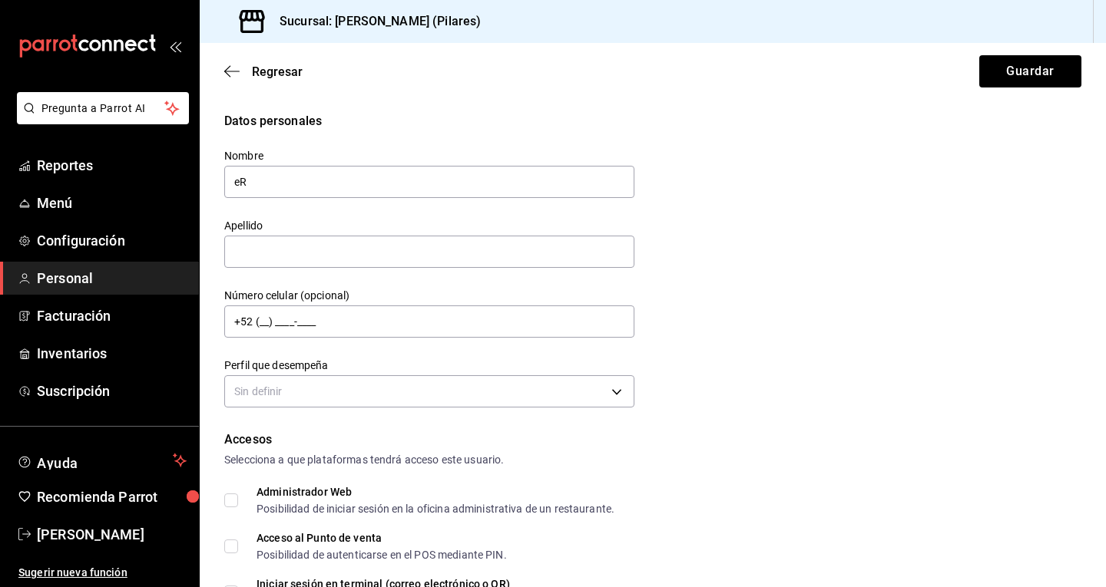
type input "e"
type input "Erick"
type input "Cruz"
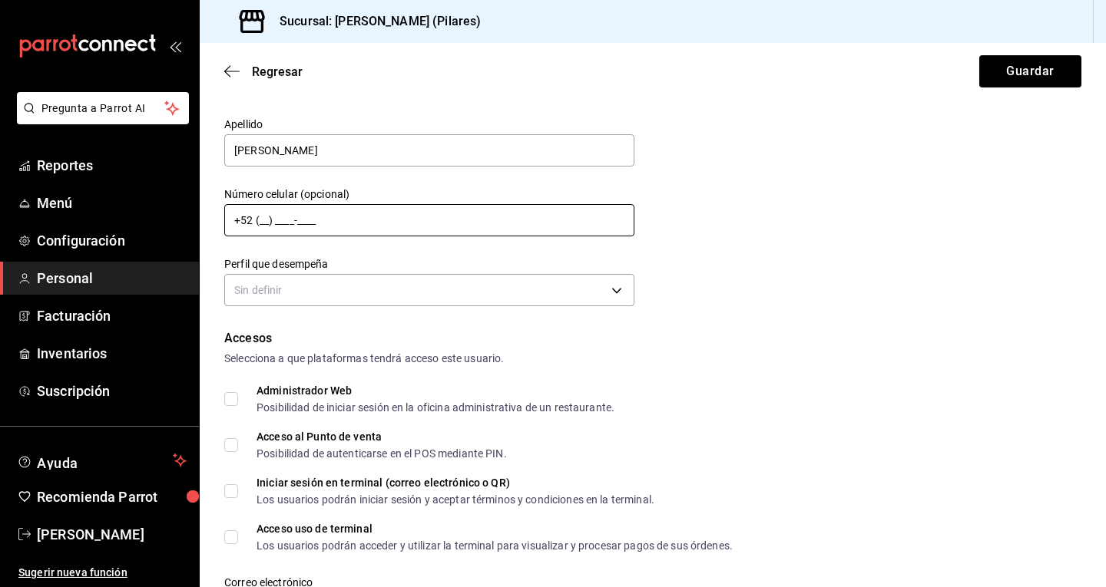
scroll to position [102, 0]
click at [225, 392] on input "Administrador Web Posibilidad de iniciar sesión en la oficina administrativa de…" at bounding box center [231, 399] width 14 height 14
checkbox input "true"
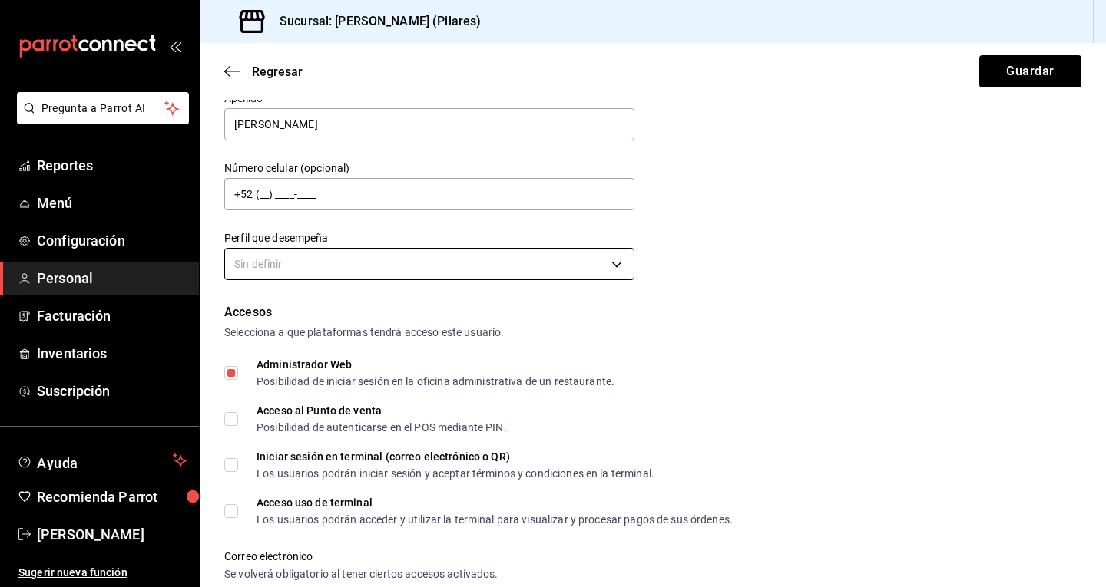
scroll to position [128, 0]
click at [424, 266] on body "Pregunta a Parrot AI Reportes Menú Configuración Personal Facturación Inventari…" at bounding box center [553, 293] width 1106 height 587
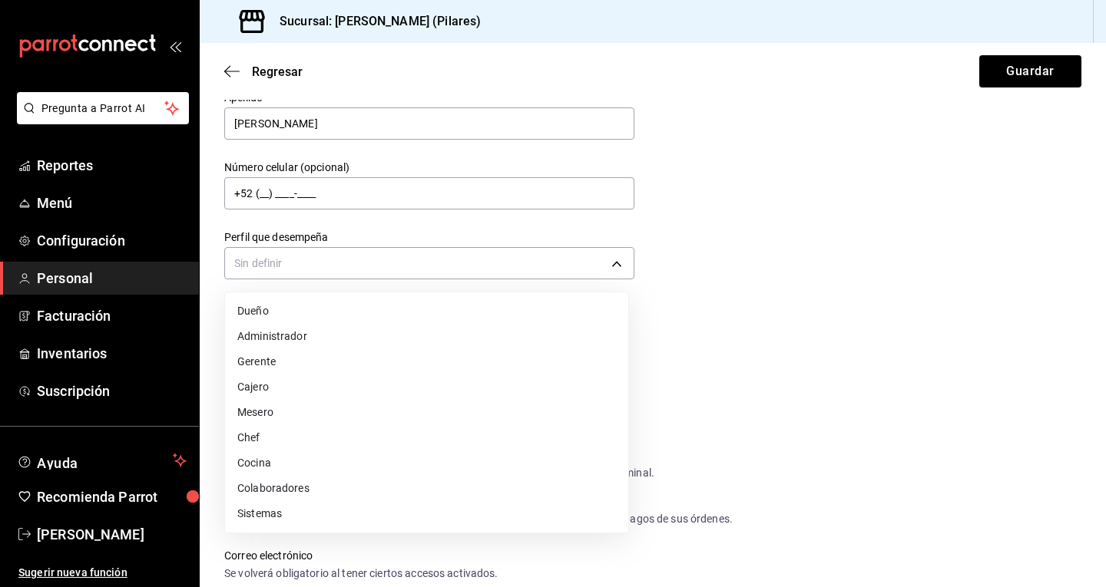
click at [282, 468] on li "Cocina" at bounding box center [426, 463] width 403 height 25
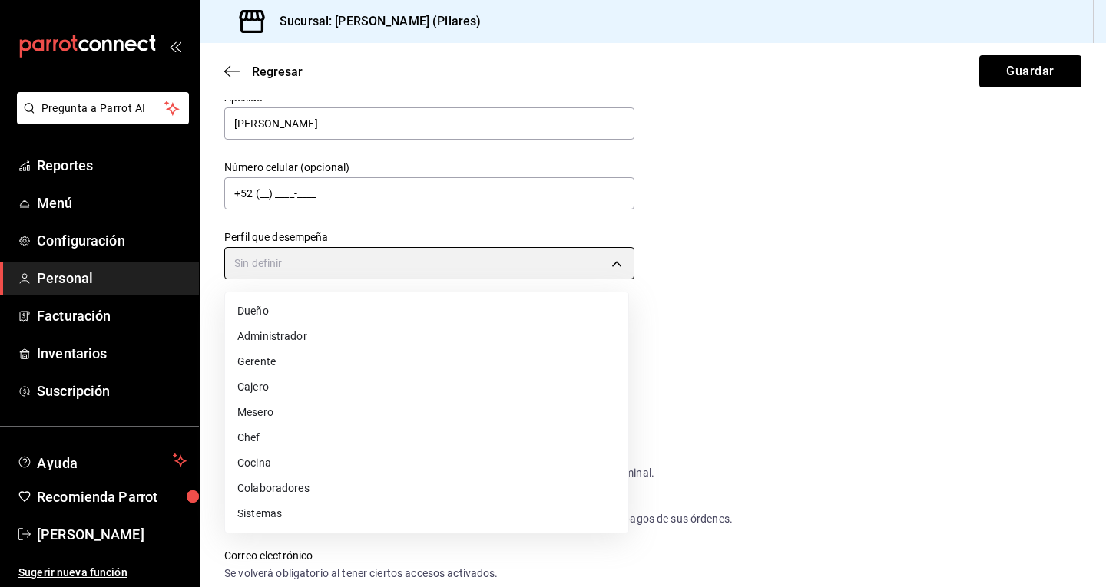
type input "KITCHEN"
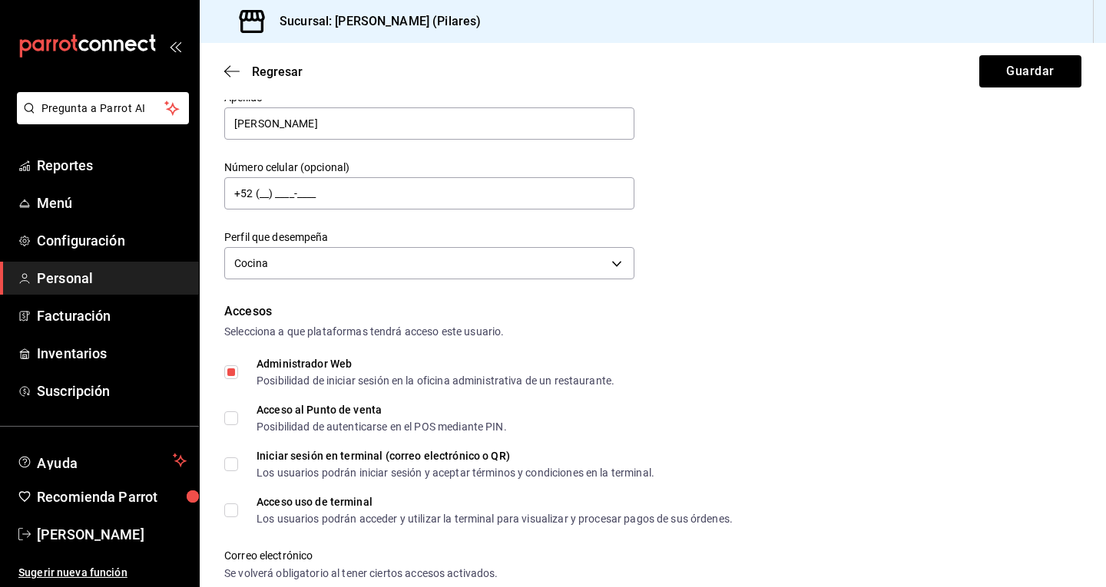
click at [873, 279] on div "Datos personales Nombre Erick Apellido Cruz Número celular (opcional) +52 (__) …" at bounding box center [652, 134] width 857 height 300
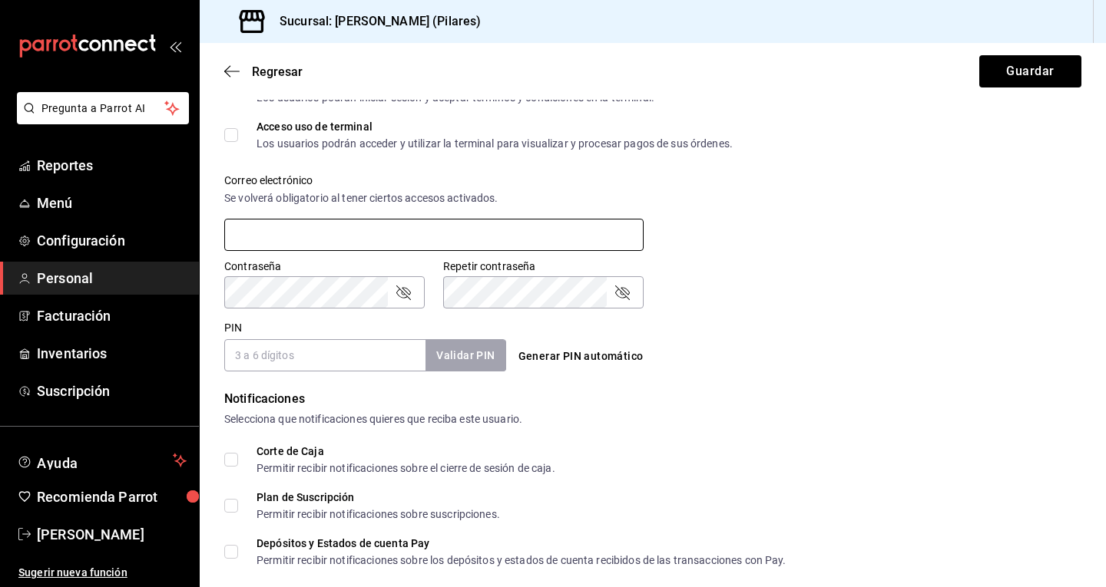
click at [334, 231] on input "text" at bounding box center [433, 235] width 419 height 32
type input "erickcruz@eline.mx"
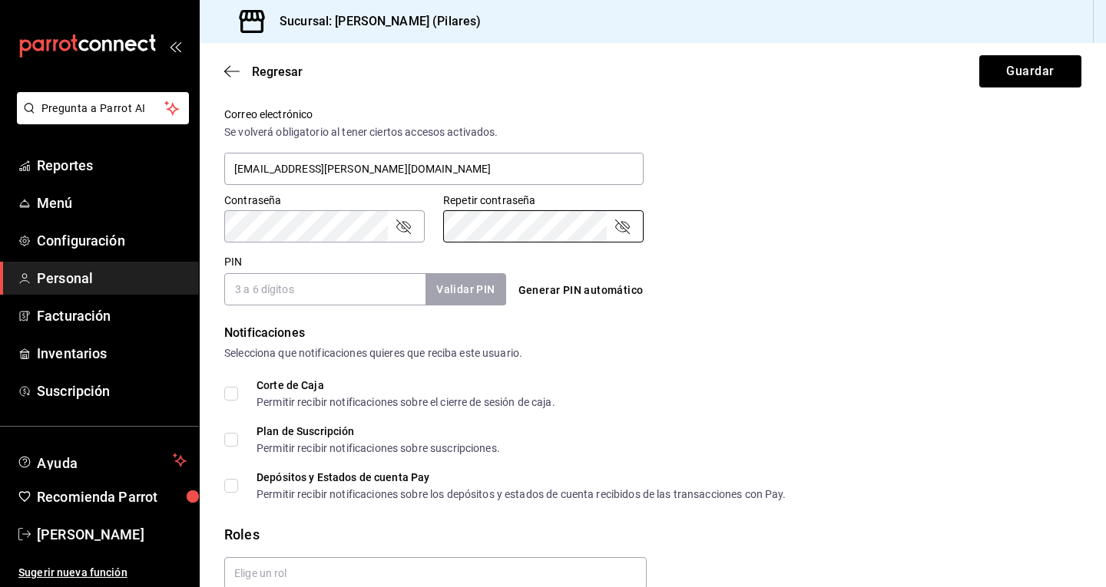
scroll to position [640, 0]
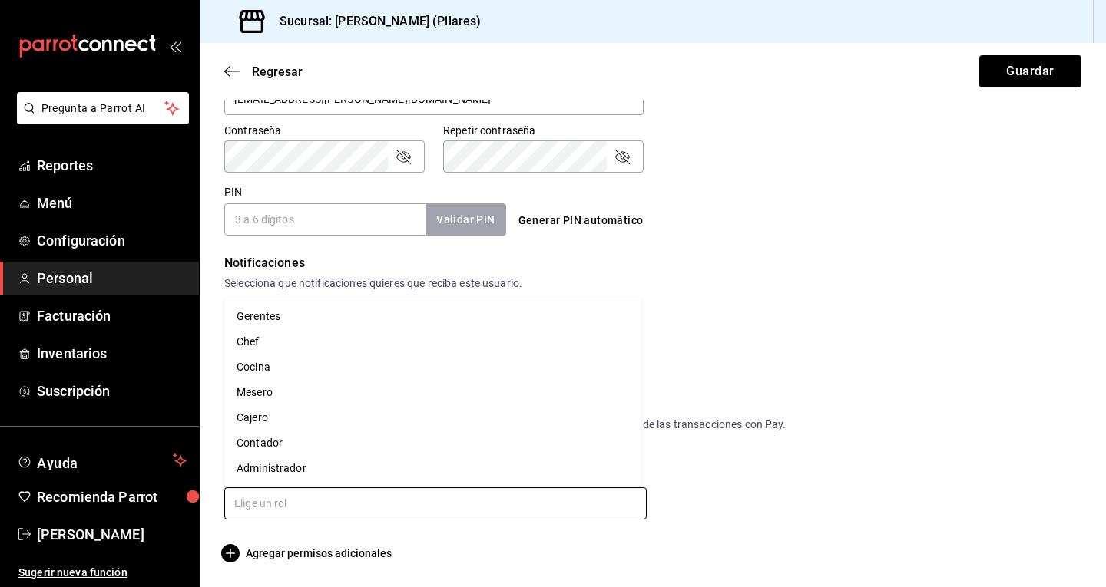
click at [309, 493] on input "text" at bounding box center [435, 504] width 422 height 32
click at [277, 372] on li "Cocina" at bounding box center [432, 367] width 417 height 25
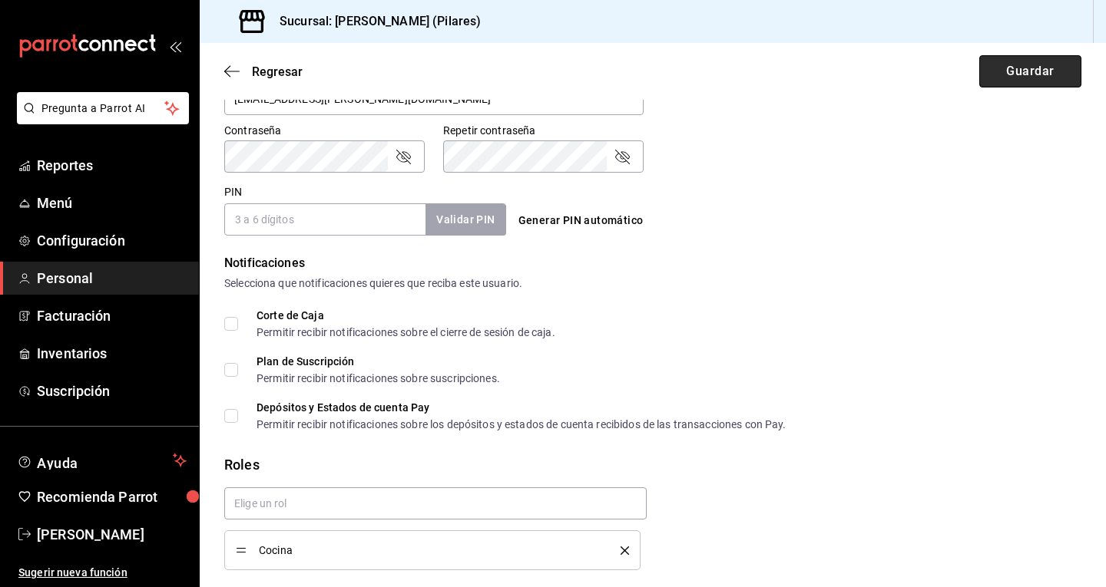
click at [1027, 74] on button "Guardar" at bounding box center [1030, 71] width 102 height 32
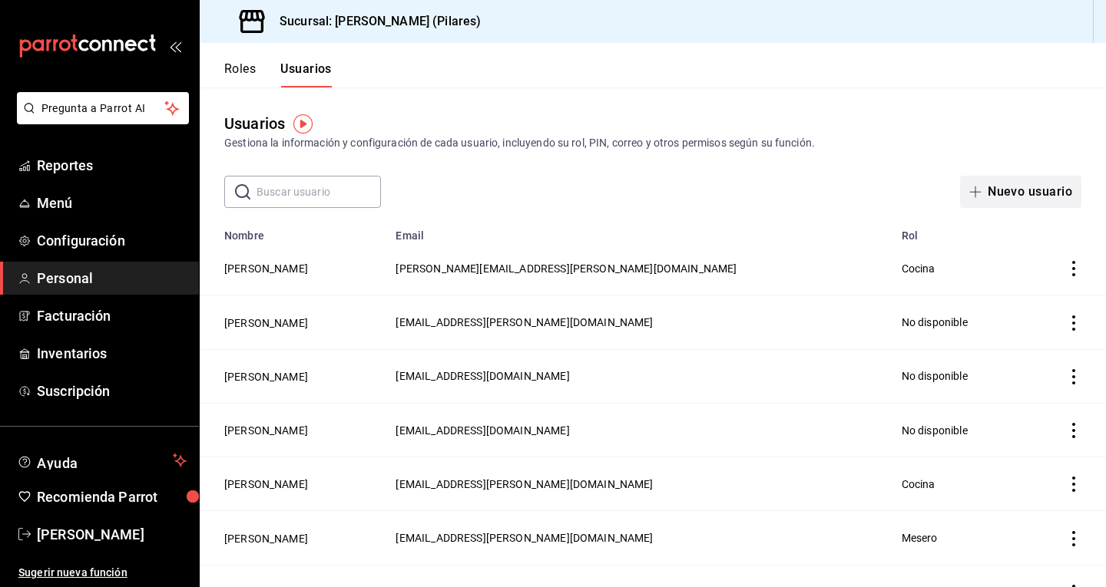
click at [1017, 187] on button "Nuevo usuario" at bounding box center [1020, 192] width 121 height 32
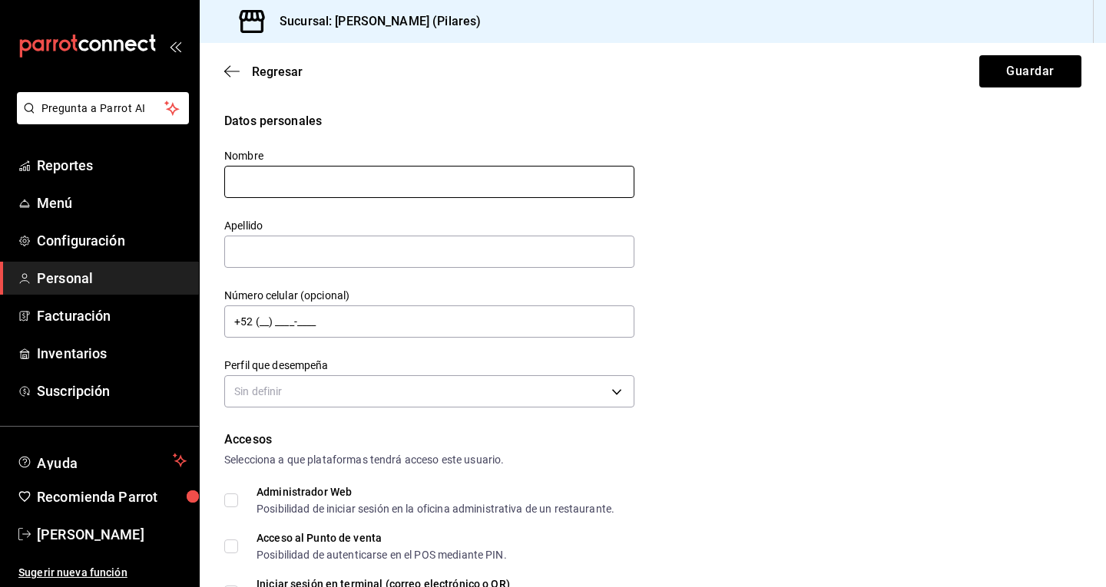
click at [367, 182] on input "text" at bounding box center [429, 182] width 410 height 32
type input "Adan"
type input "r"
type input "Rivera"
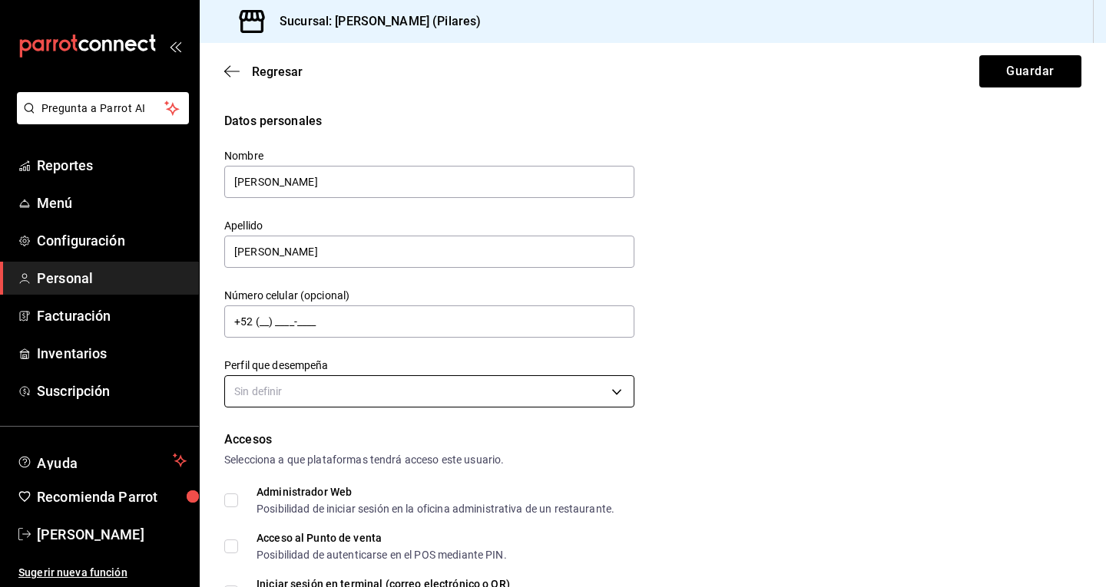
click at [296, 392] on body "Pregunta a Parrot AI Reportes Menú Configuración Personal Facturación Inventari…" at bounding box center [553, 293] width 1106 height 587
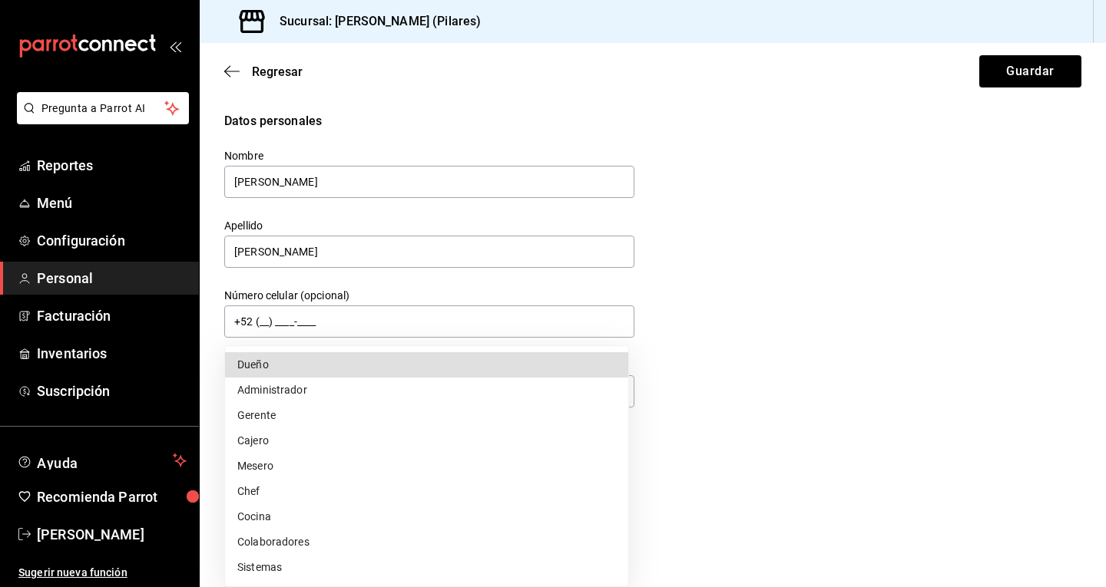
click at [288, 522] on li "Cocina" at bounding box center [426, 517] width 403 height 25
type input "KITCHEN"
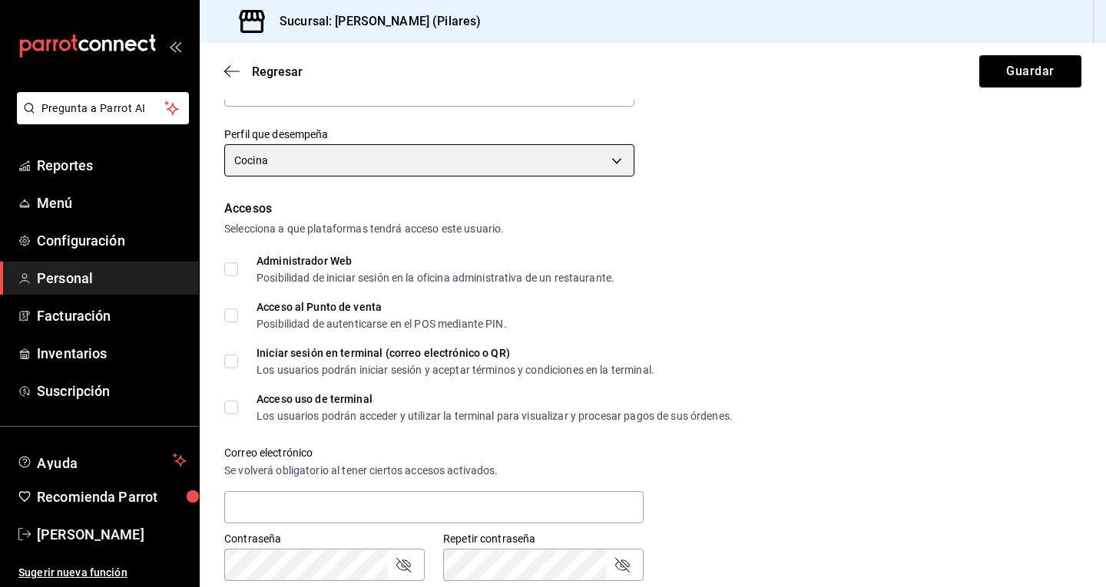
scroll to position [232, 0]
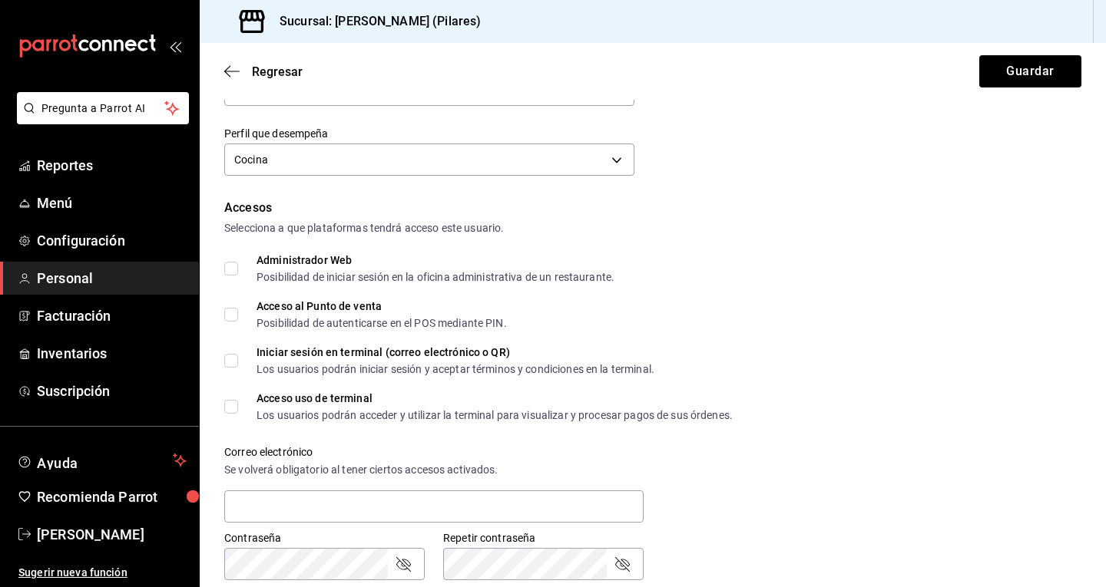
click at [233, 271] on input "Administrador Web Posibilidad de iniciar sesión en la oficina administrativa de…" at bounding box center [231, 269] width 14 height 14
checkbox input "true"
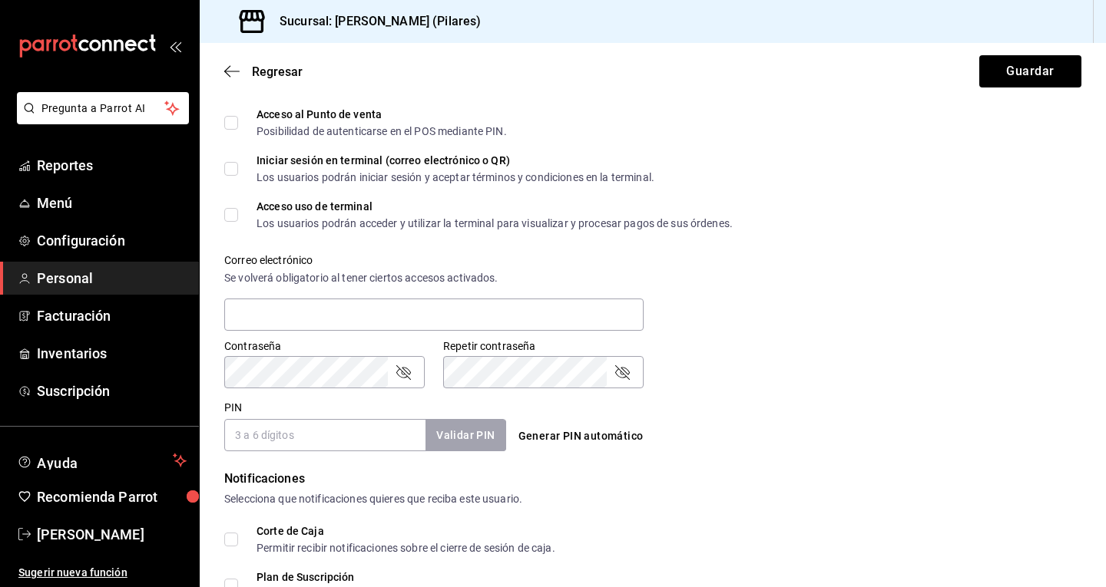
scroll to position [426, 0]
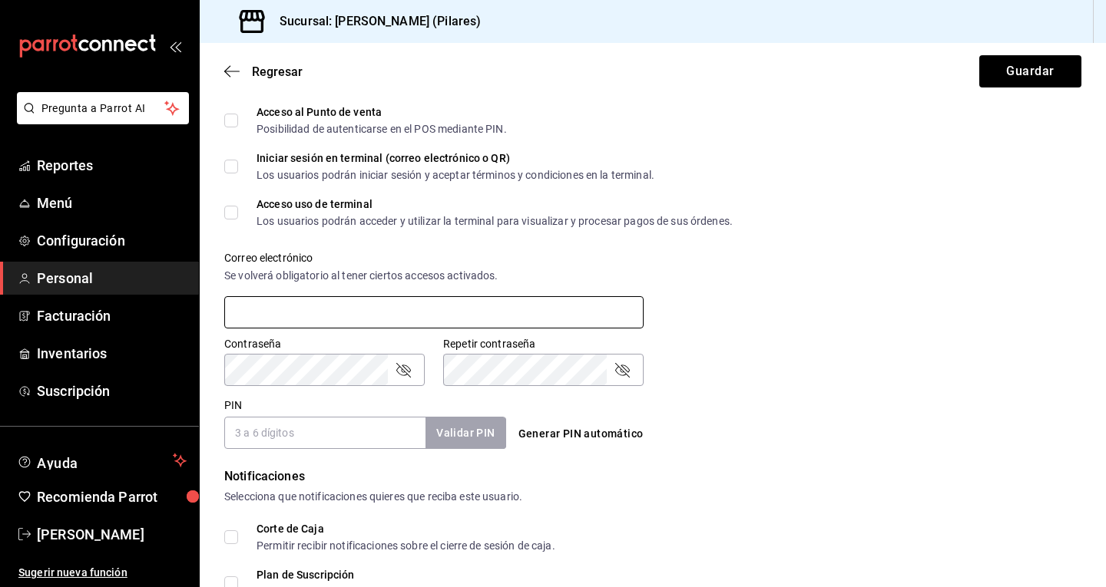
click at [260, 319] on input "text" at bounding box center [433, 312] width 419 height 32
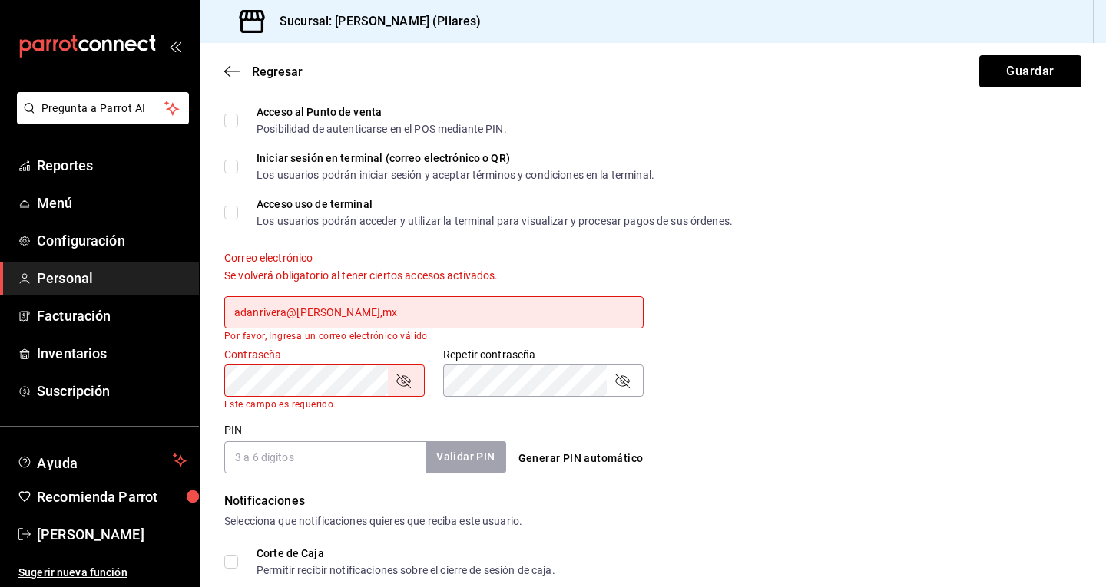
click at [375, 308] on input "adanrivera@eline,mx" at bounding box center [433, 312] width 419 height 32
type input "adanrivera@eline.mx"
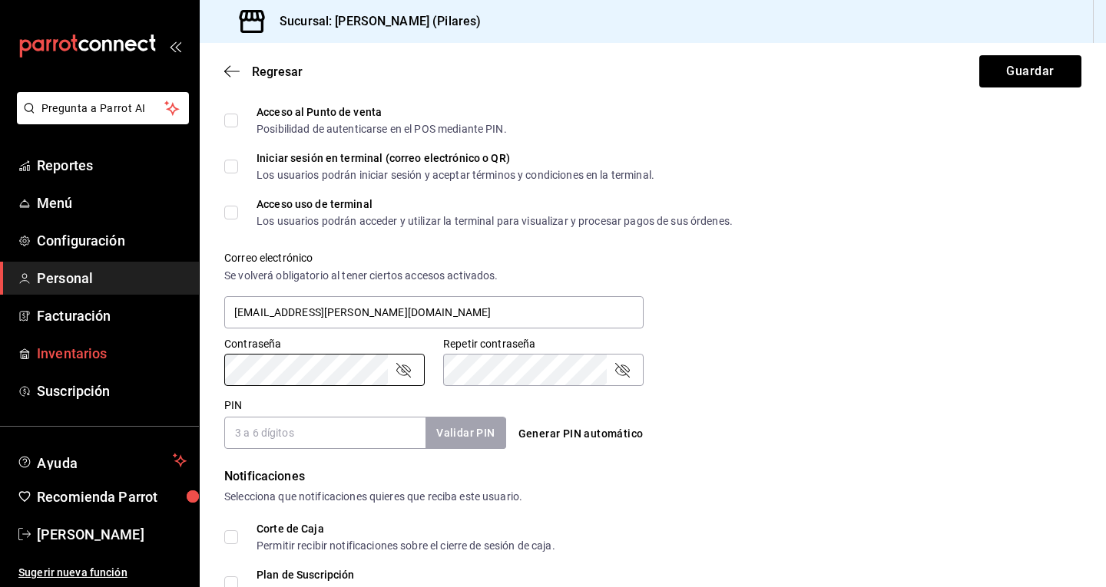
click at [15, 349] on div "Pregunta a Parrot AI Reportes Menú Configuración Personal Facturación Inventari…" at bounding box center [553, 293] width 1106 height 587
drag, startPoint x: 762, startPoint y: 324, endPoint x: 760, endPoint y: 312, distance: 12.4
drag, startPoint x: 760, startPoint y: 312, endPoint x: 706, endPoint y: 375, distance: 83.4
click at [706, 375] on div "Contraseña Contraseña Repetir contraseña Repetir contraseña" at bounding box center [643, 353] width 875 height 68
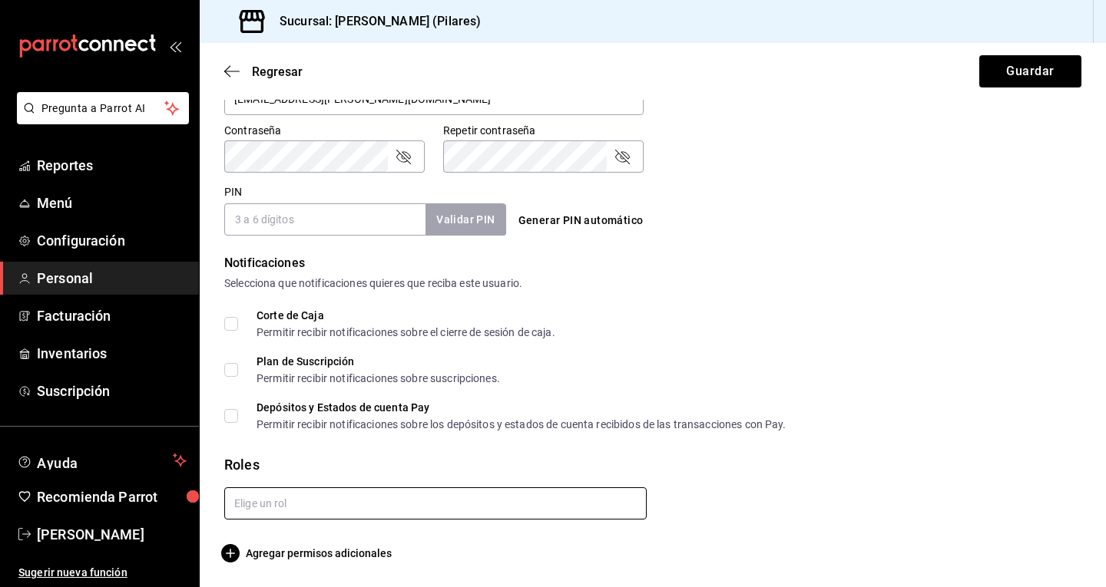
click at [336, 506] on input "text" at bounding box center [435, 504] width 422 height 32
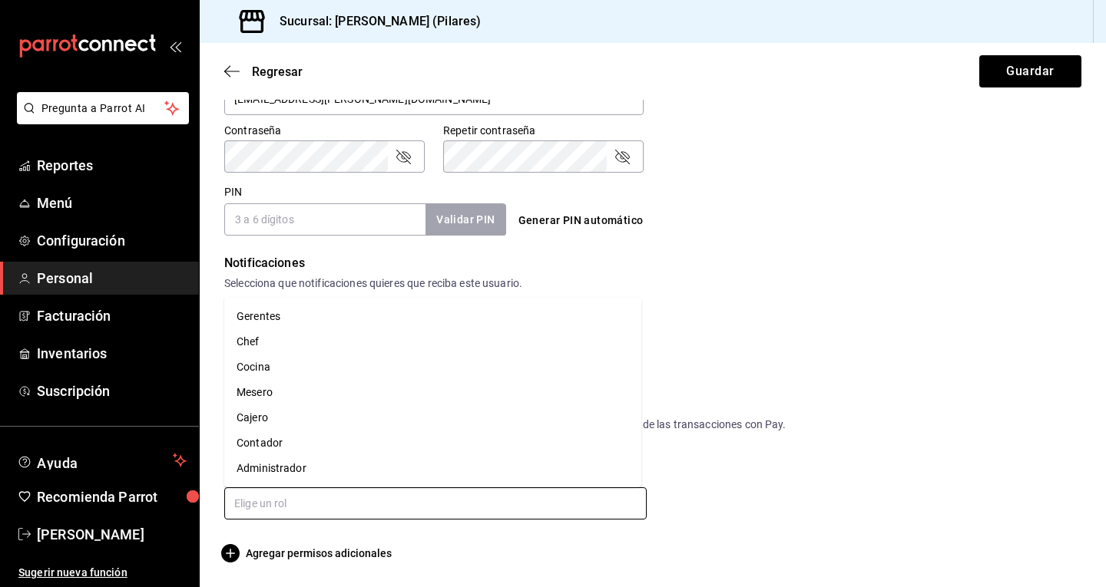
click at [294, 373] on li "Cocina" at bounding box center [432, 367] width 417 height 25
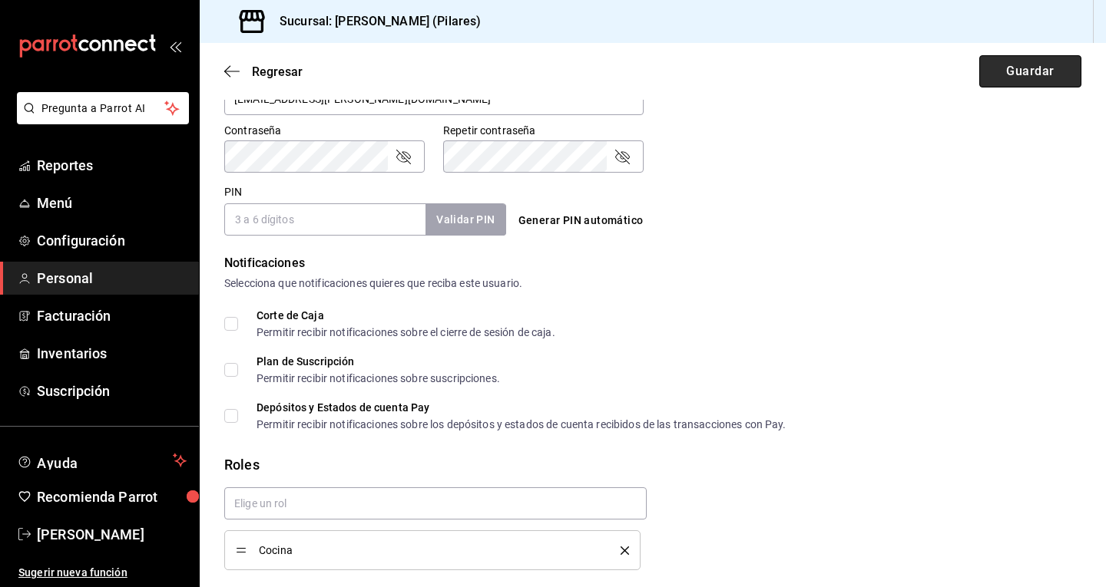
click at [1018, 74] on button "Guardar" at bounding box center [1030, 71] width 102 height 32
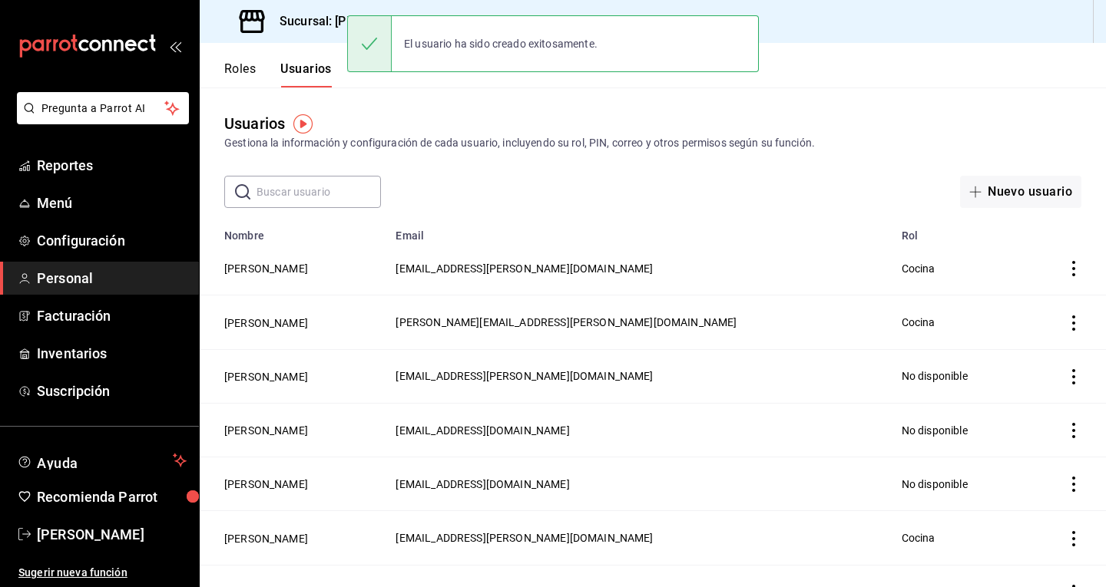
click at [994, 190] on button "Nuevo usuario" at bounding box center [1020, 192] width 121 height 32
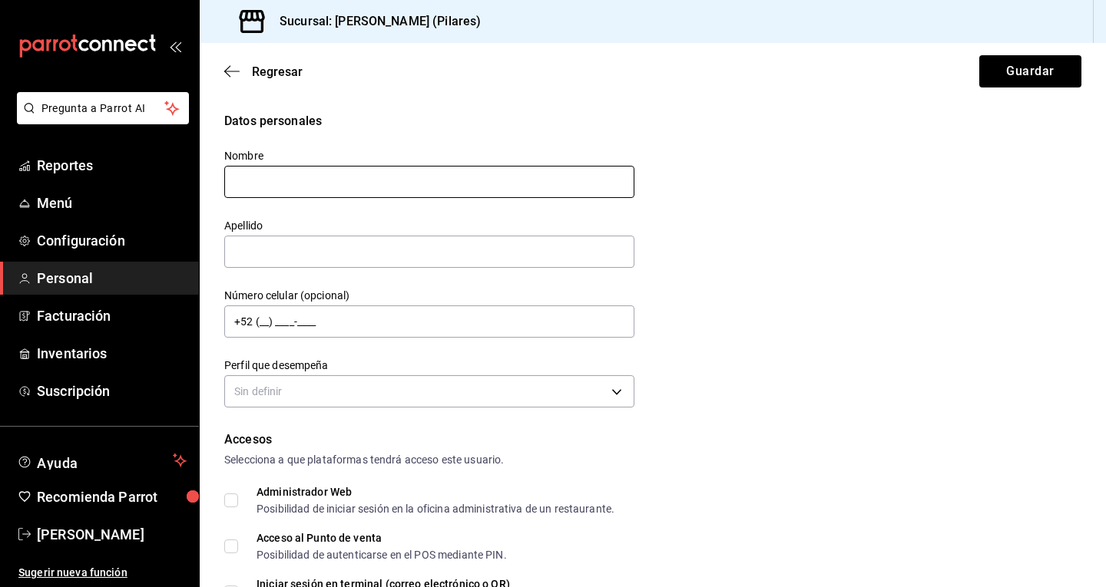
click at [420, 180] on input "text" at bounding box center [429, 182] width 410 height 32
type input "David"
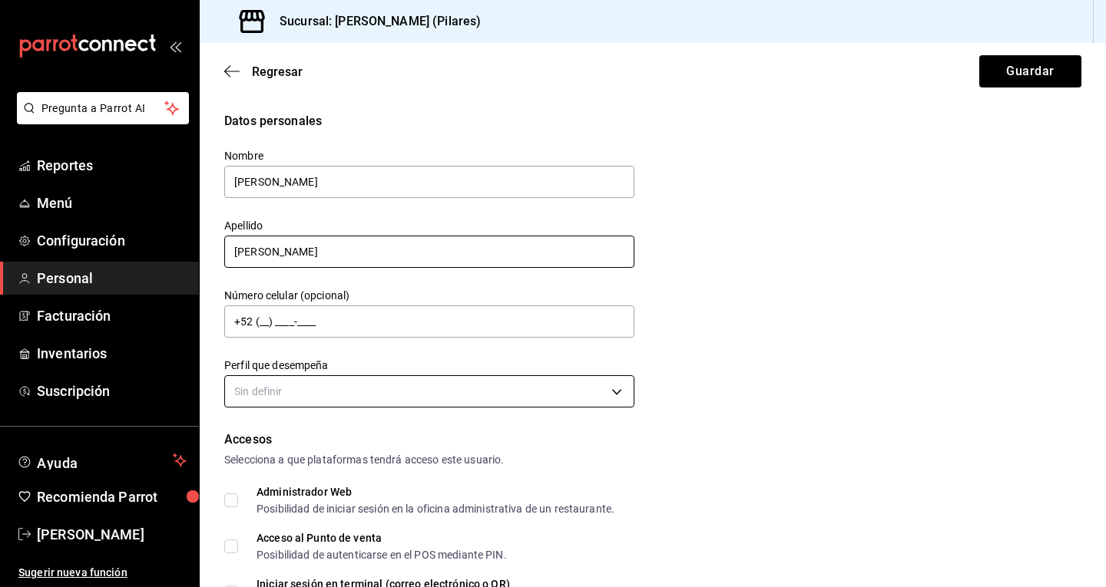
type input "Lozada"
click at [306, 396] on body "Pregunta a Parrot AI Reportes Menú Configuración Personal Facturación Inventari…" at bounding box center [553, 293] width 1106 height 587
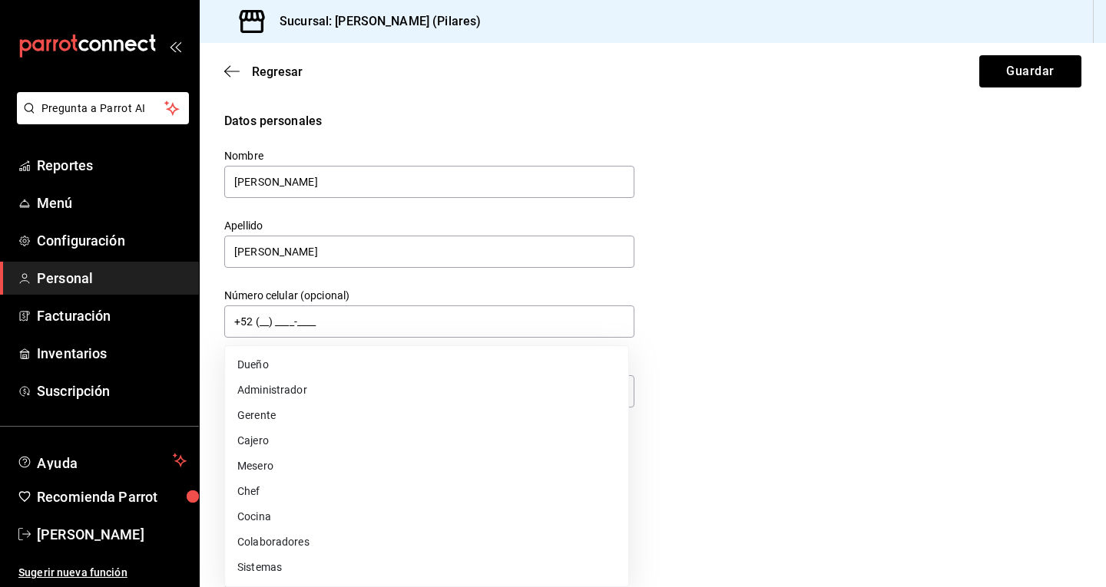
click at [270, 521] on li "Cocina" at bounding box center [426, 517] width 403 height 25
type input "KITCHEN"
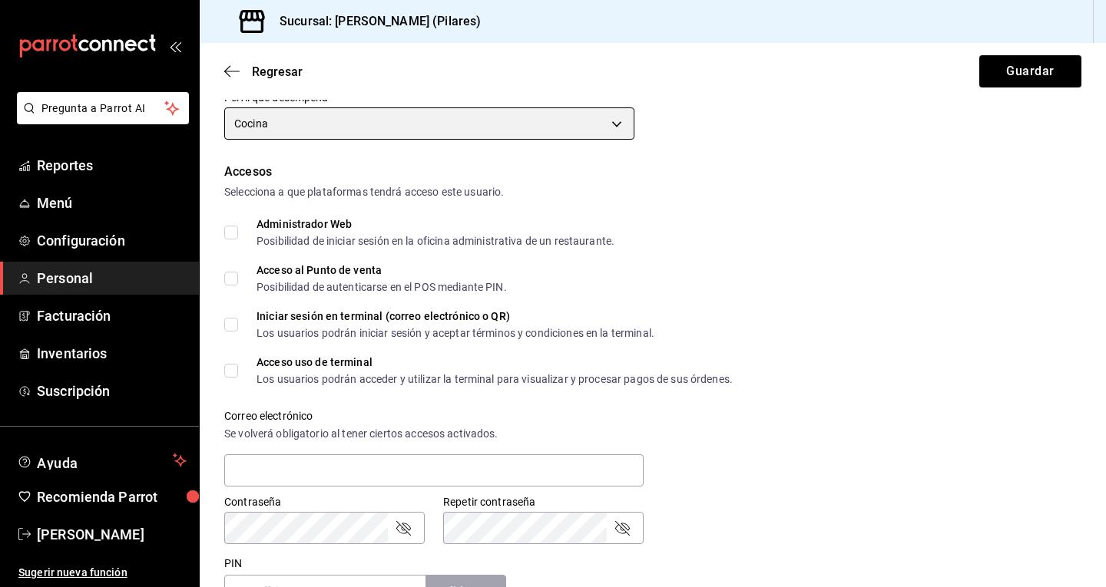
scroll to position [313, 0]
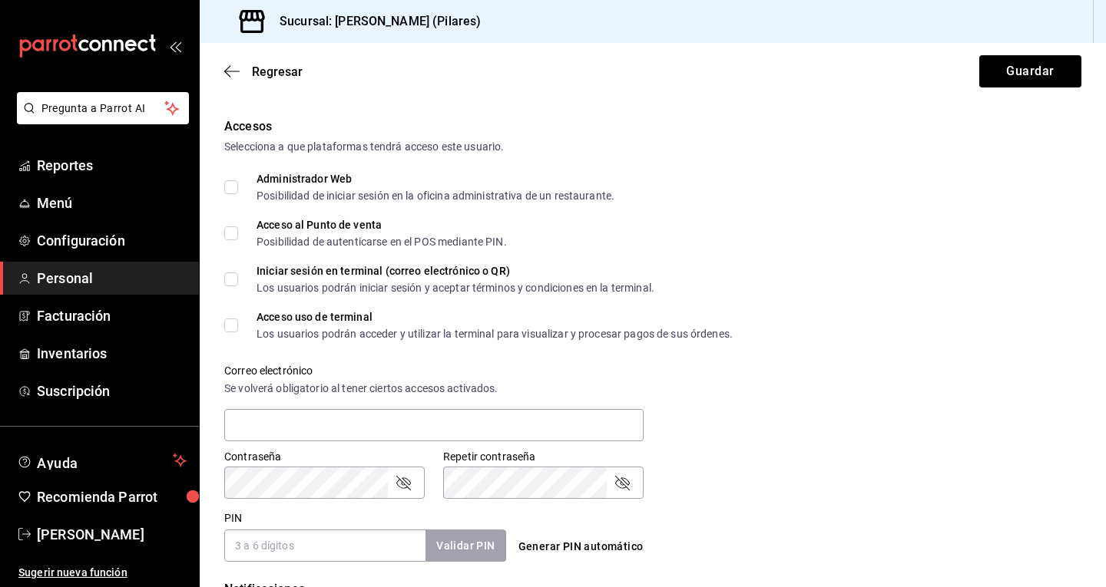
click at [227, 190] on input "Administrador Web Posibilidad de iniciar sesión en la oficina administrativa de…" at bounding box center [231, 187] width 14 height 14
checkbox input "true"
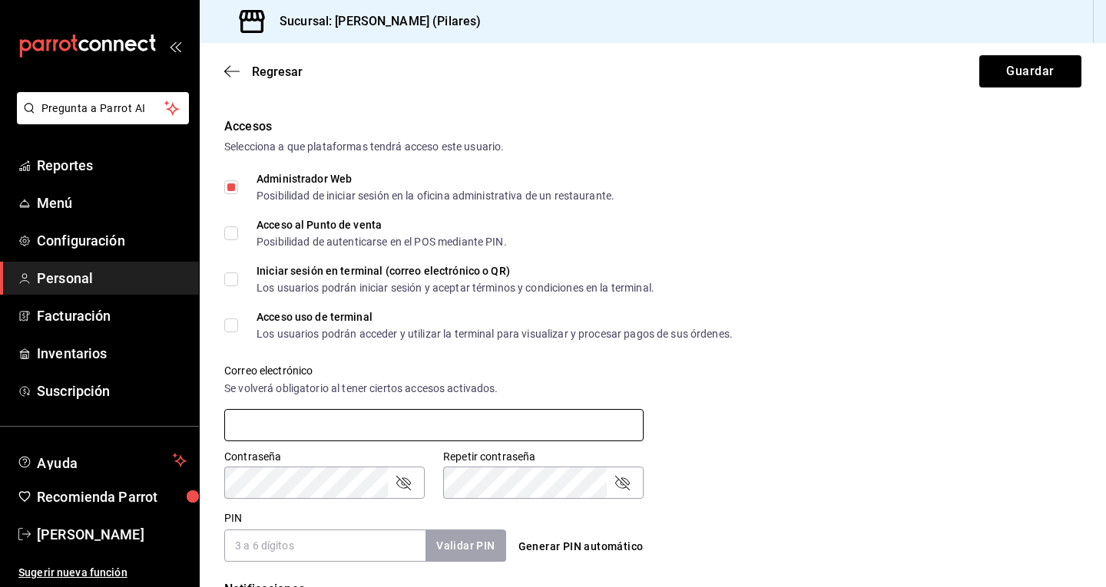
click at [253, 433] on input "text" at bounding box center [433, 425] width 419 height 32
type input "davidlozada@eline.mx"
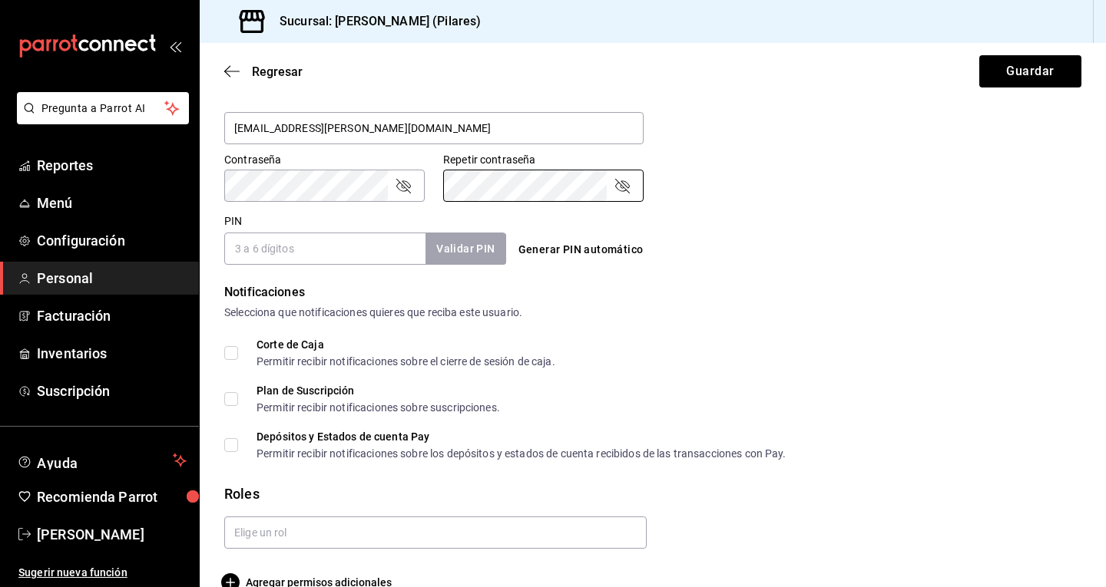
scroll to position [640, 0]
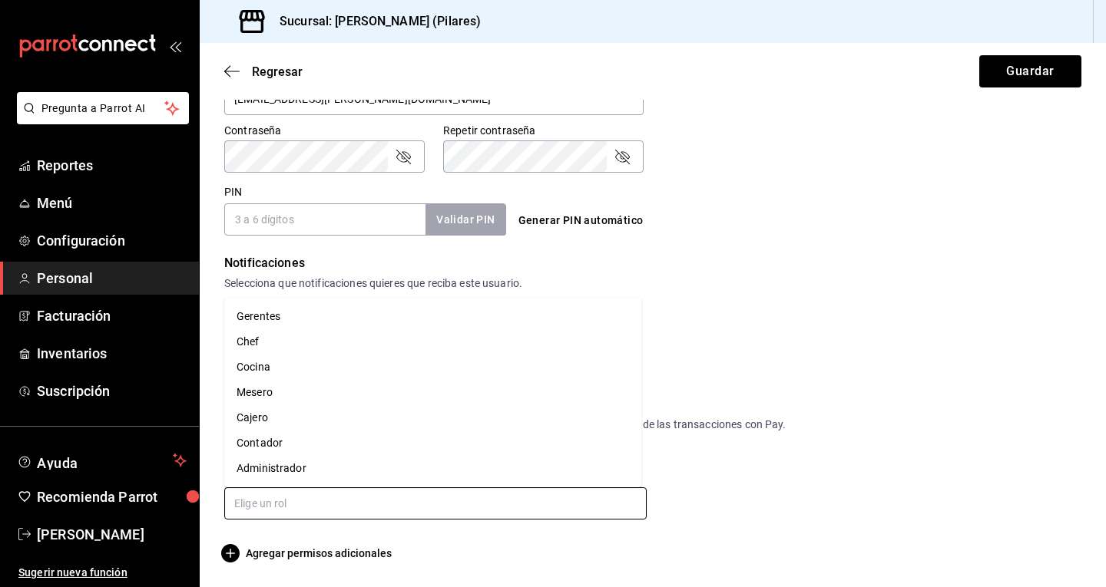
click at [260, 493] on input "text" at bounding box center [435, 504] width 422 height 32
click at [276, 366] on li "Cocina" at bounding box center [432, 367] width 417 height 25
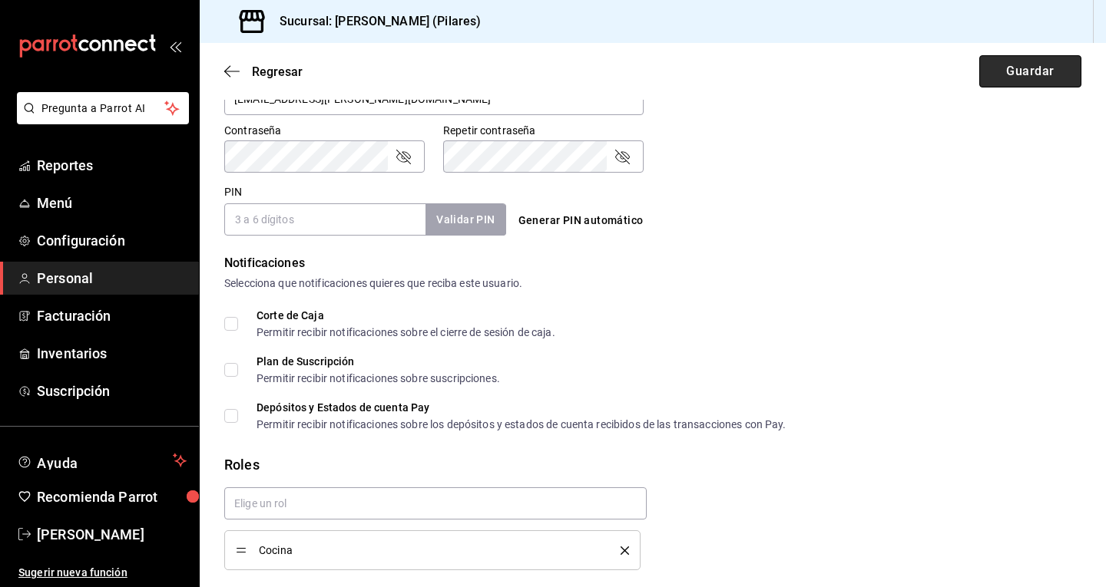
click at [1032, 65] on button "Guardar" at bounding box center [1030, 71] width 102 height 32
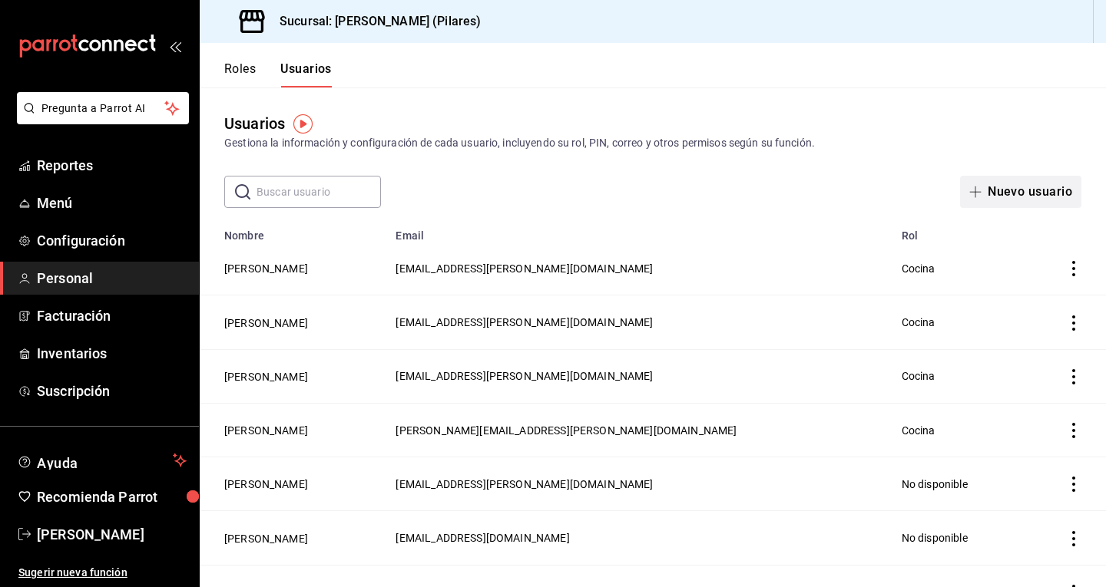
click at [1008, 189] on button "Nuevo usuario" at bounding box center [1020, 192] width 121 height 32
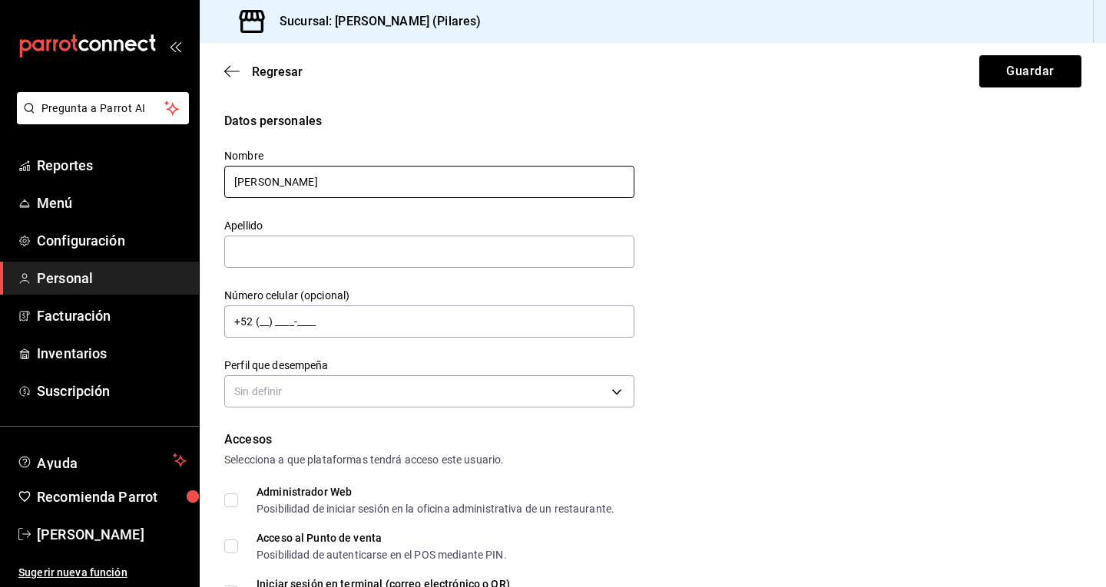
type input "Christopher"
type input "Flores"
click at [263, 389] on body "Pregunta a Parrot AI Reportes Menú Configuración Personal Facturación Inventari…" at bounding box center [553, 293] width 1106 height 587
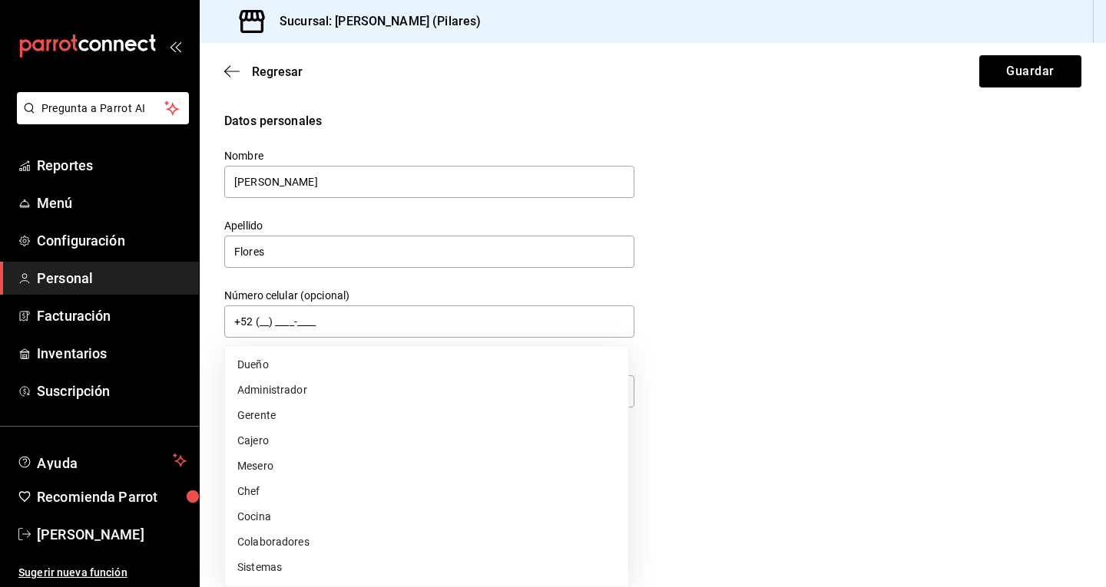
click at [299, 516] on li "Cocina" at bounding box center [426, 517] width 403 height 25
type input "KITCHEN"
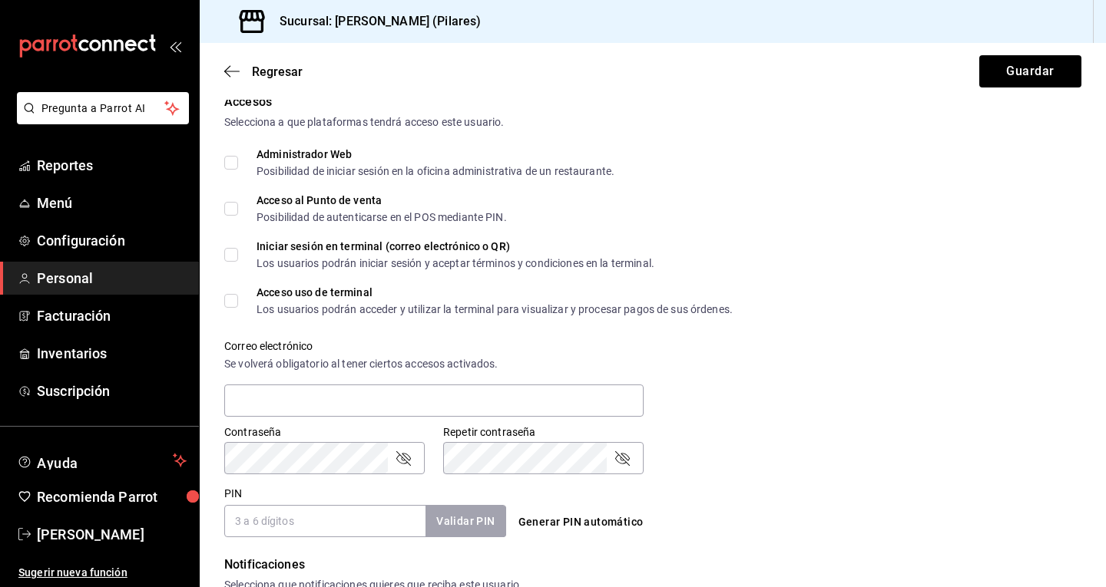
scroll to position [339, 0]
click at [227, 166] on input "Administrador Web Posibilidad de iniciar sesión en la oficina administrativa de…" at bounding box center [231, 162] width 14 height 14
checkbox input "true"
click at [303, 400] on input "text" at bounding box center [433, 400] width 419 height 32
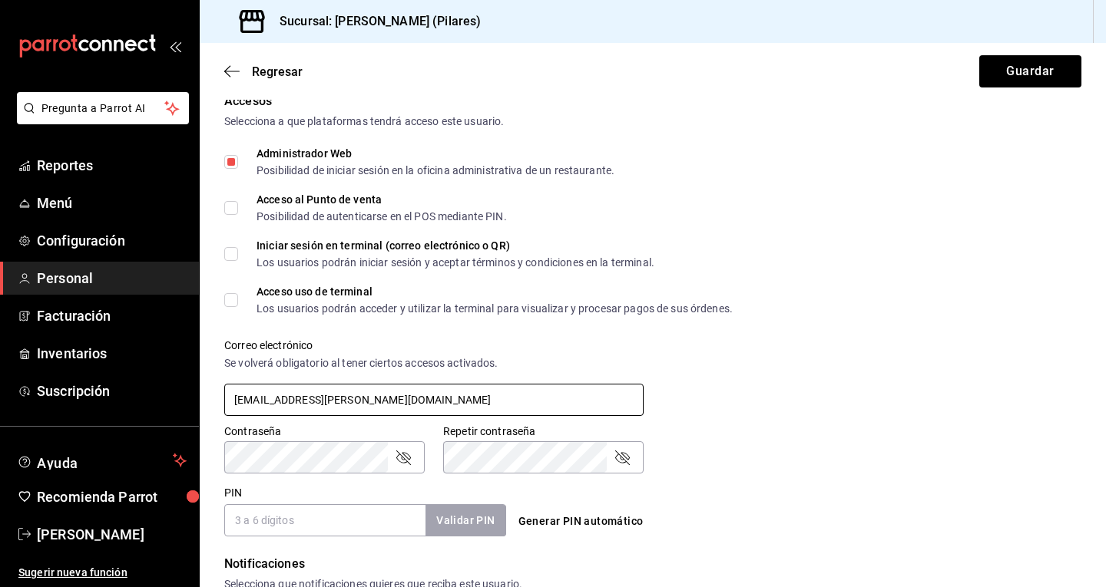
type input "christopherflores@eline.mx"
click at [396, 460] on icon "passwordField" at bounding box center [403, 457] width 18 height 18
click at [623, 458] on icon "passwordField" at bounding box center [622, 457] width 18 height 18
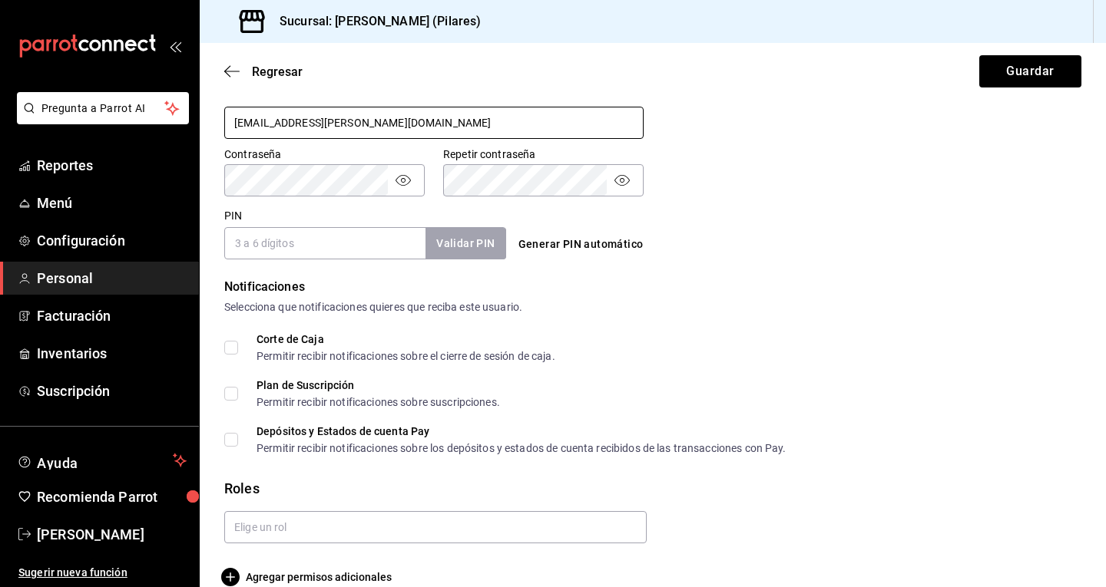
scroll to position [640, 0]
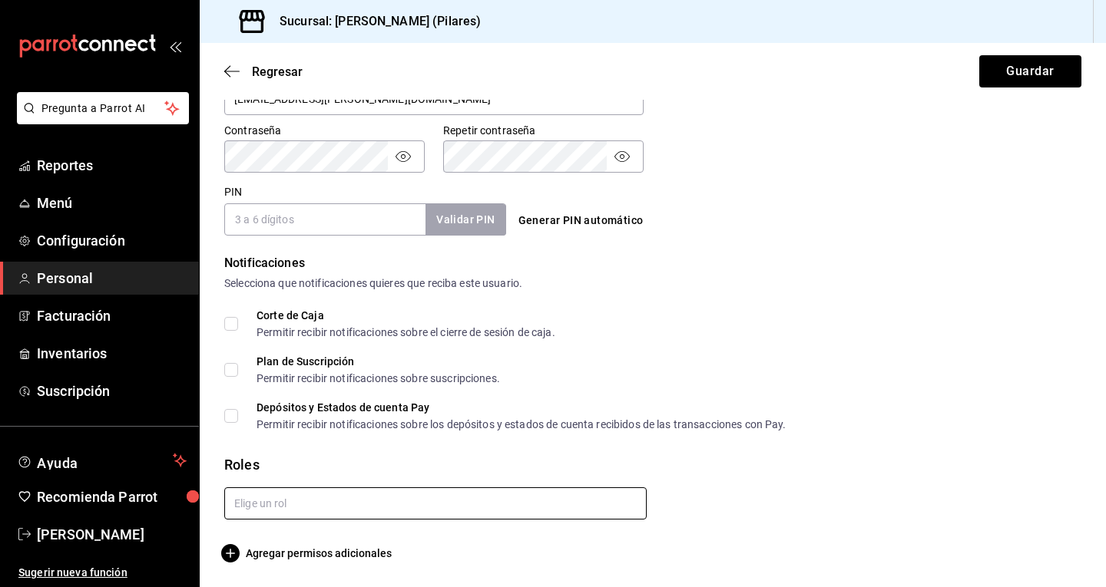
click at [310, 497] on input "text" at bounding box center [435, 504] width 422 height 32
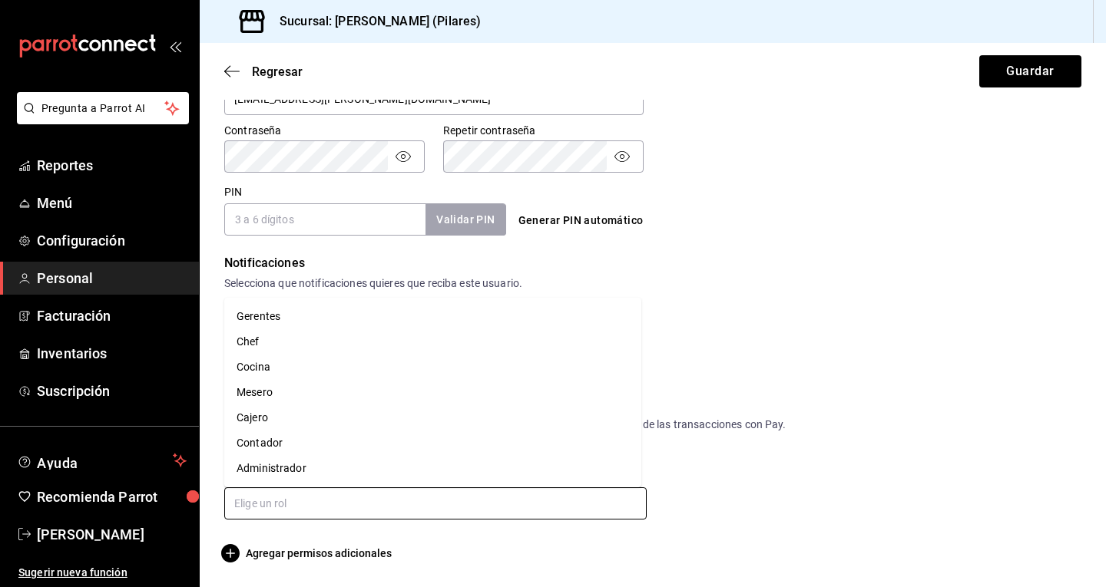
click at [263, 366] on li "Cocina" at bounding box center [432, 367] width 417 height 25
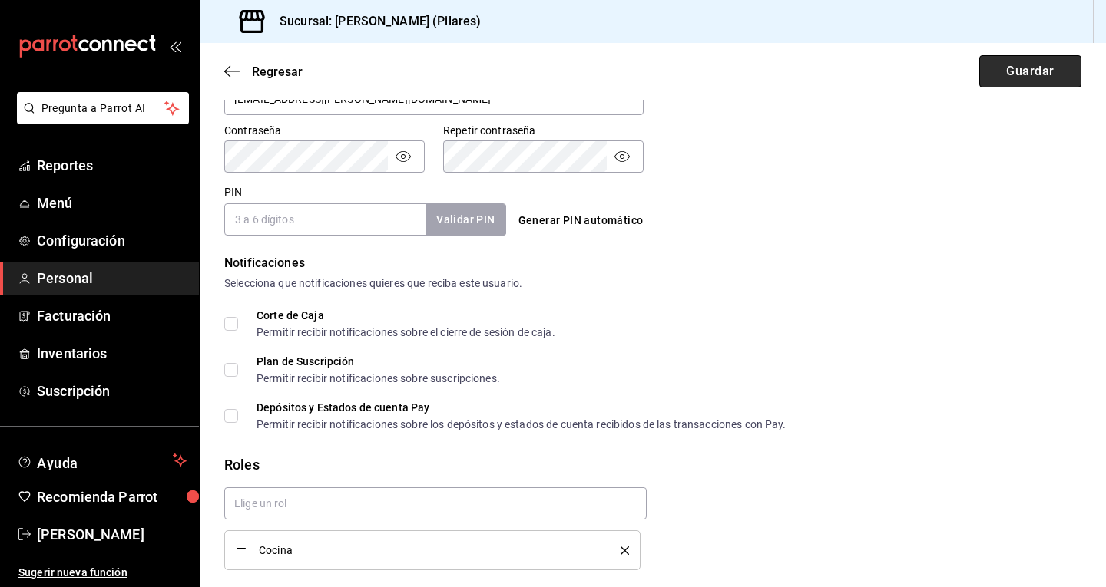
click at [1003, 69] on button "Guardar" at bounding box center [1030, 71] width 102 height 32
